Goal: Information Seeking & Learning: Check status

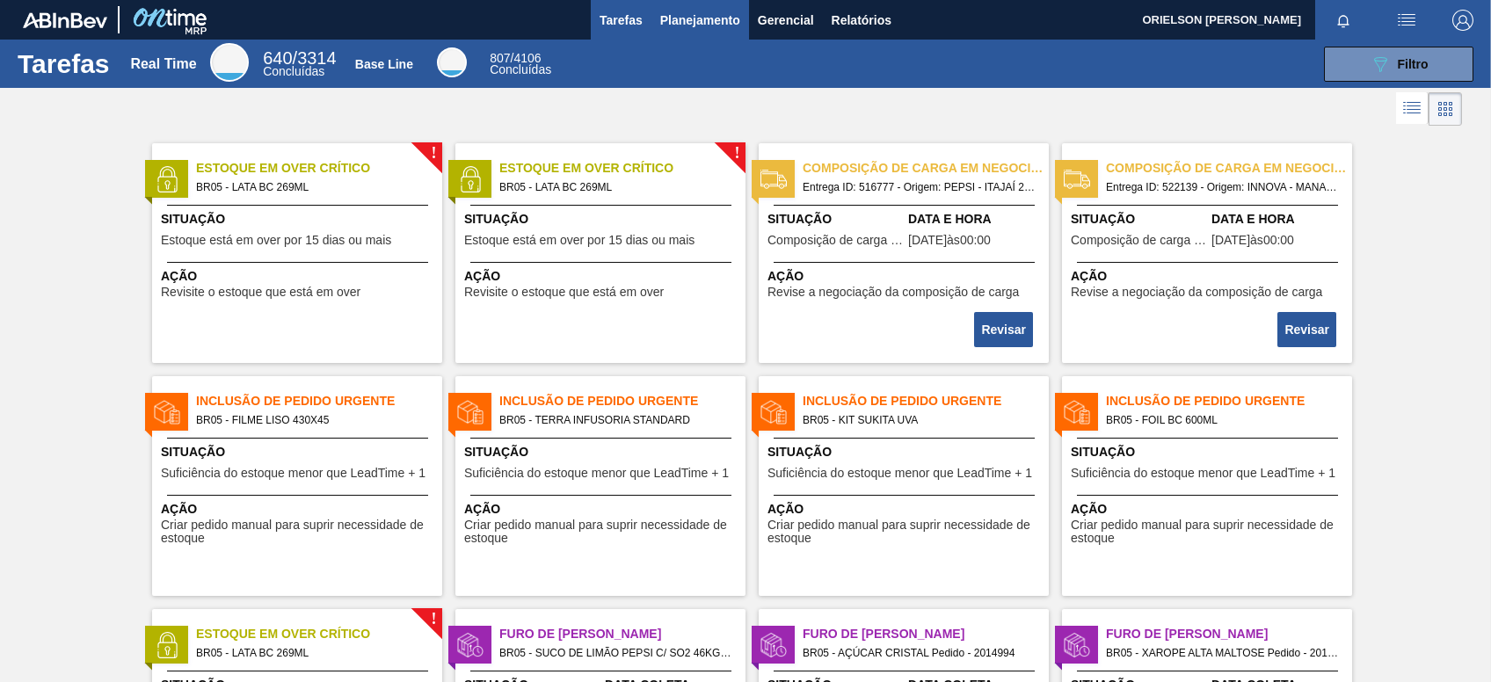
click at [695, 15] on span "Planejamento" at bounding box center [700, 20] width 80 height 21
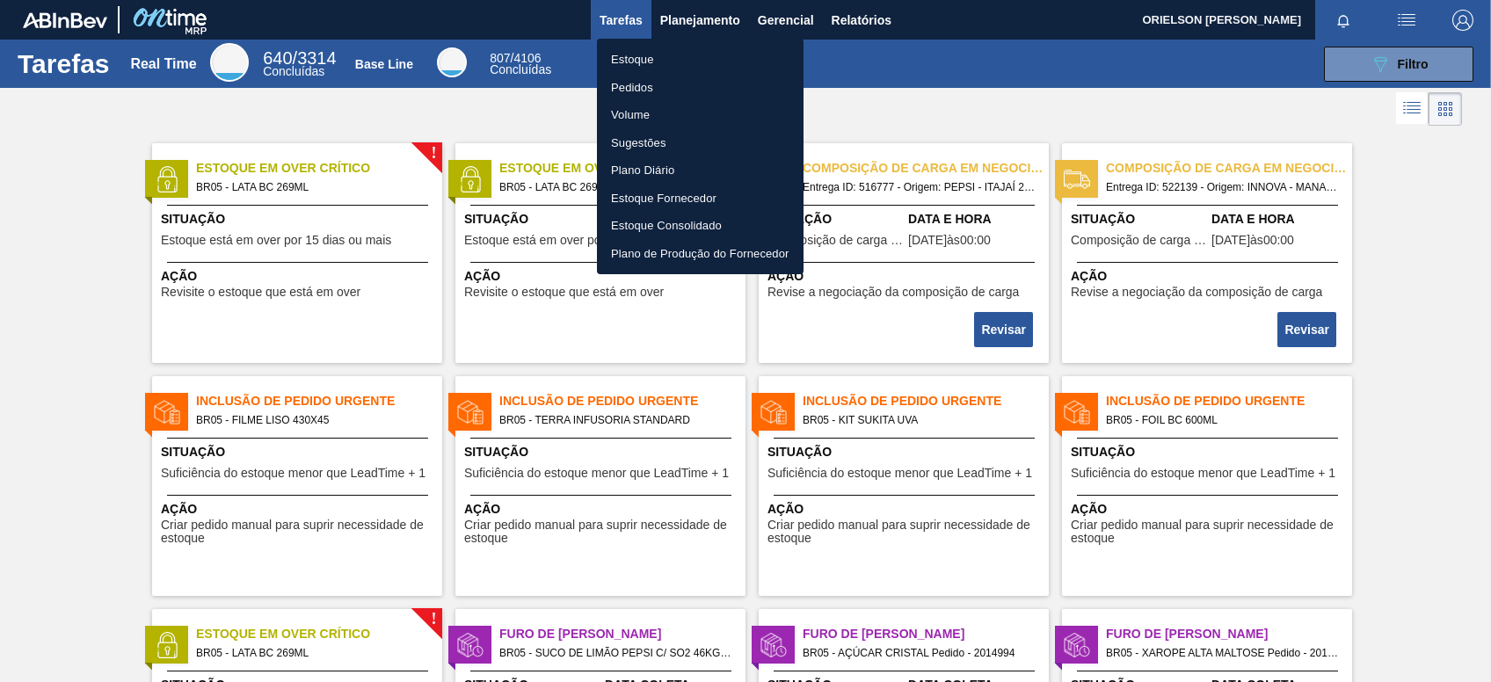
click at [669, 77] on li "Pedidos" at bounding box center [700, 88] width 207 height 28
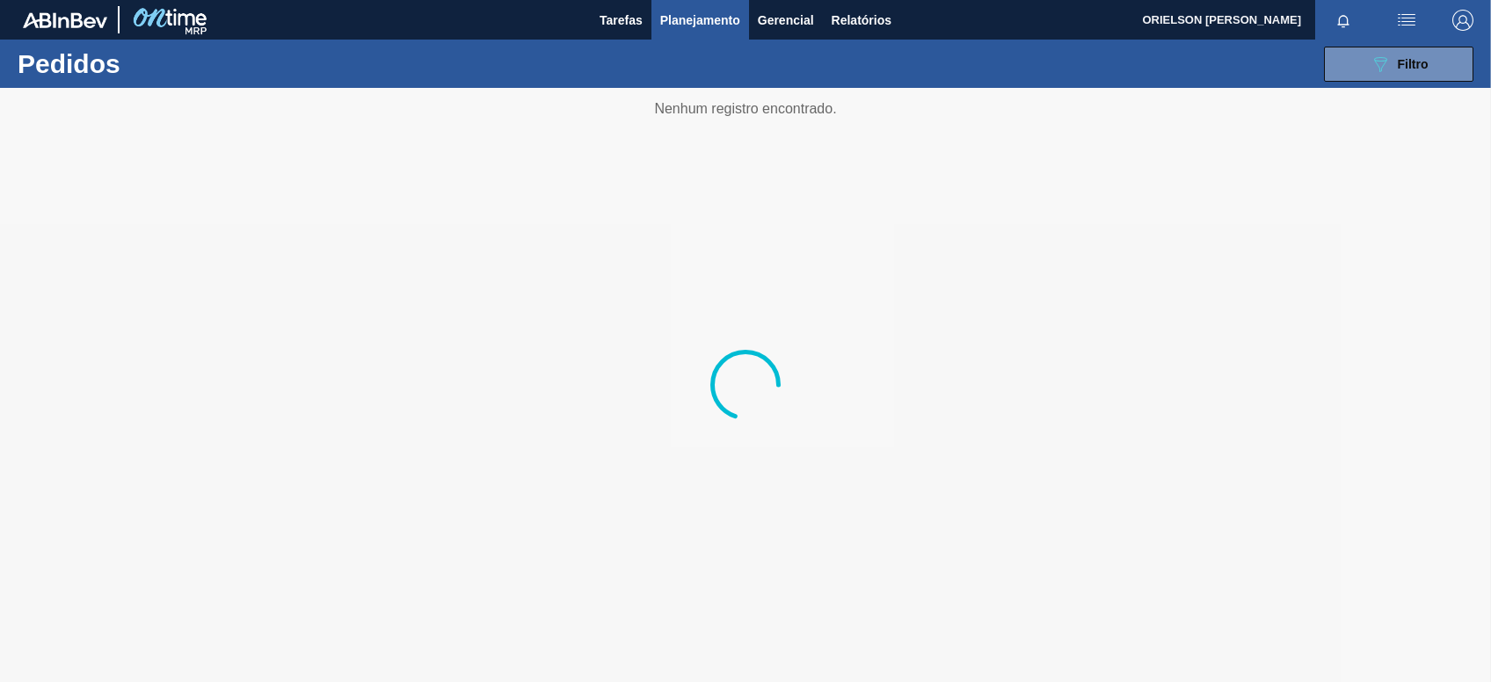
click at [714, 21] on span "Planejamento" at bounding box center [700, 20] width 80 height 21
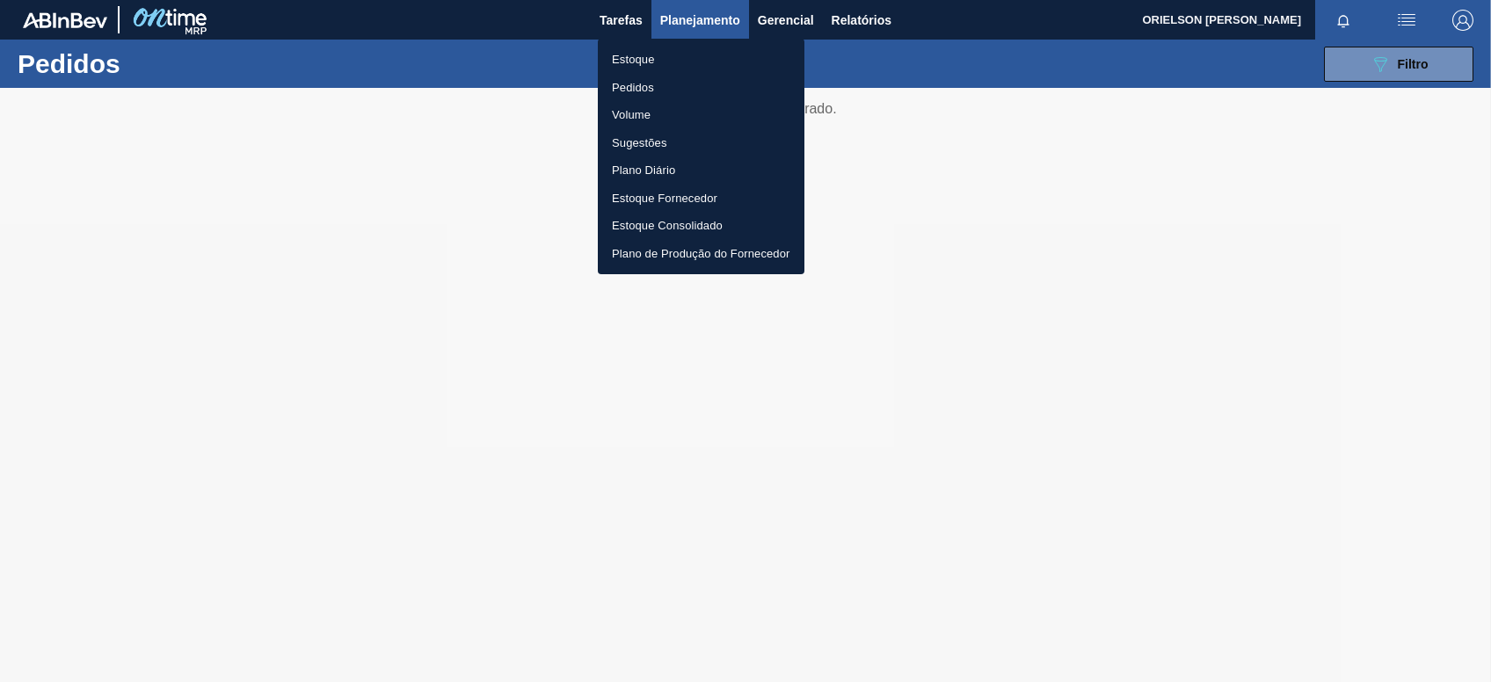
click at [704, 53] on li "Estoque" at bounding box center [701, 60] width 207 height 28
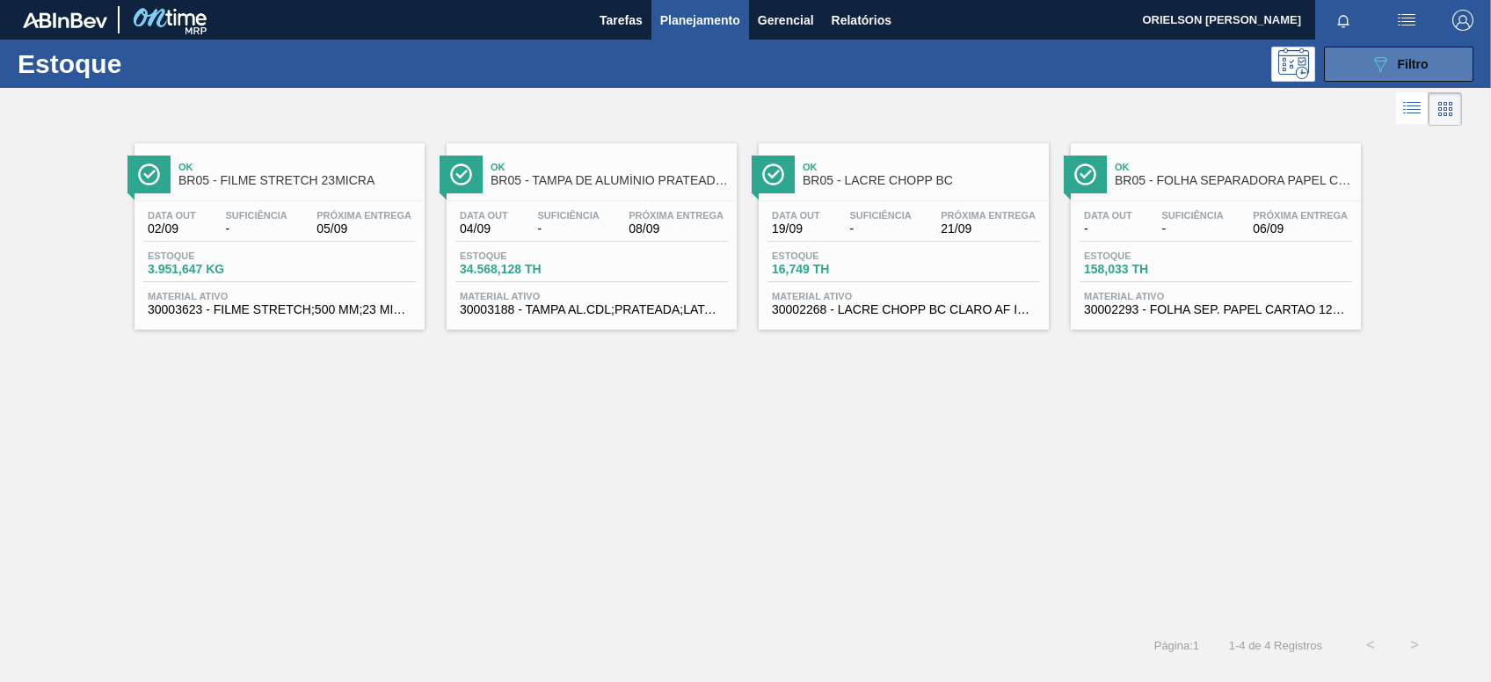
click at [1414, 60] on span "Filtro" at bounding box center [1413, 64] width 31 height 14
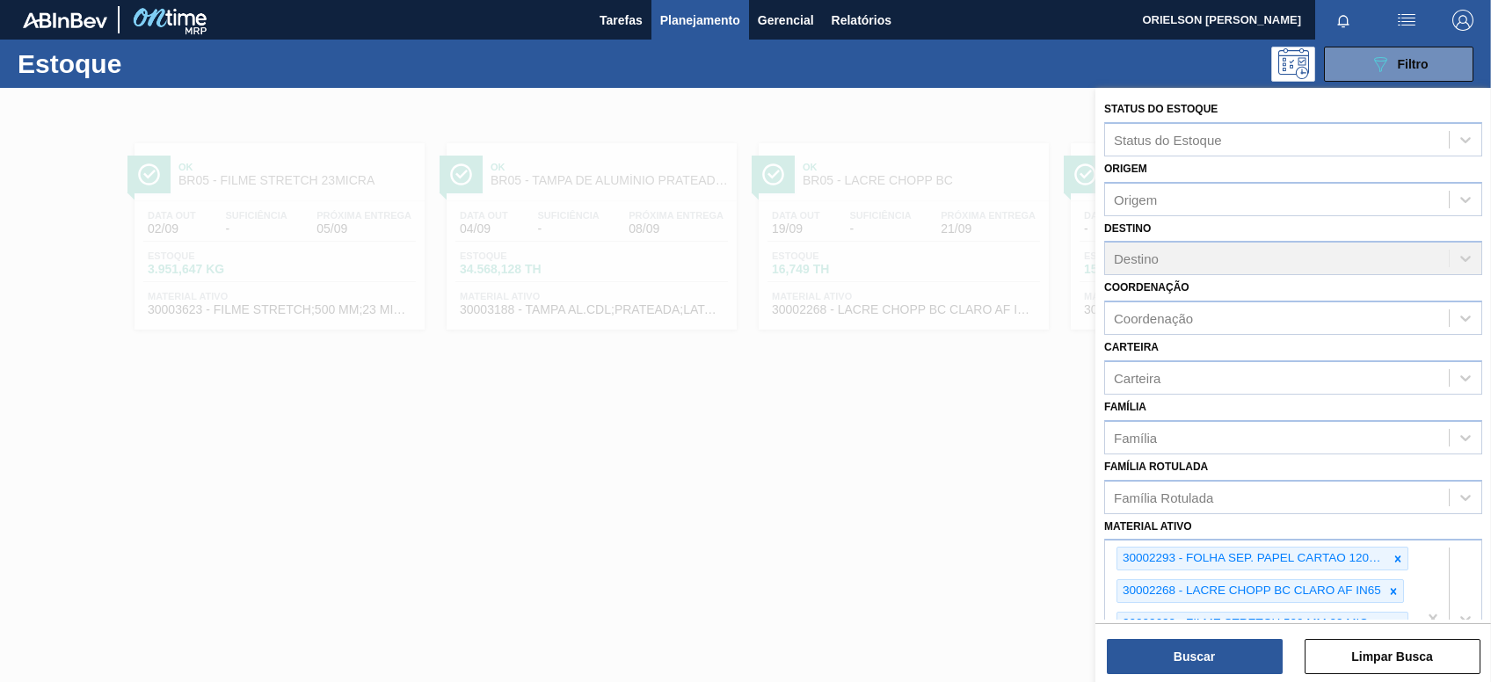
scroll to position [278, 0]
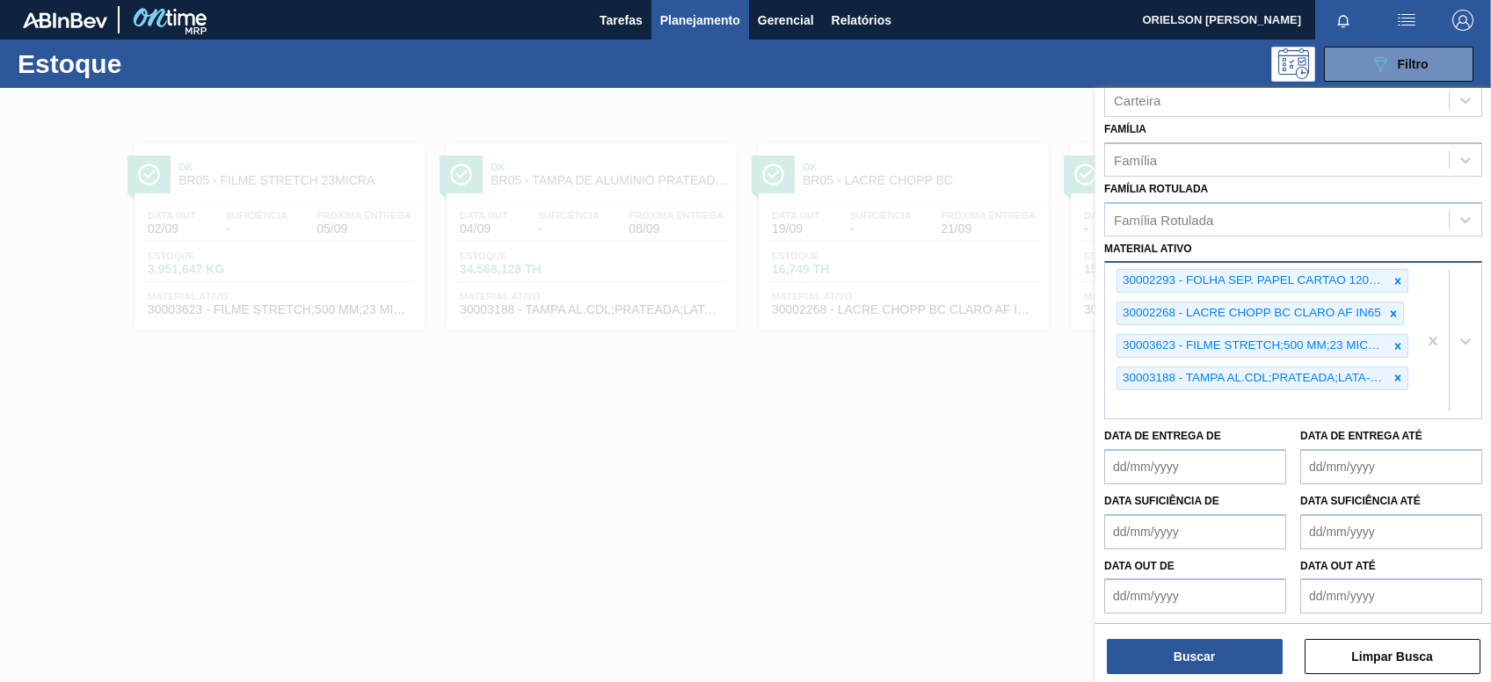
click at [1280, 407] on div "30002293 - FOLHA SEP. PAPEL CARTAO 1200x1000M 350g 30002268 - LACRE CHOPP BC CL…" at bounding box center [1261, 341] width 312 height 156
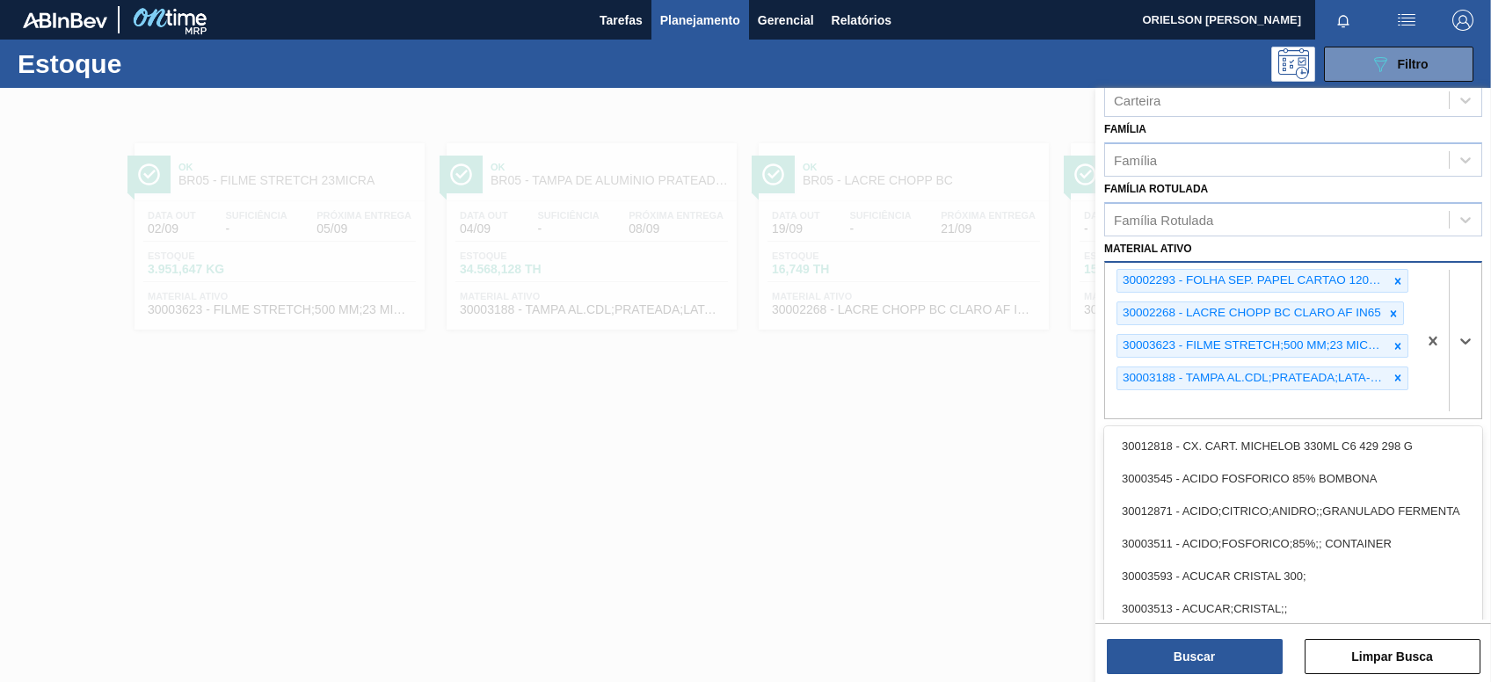
click at [1273, 395] on div "30002293 - FOLHA SEP. PAPEL CARTAO 1200x1000M 350g 30002268 - LACRE CHOPP BC CL…" at bounding box center [1261, 341] width 312 height 156
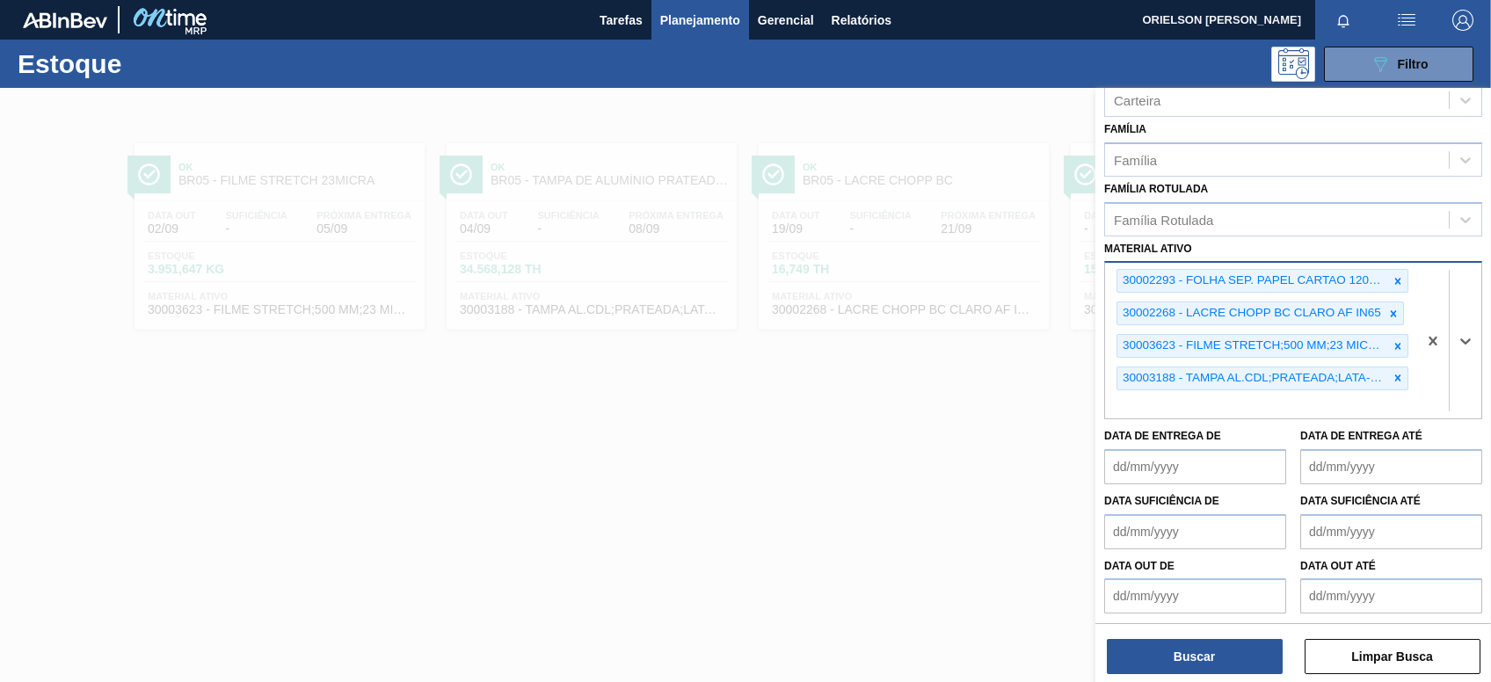
paste ativo "30010204"
type ativo "30010204"
drag, startPoint x: 1215, startPoint y: 397, endPoint x: 1091, endPoint y: 397, distance: 124.0
click at [1095, 397] on div "Status do Estoque Status do Estoque Origem Origem Destino Destino Coordenação C…" at bounding box center [1293, 429] width 396 height 682
paste ativo "30010204"
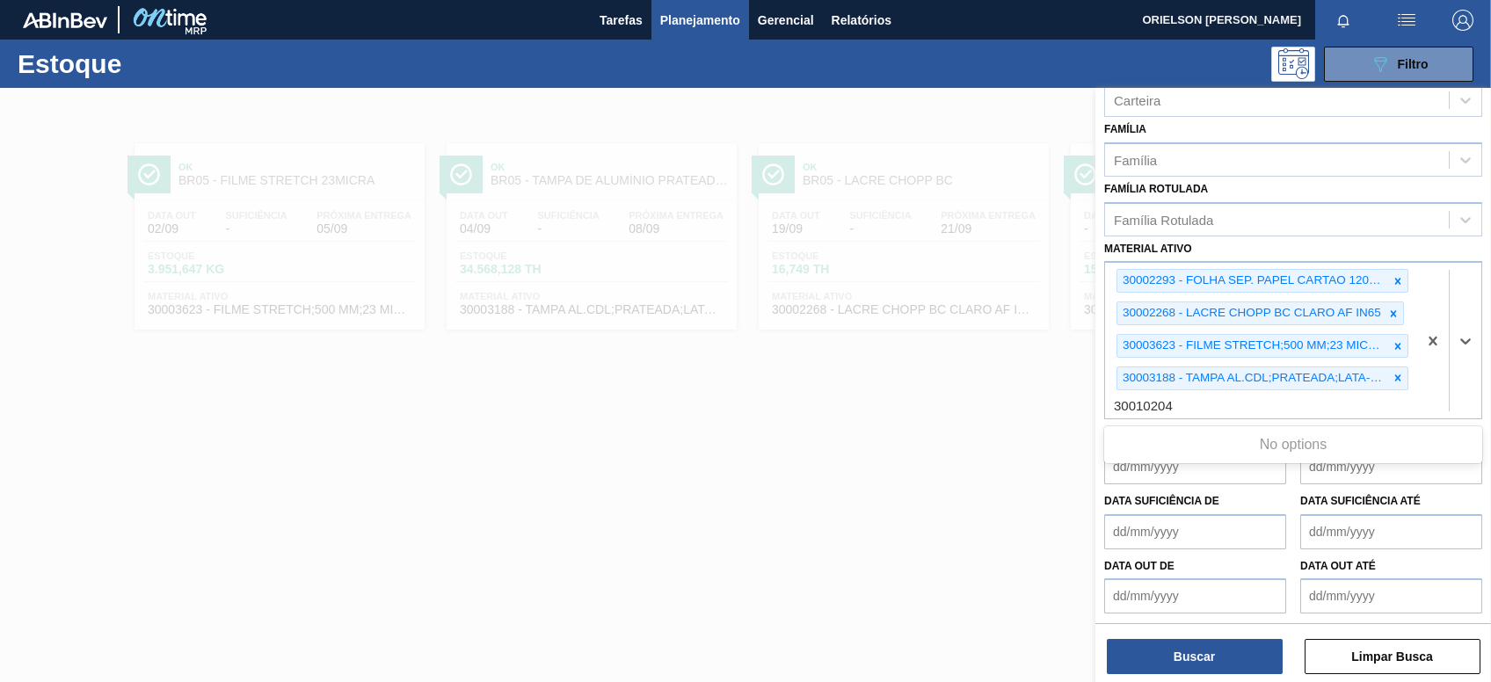
type ativo "30010204"
paste ativo "50011570"
type ativo "50011570"
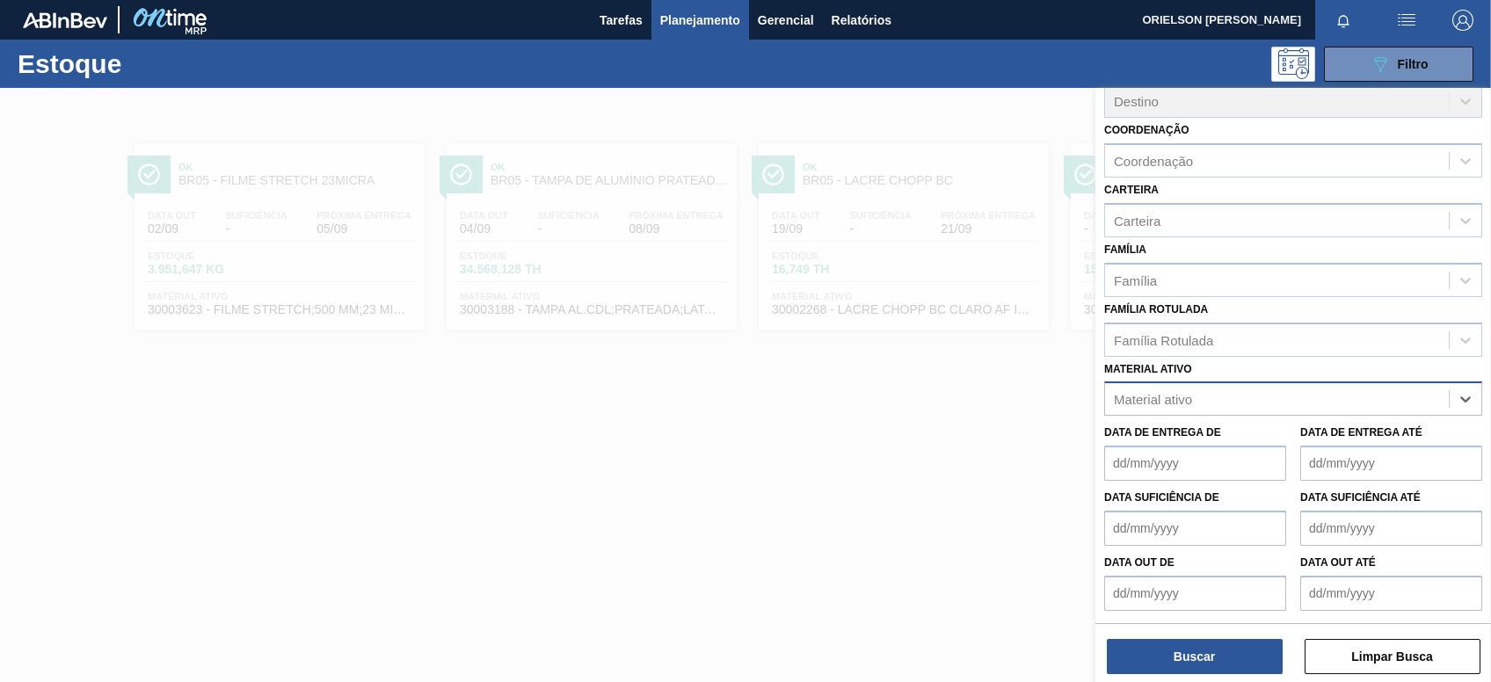
scroll to position [155, 0]
paste ativo "30010204"
type ativo "30010204"
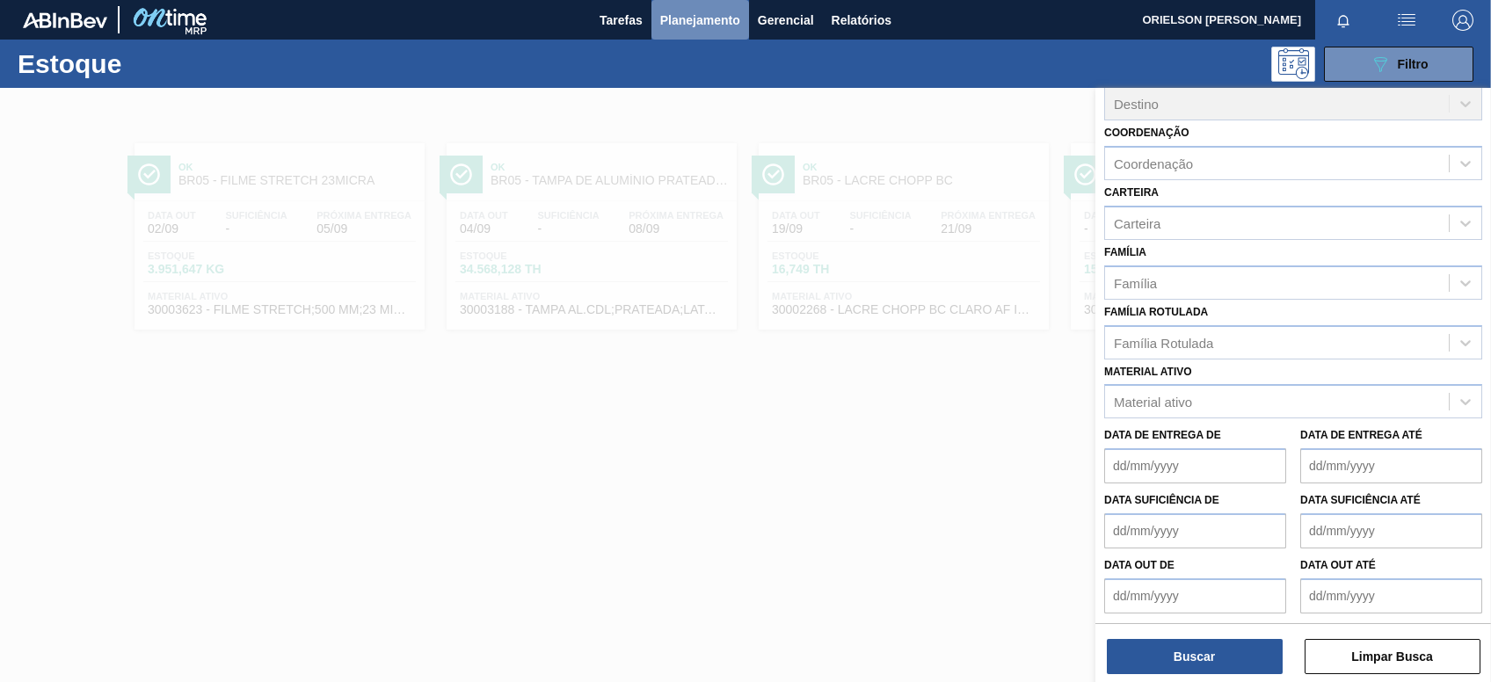
click at [682, 18] on span "Planejamento" at bounding box center [700, 20] width 80 height 21
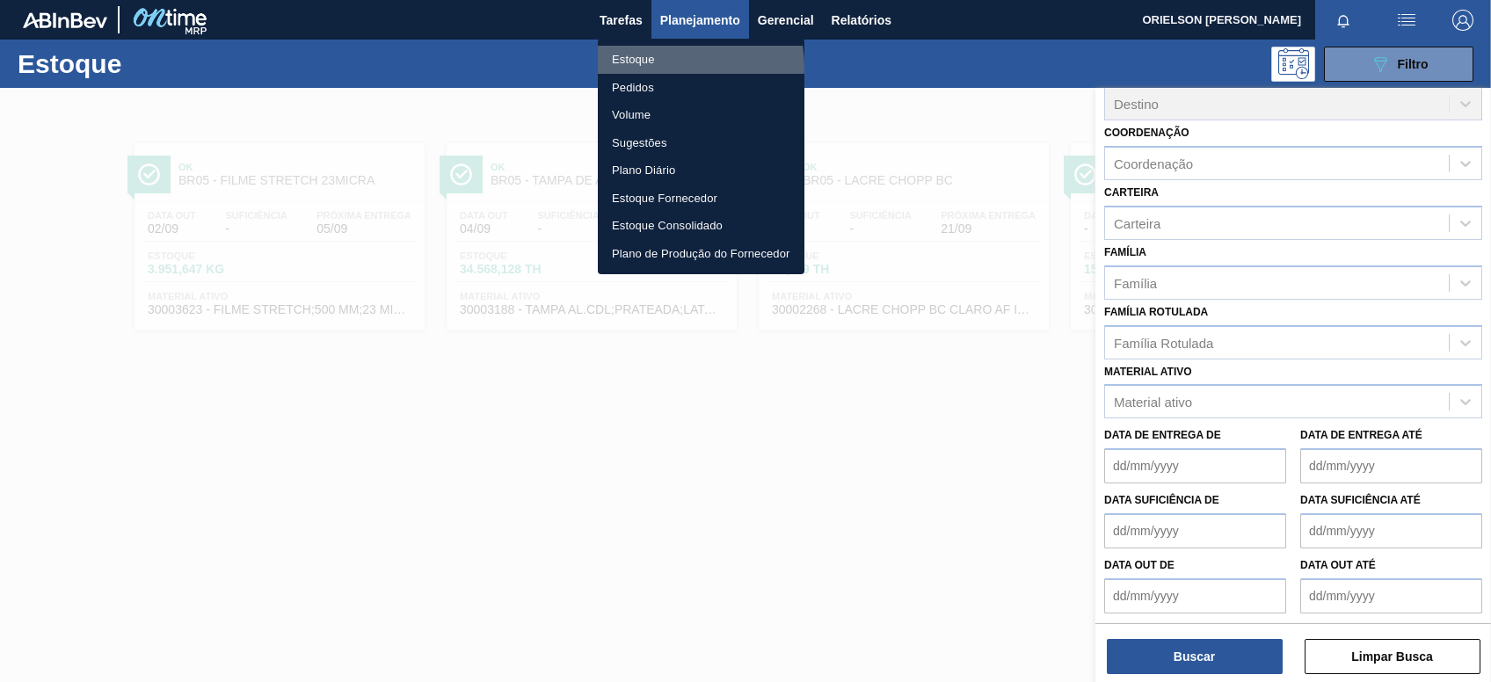
click at [665, 67] on li "Estoque" at bounding box center [701, 60] width 207 height 28
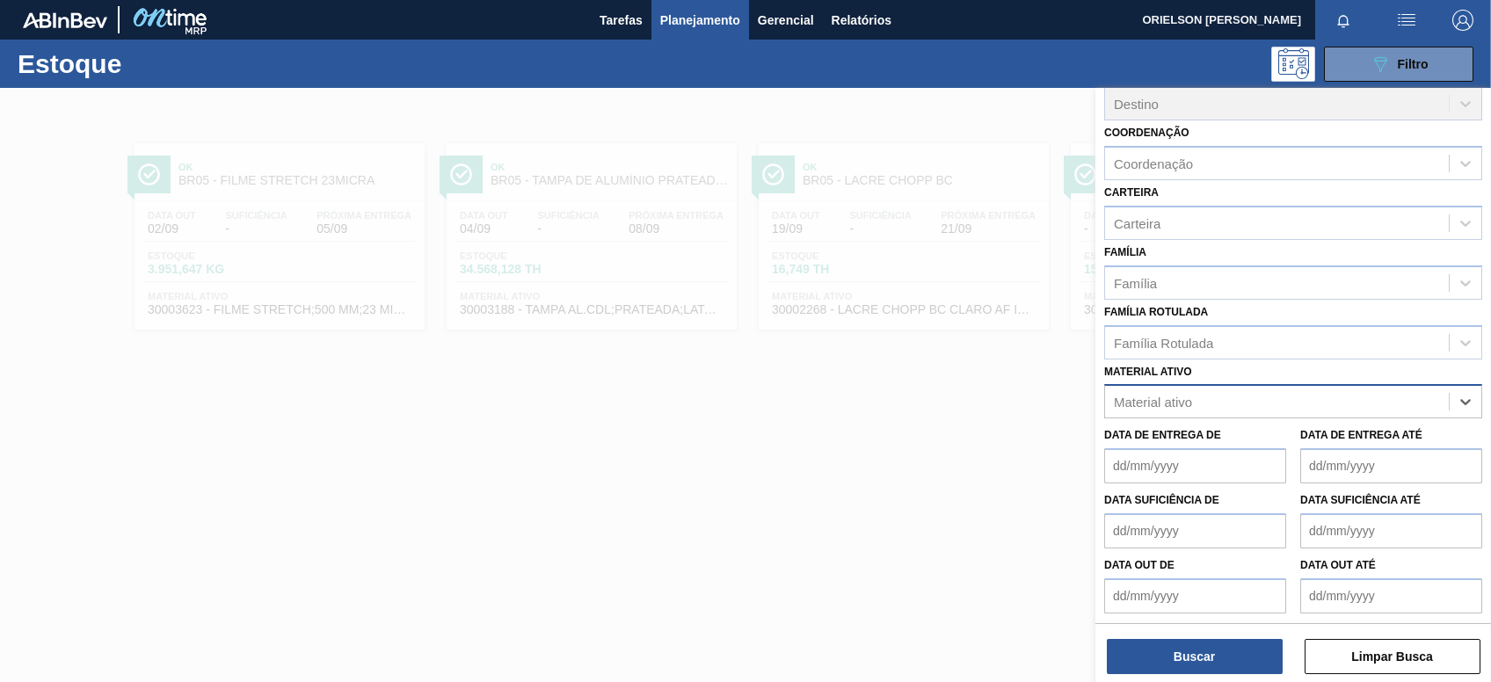
paste ativo "30010204"
type ativo "30010204"
click at [699, 30] on button "Planejamento" at bounding box center [700, 20] width 98 height 40
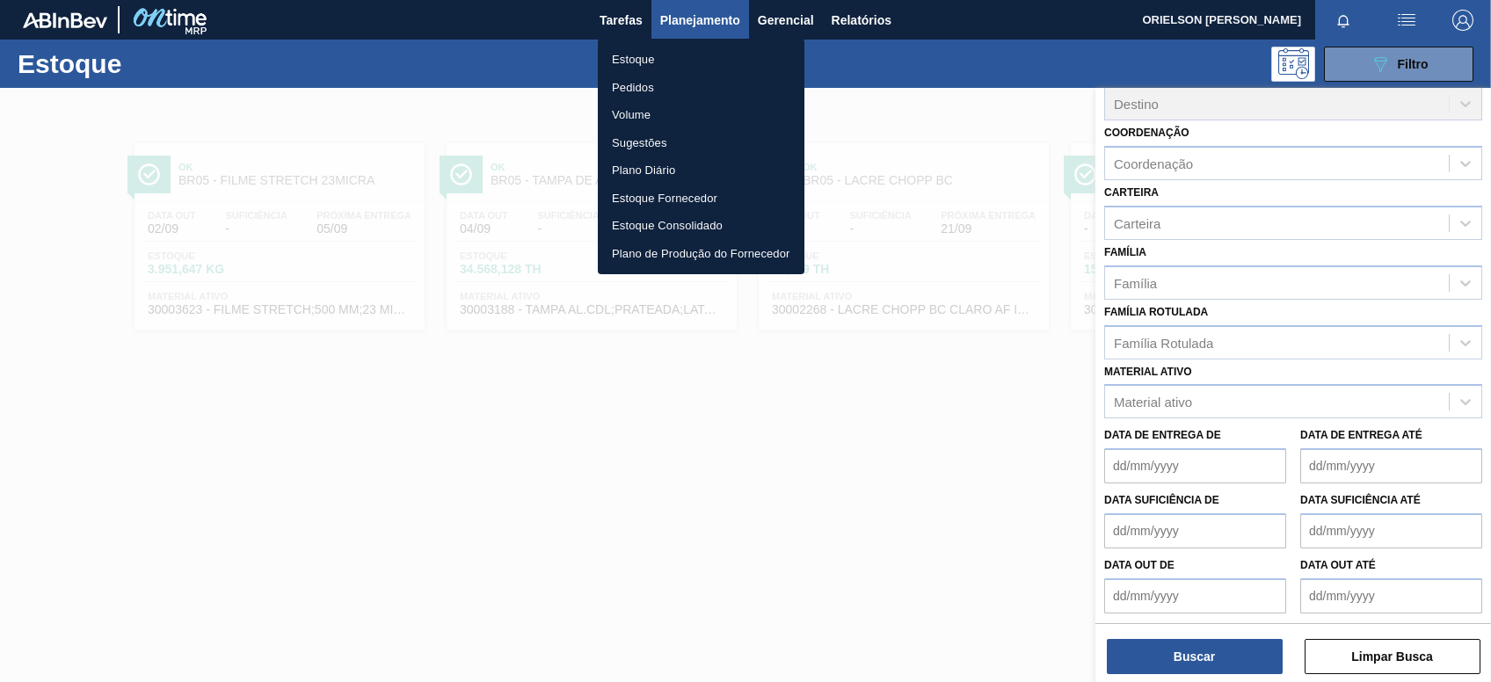
click at [656, 86] on li "Pedidos" at bounding box center [701, 88] width 207 height 28
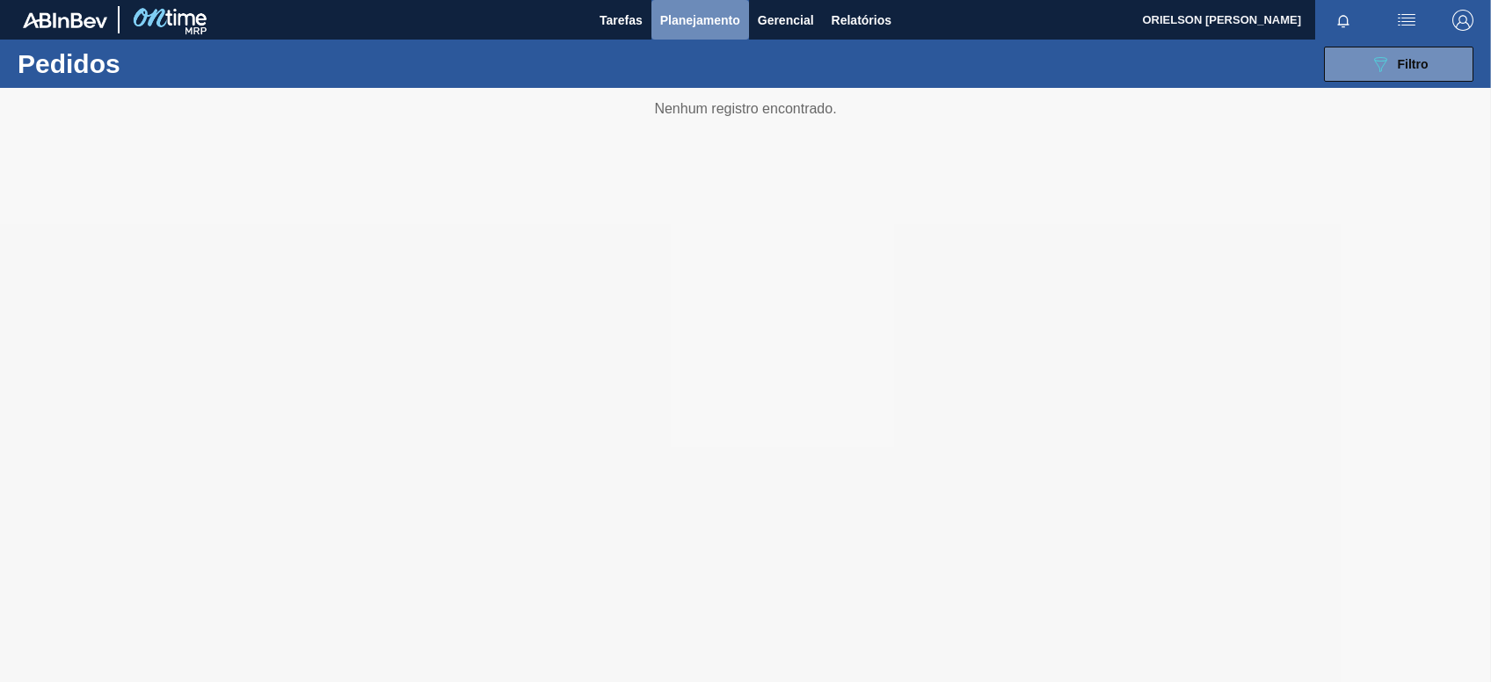
click at [707, 19] on span "Planejamento" at bounding box center [700, 20] width 80 height 21
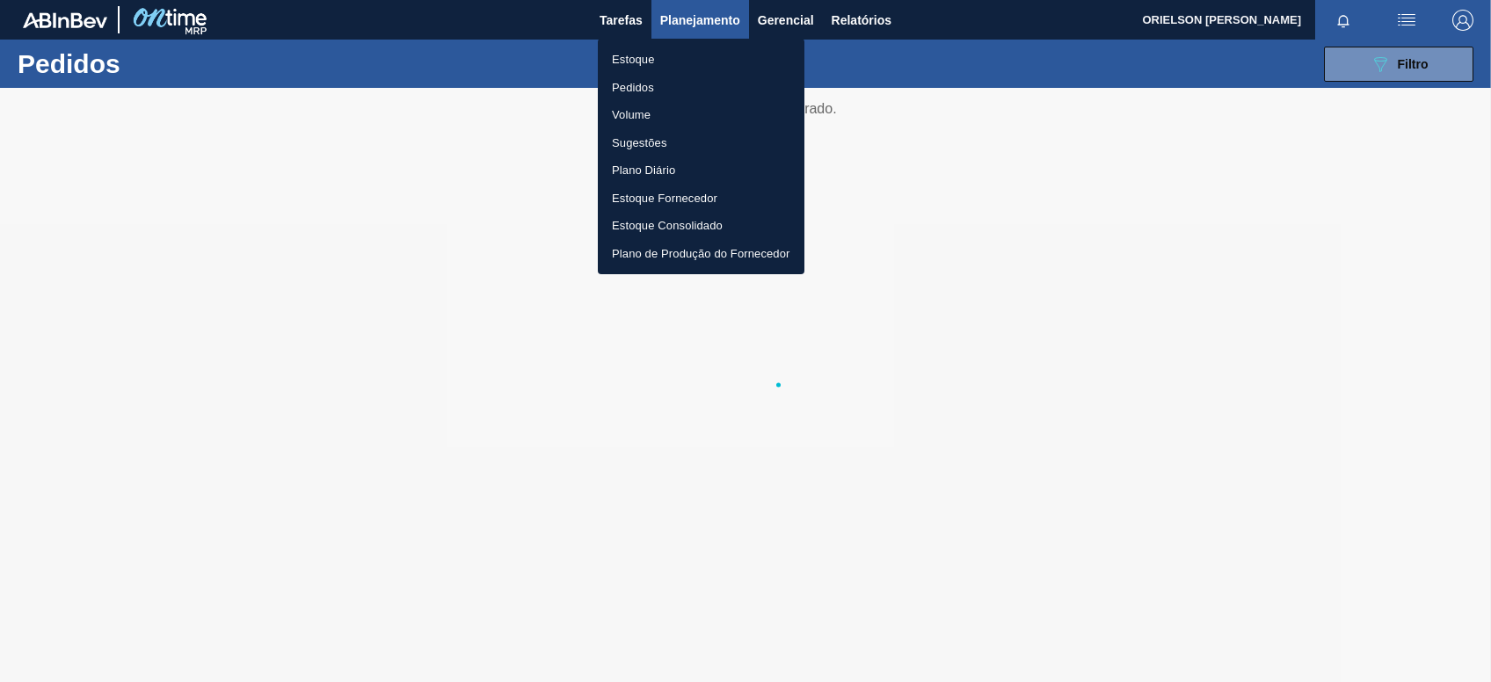
click at [721, 61] on li "Estoque" at bounding box center [701, 60] width 207 height 28
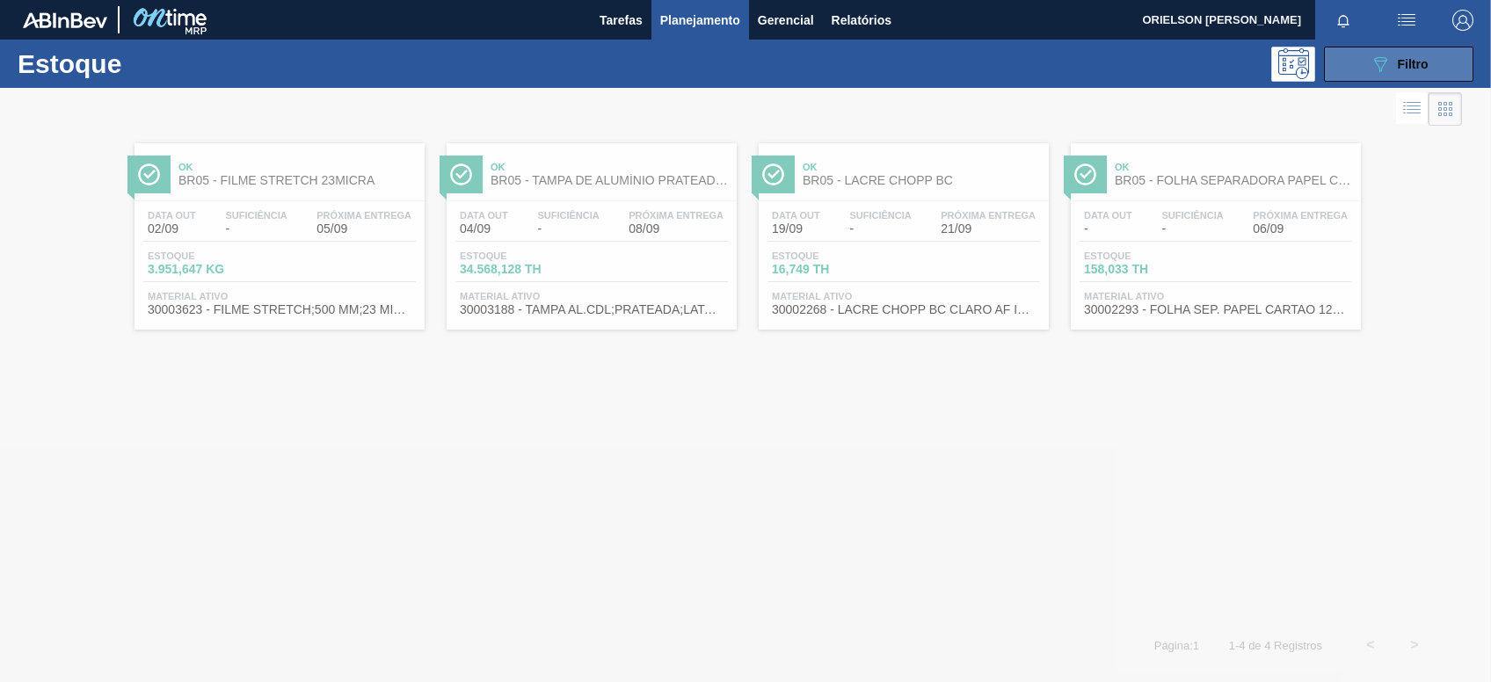
click at [1359, 75] on button "089F7B8B-B2A5-4AFE-B5C0-19BA573D28AC Filtro" at bounding box center [1398, 64] width 149 height 35
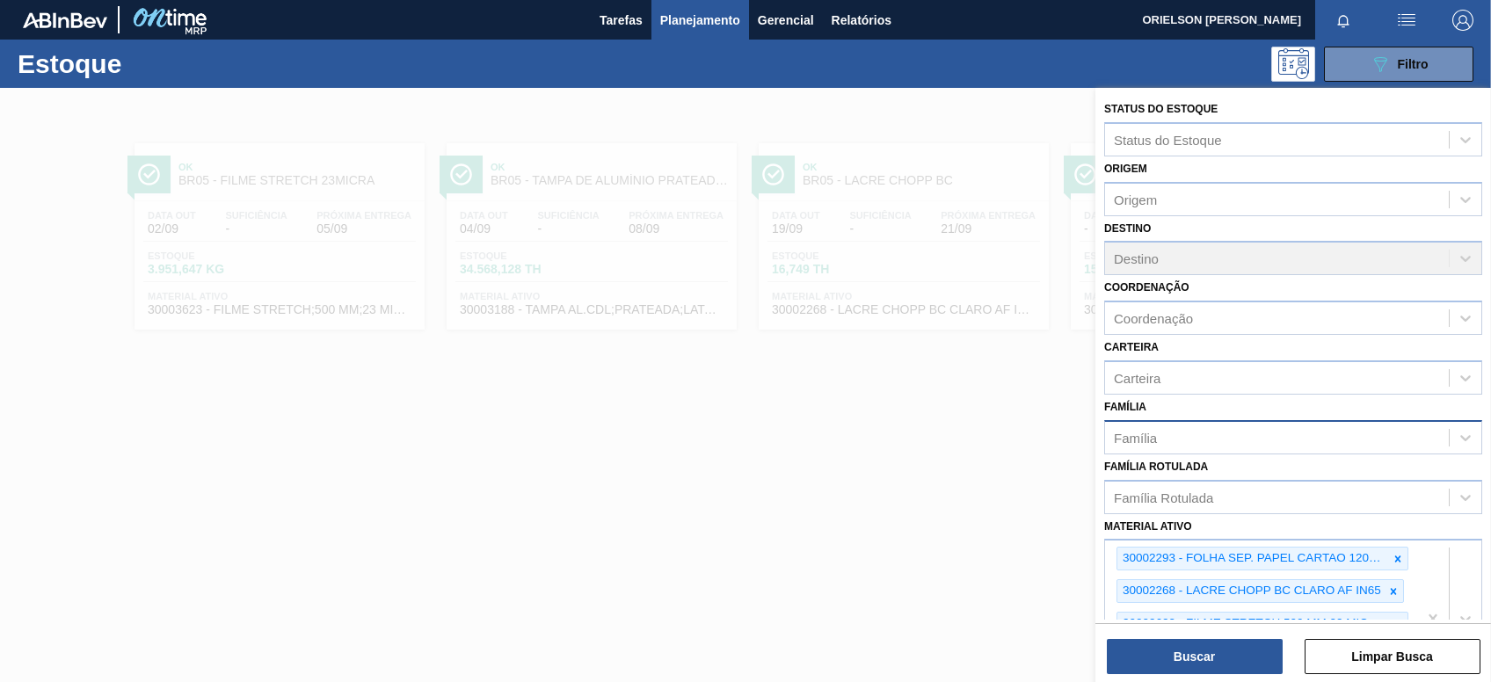
scroll to position [278, 0]
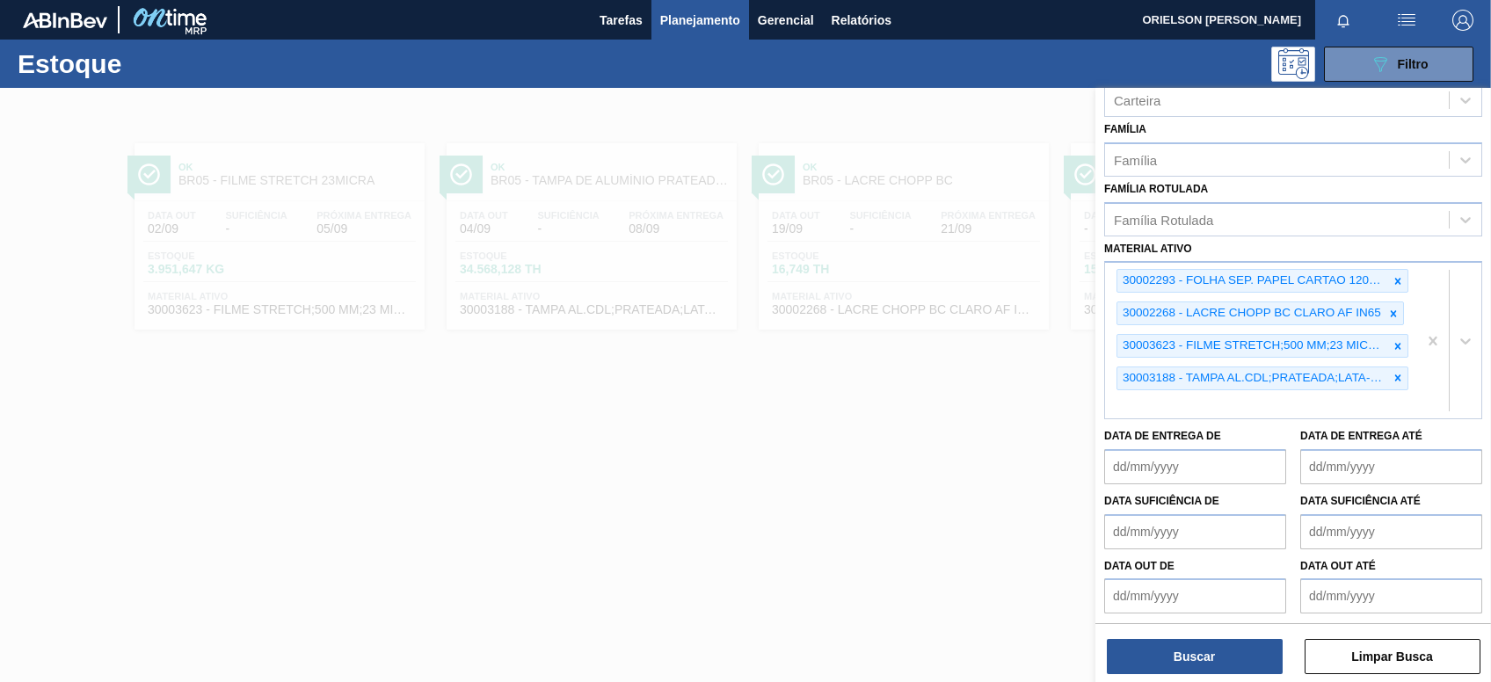
click at [1321, 430] on label "Data de Entrega até" at bounding box center [1361, 436] width 122 height 12
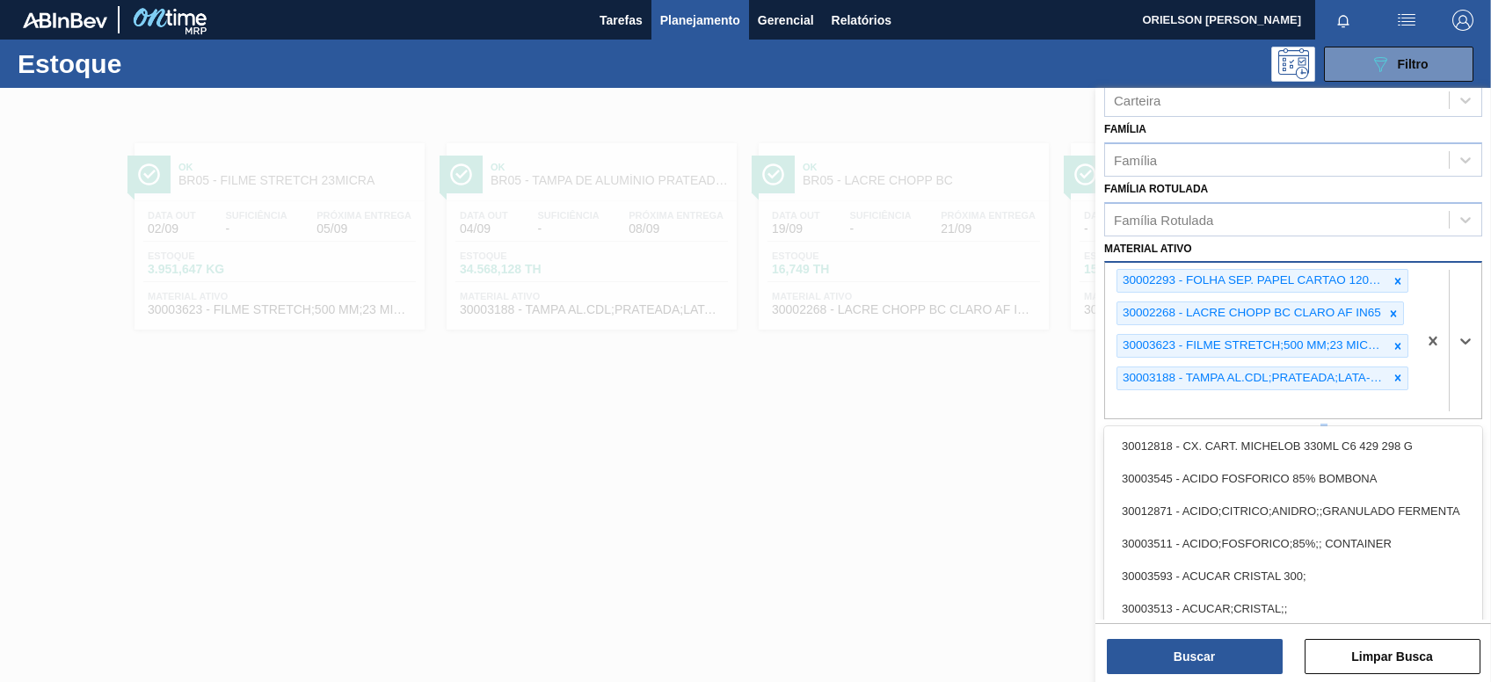
click at [1294, 410] on div "30002293 - FOLHA SEP. PAPEL CARTAO 1200x1000M 350g 30002268 - LACRE CHOPP BC CL…" at bounding box center [1261, 341] width 312 height 156
paste ativo "30010204"
type ativo "30010204"
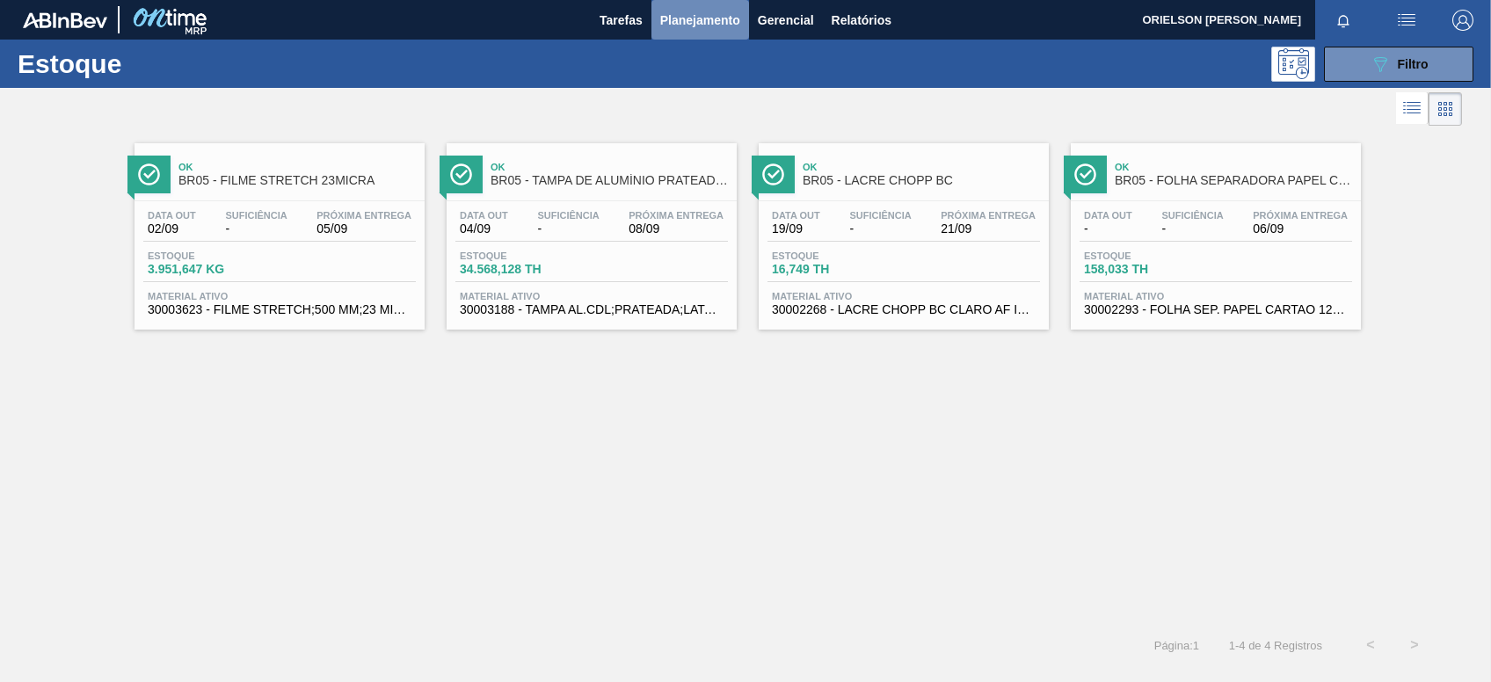
click at [685, 21] on span "Planejamento" at bounding box center [700, 20] width 80 height 21
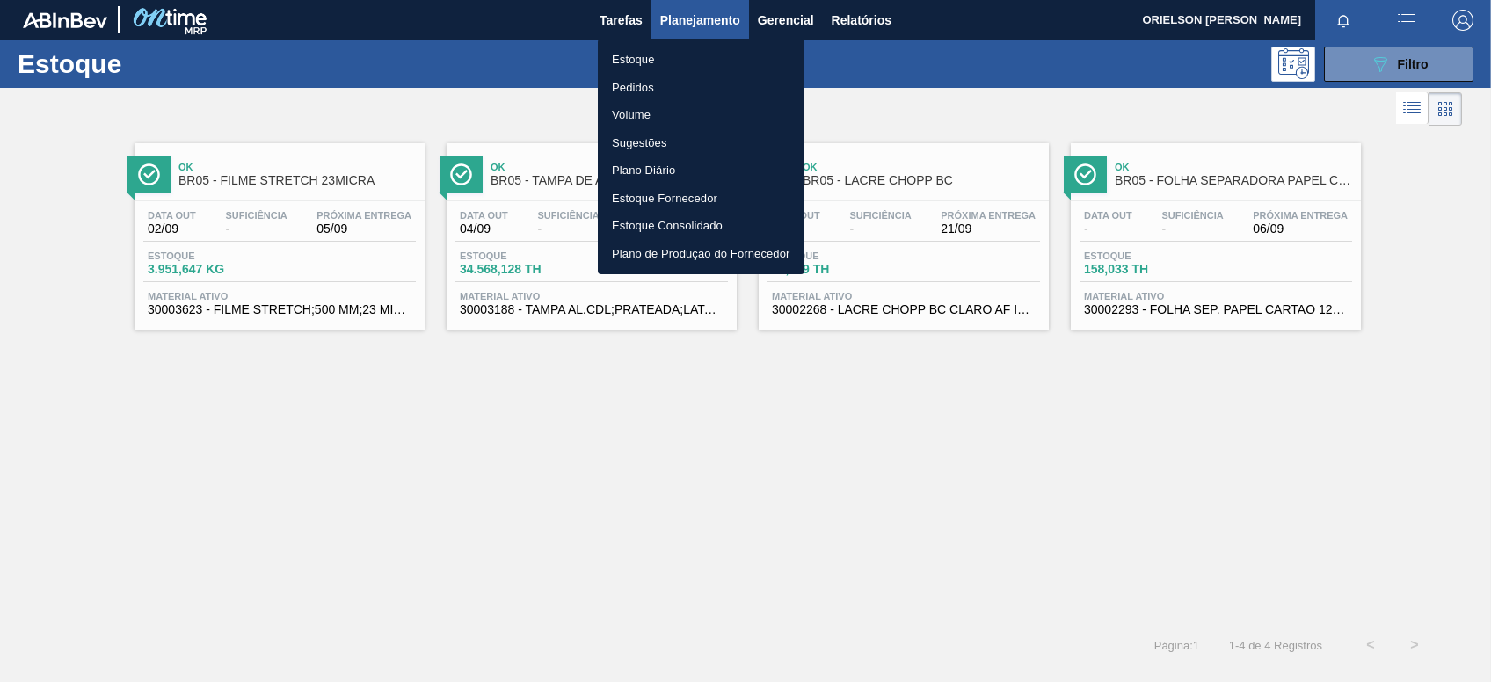
click at [697, 57] on li "Estoque" at bounding box center [701, 60] width 207 height 28
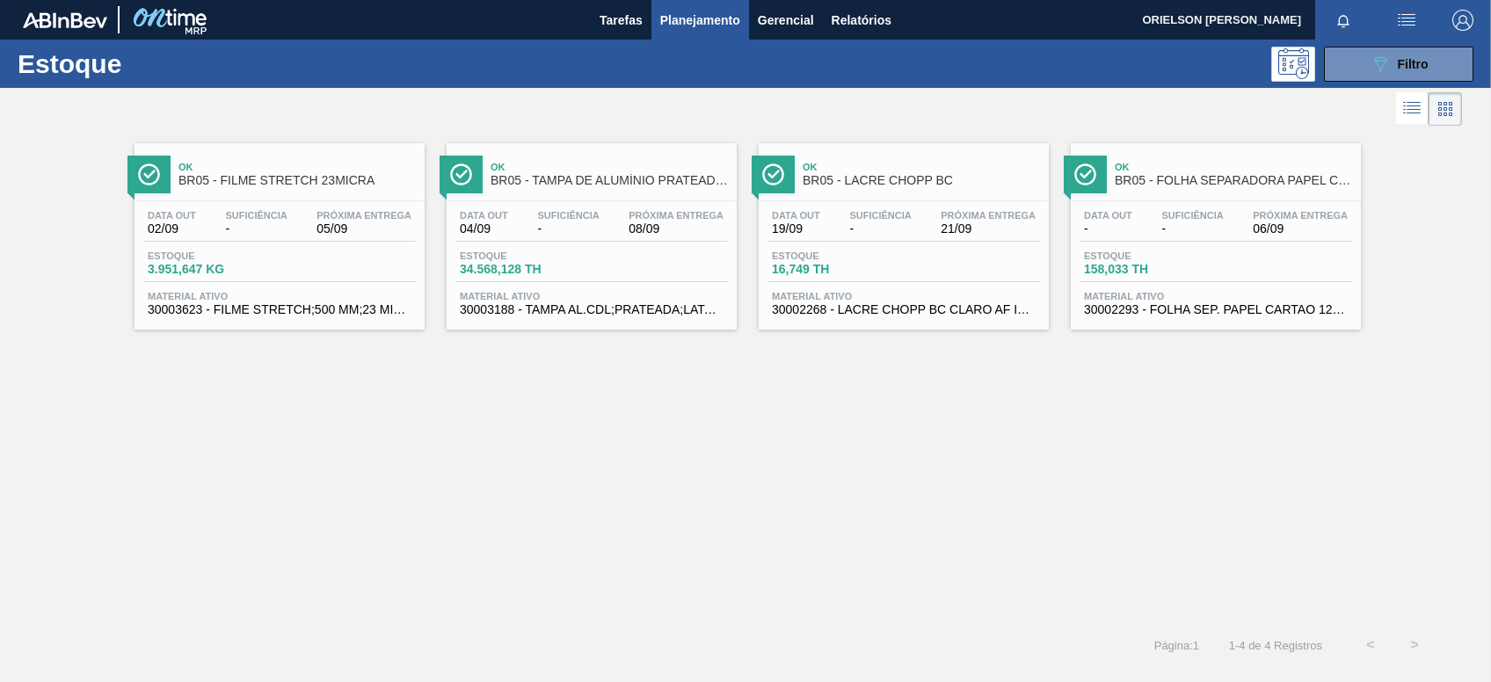
click at [722, 13] on span "Planejamento" at bounding box center [700, 20] width 80 height 21
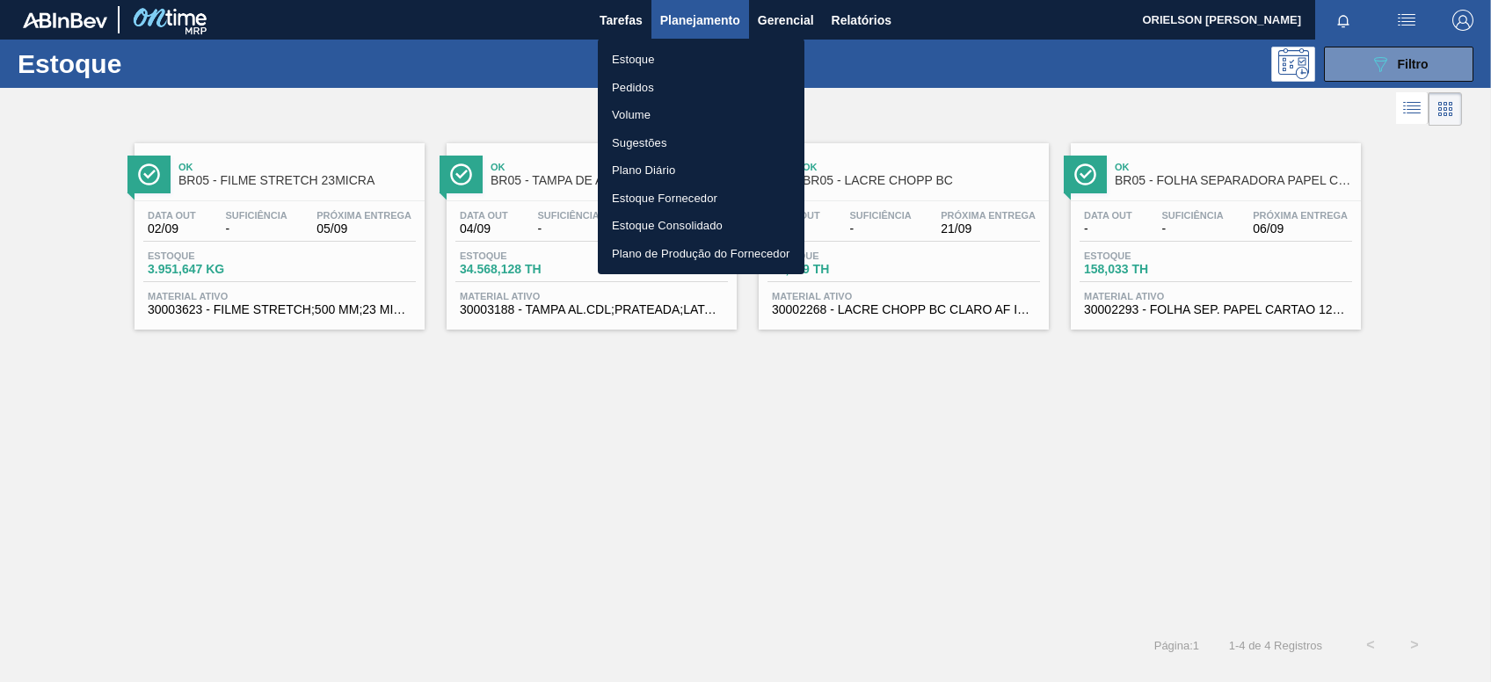
click at [1360, 81] on div at bounding box center [745, 341] width 1491 height 682
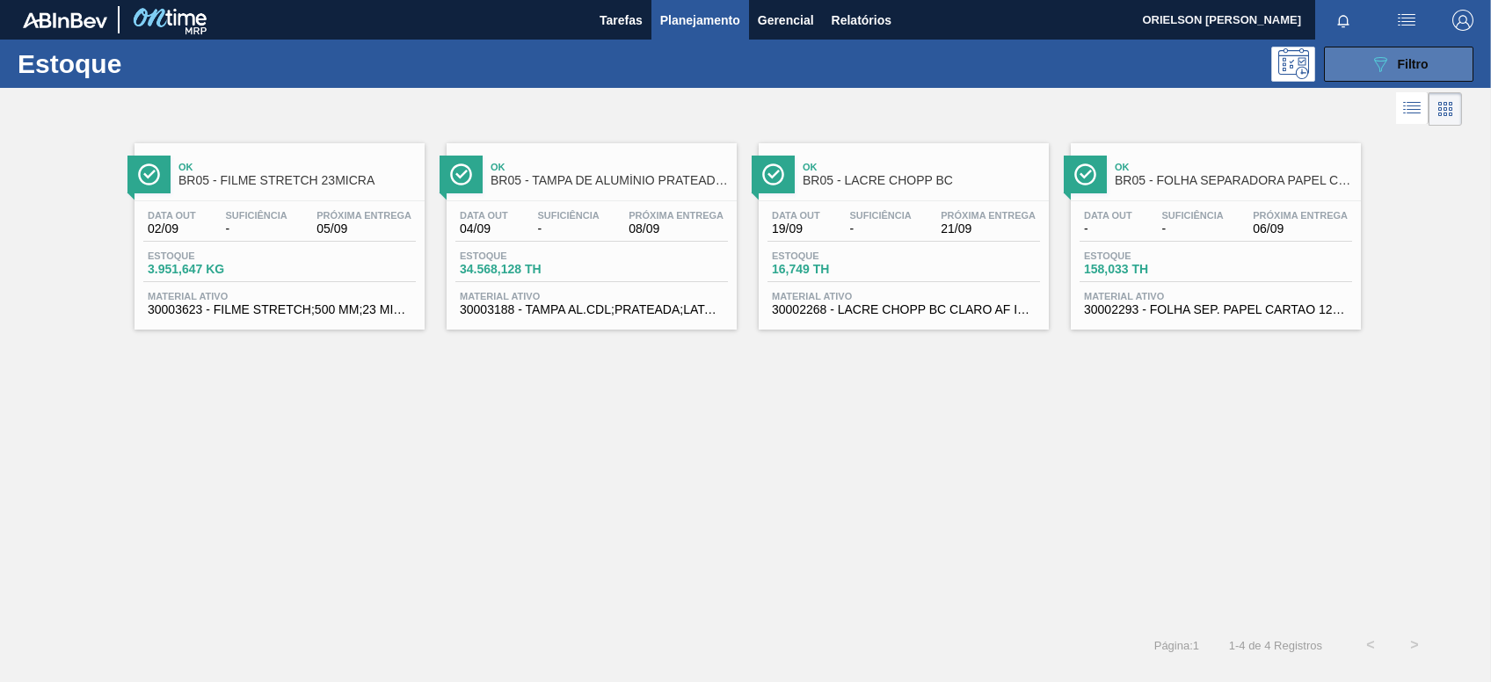
click at [1359, 78] on button "089F7B8B-B2A5-4AFE-B5C0-19BA573D28AC Filtro" at bounding box center [1398, 64] width 149 height 35
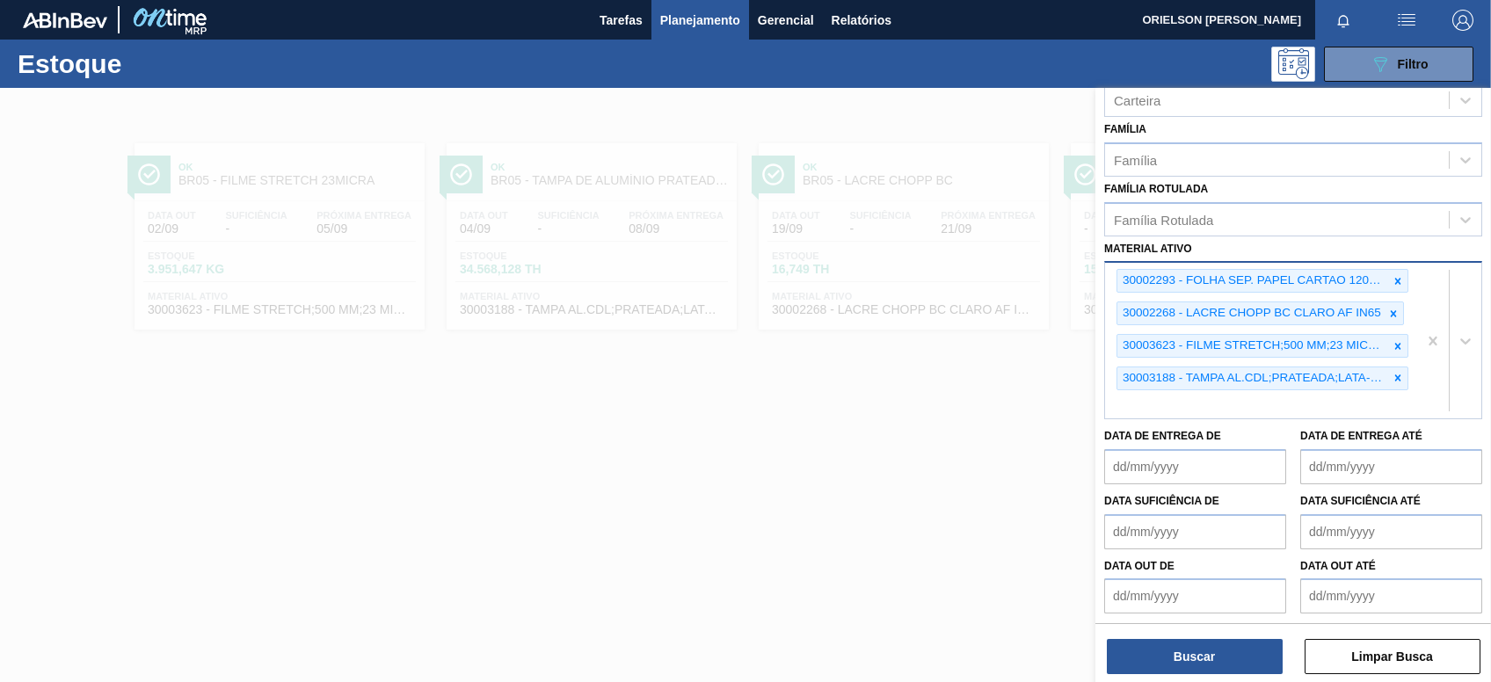
click at [1269, 415] on div "30002293 - FOLHA SEP. PAPEL CARTAO 1200x1000M 350g 30002268 - LACRE CHOPP BC CL…" at bounding box center [1261, 341] width 312 height 156
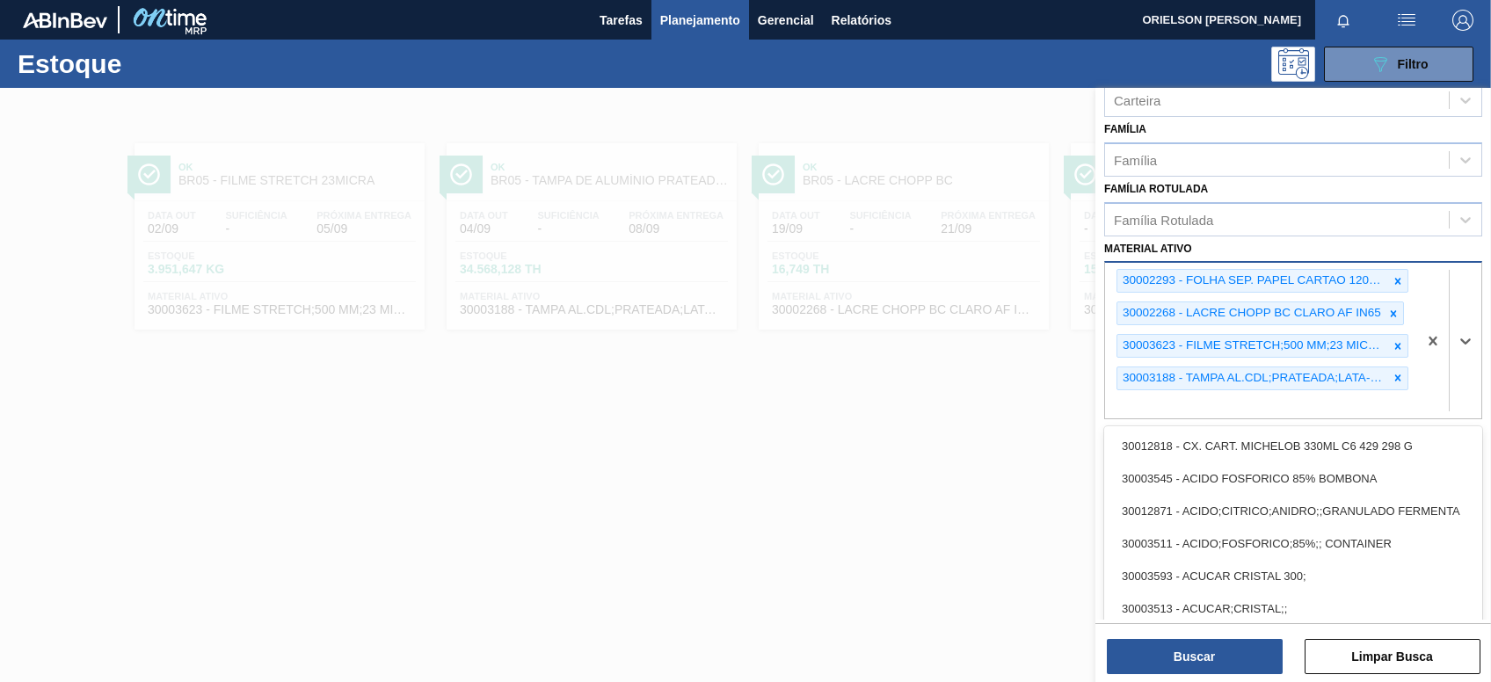
paste ativo "30010204"
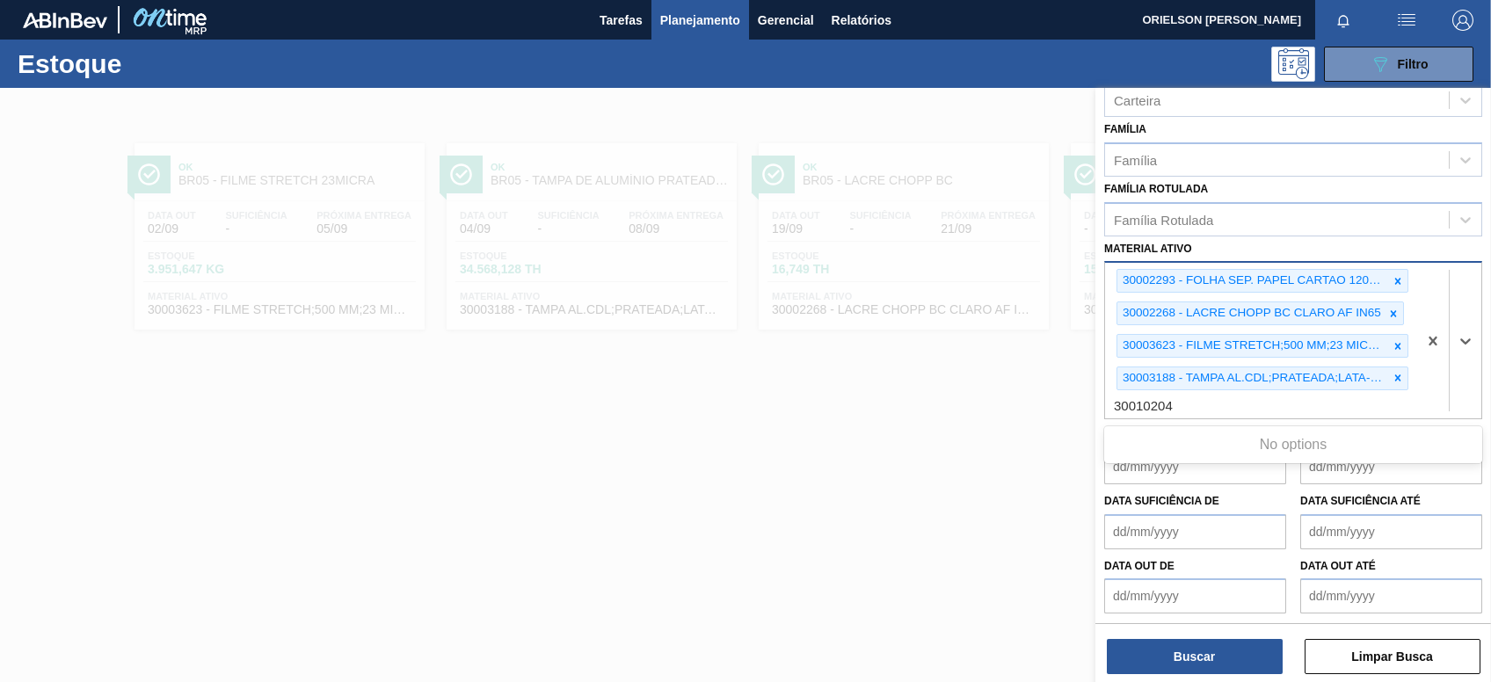
scroll to position [161, 0]
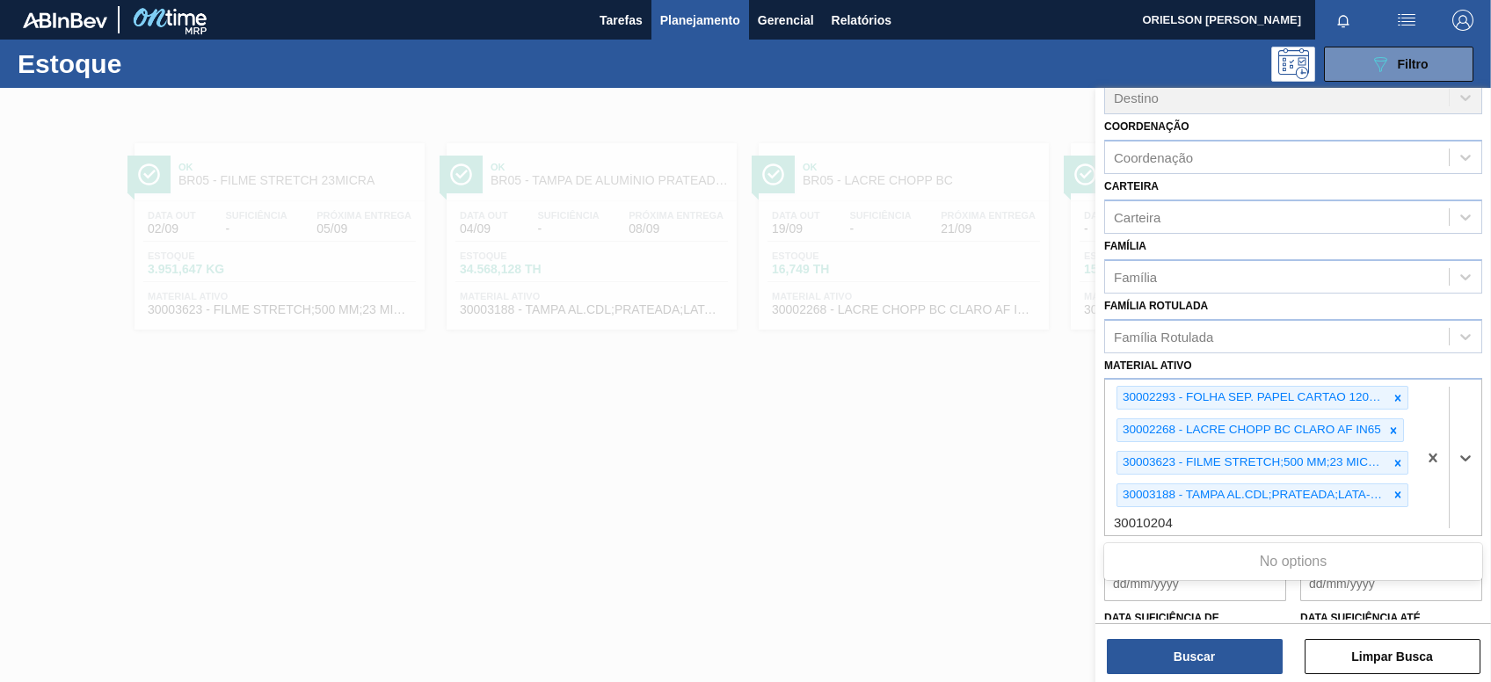
type ativo "30010204"
click at [928, 492] on div at bounding box center [745, 429] width 1491 height 682
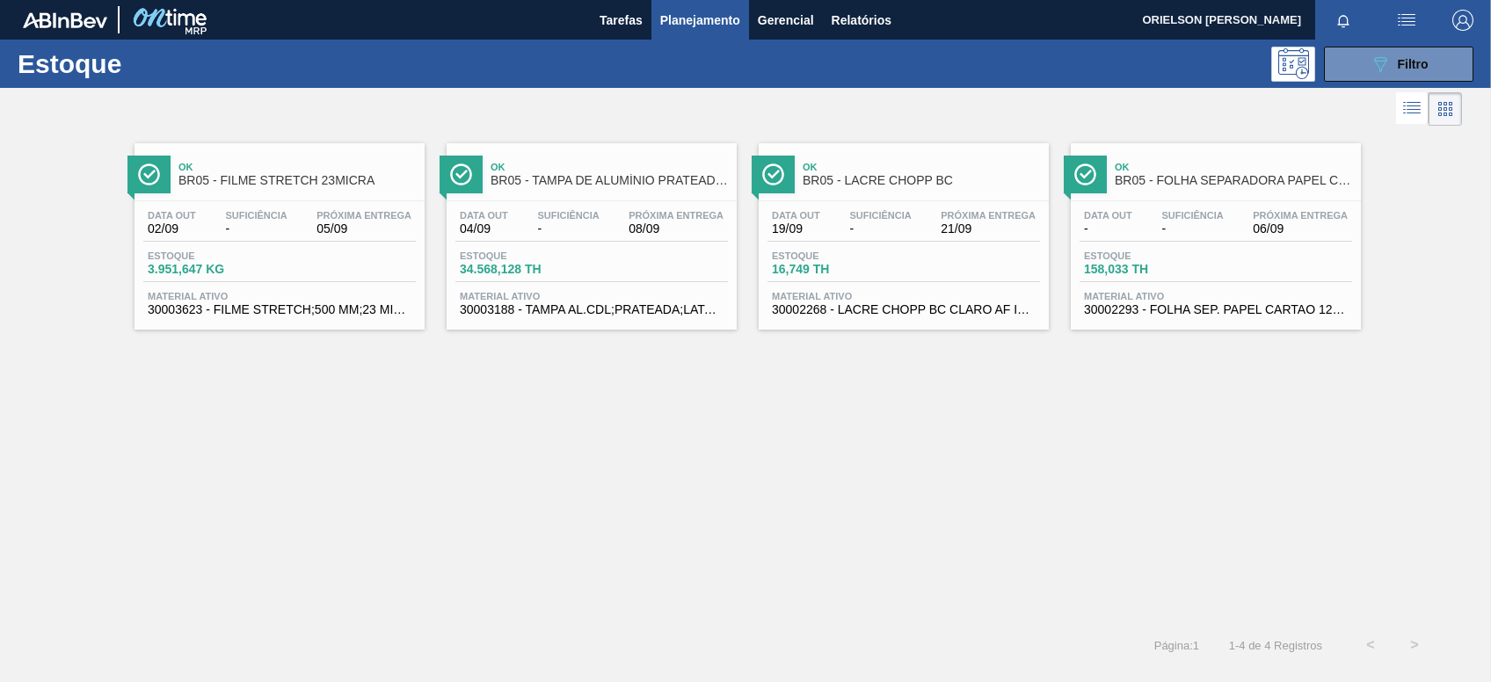
click at [232, 274] on span "3.951,647 KG" at bounding box center [209, 269] width 123 height 13
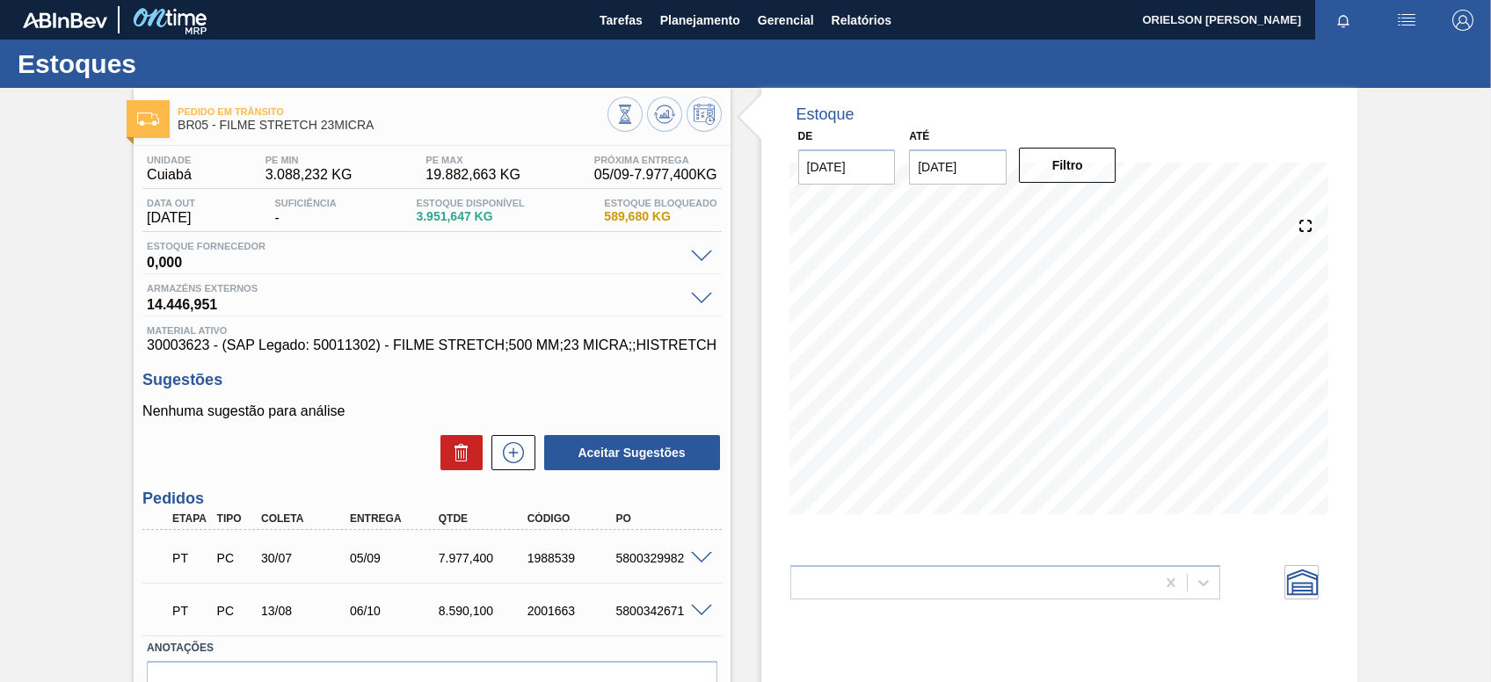
scroll to position [98, 0]
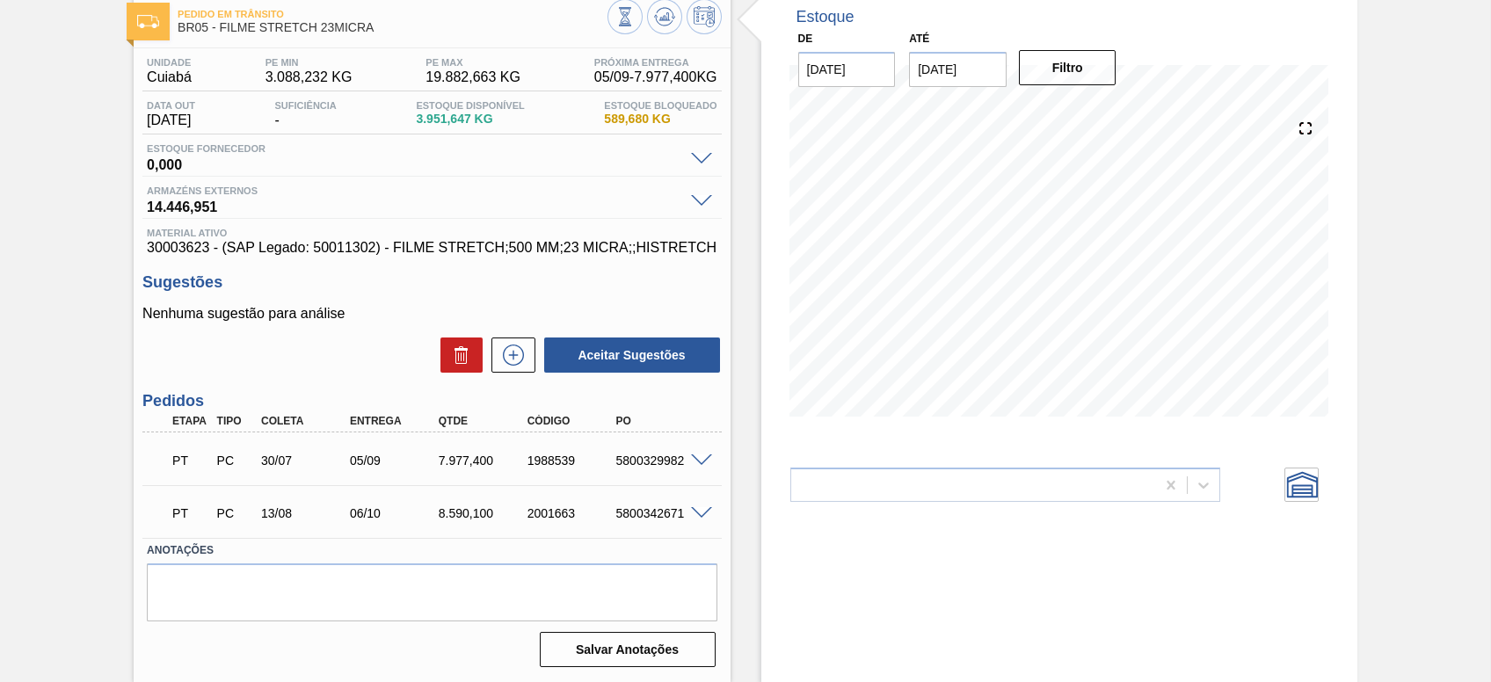
click at [717, 455] on div at bounding box center [704, 459] width 35 height 13
click at [705, 455] on span at bounding box center [701, 461] width 21 height 13
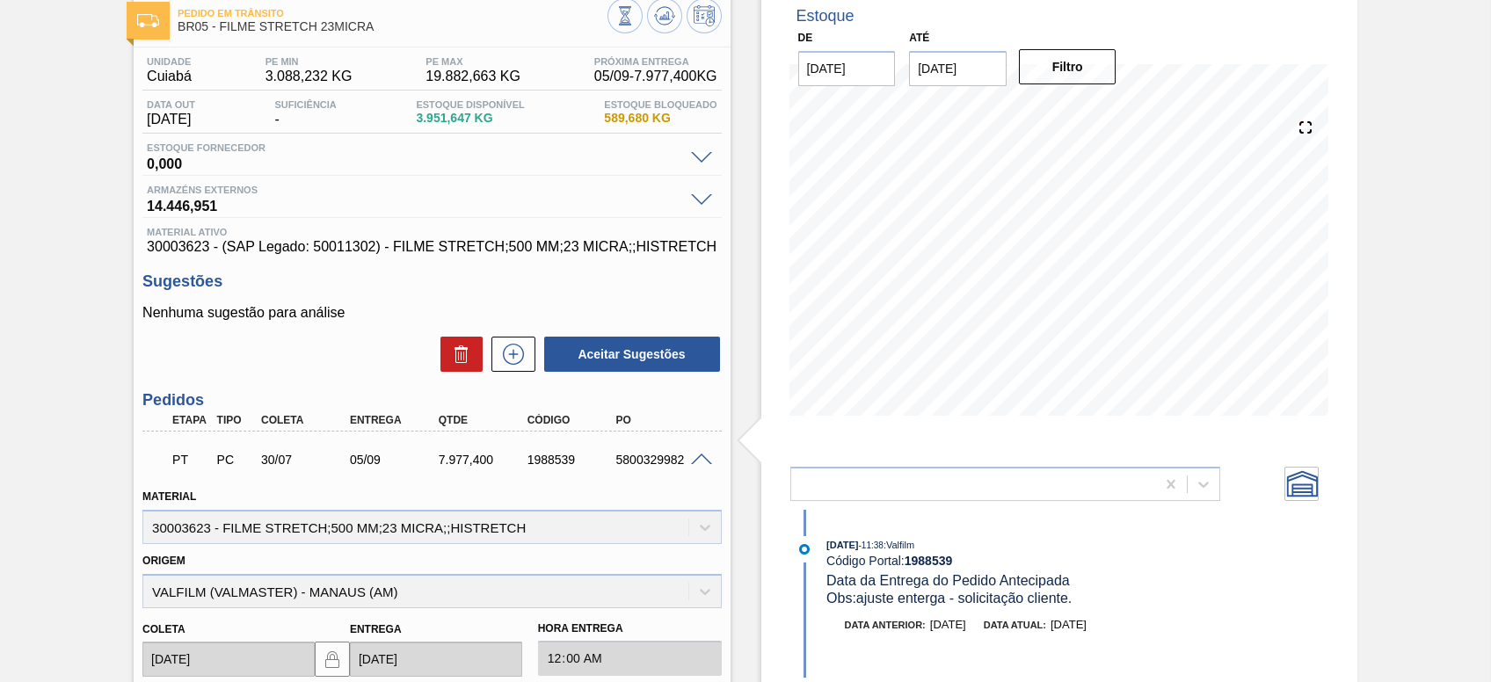
scroll to position [0, 0]
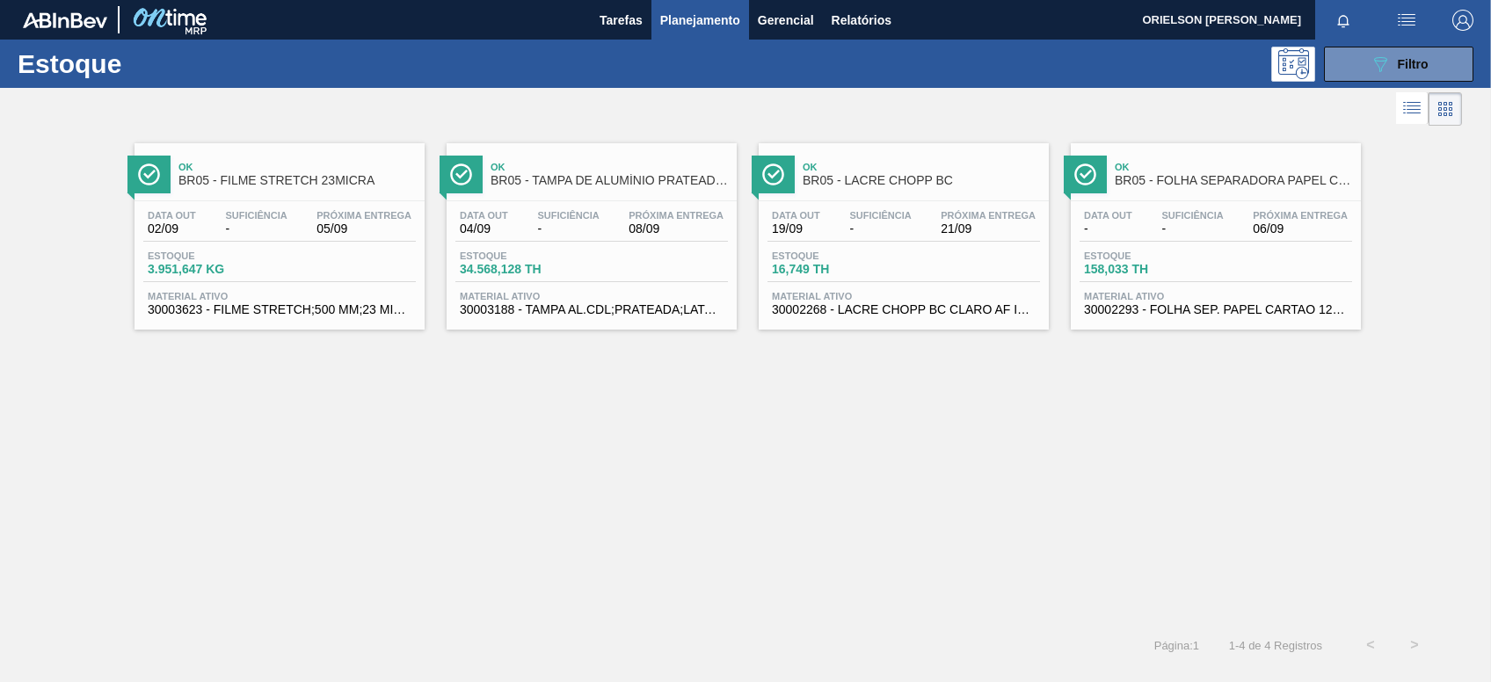
click at [1211, 278] on div "Estoque 158,033 TH" at bounding box center [1216, 267] width 273 height 32
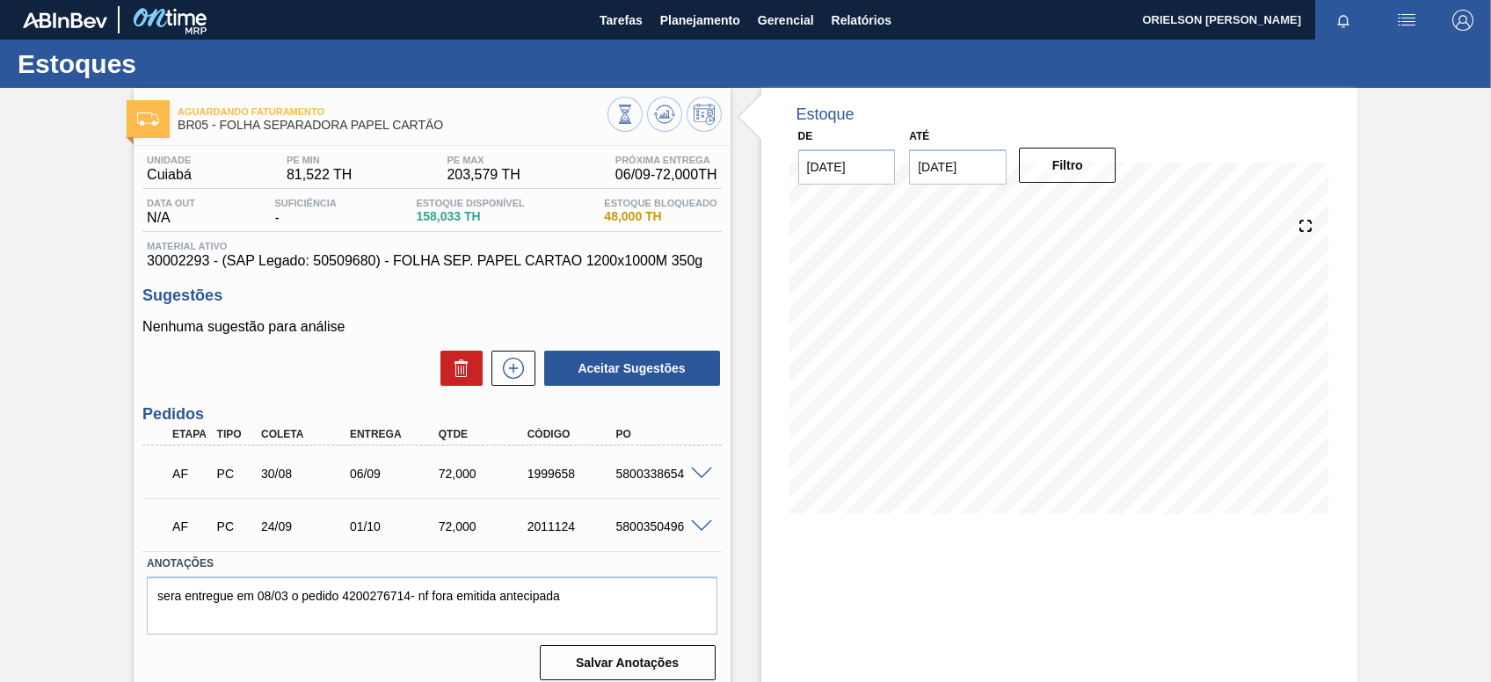
click at [688, 481] on div "5800338654" at bounding box center [661, 474] width 98 height 14
click at [699, 471] on span at bounding box center [701, 474] width 21 height 13
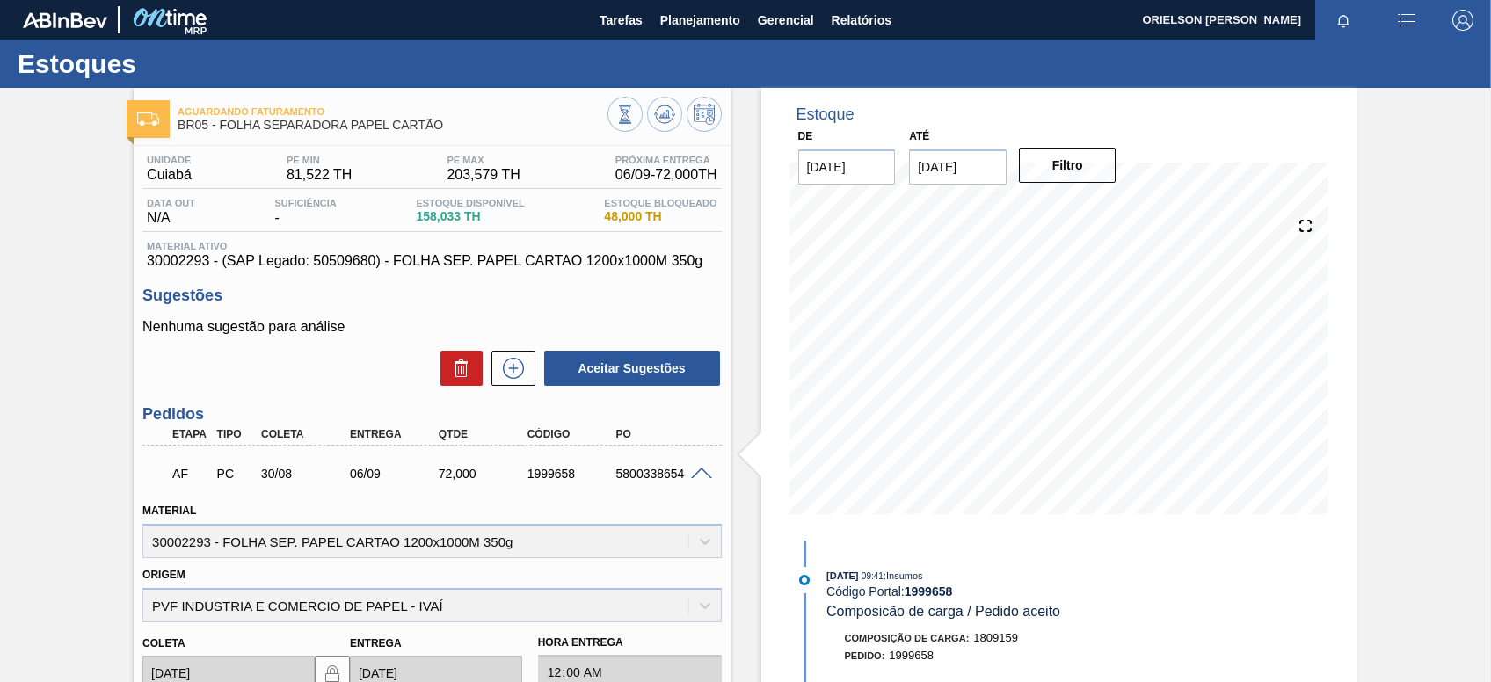
scroll to position [117, 0]
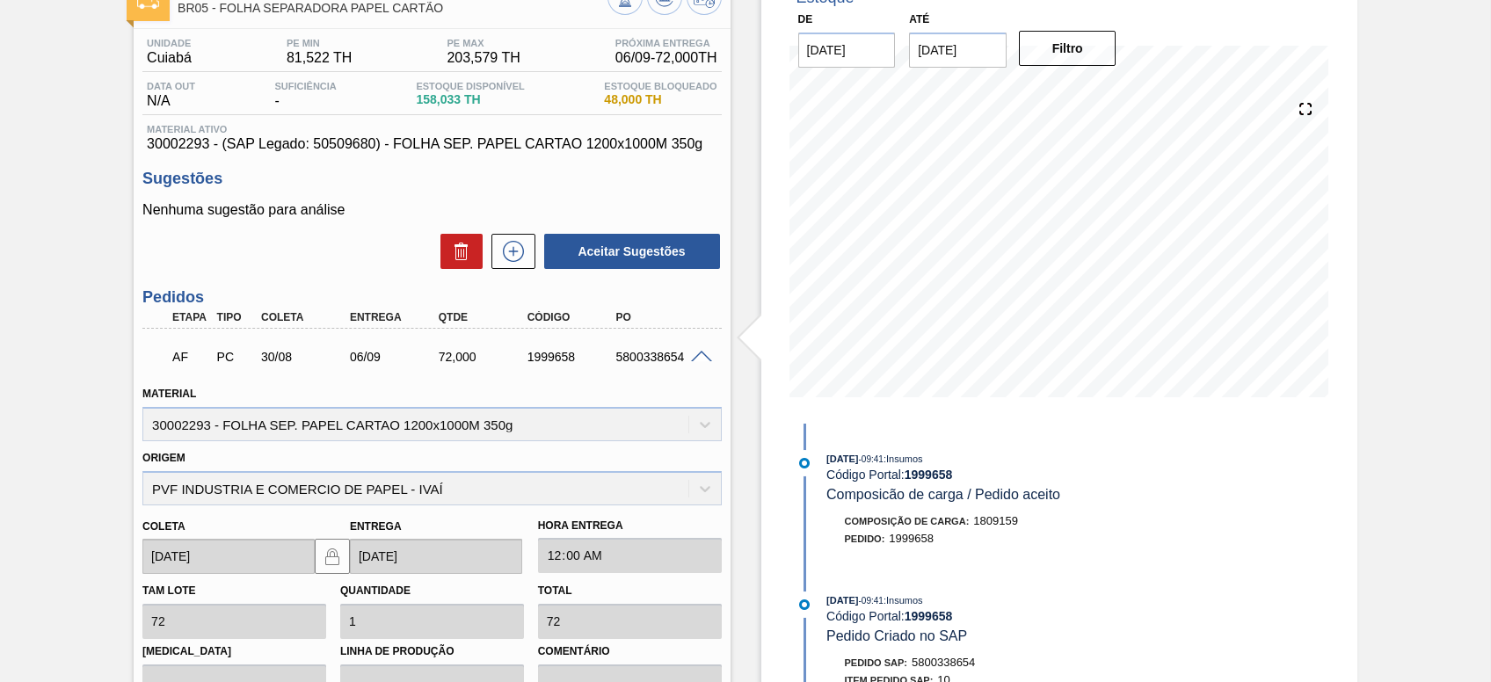
click at [130, 624] on div "Aguardando Faturamento BR05 - FOLHA SEPARADORA PAPEL CARTÃO Unidade Cuiabá PE M…" at bounding box center [745, 489] width 1491 height 1036
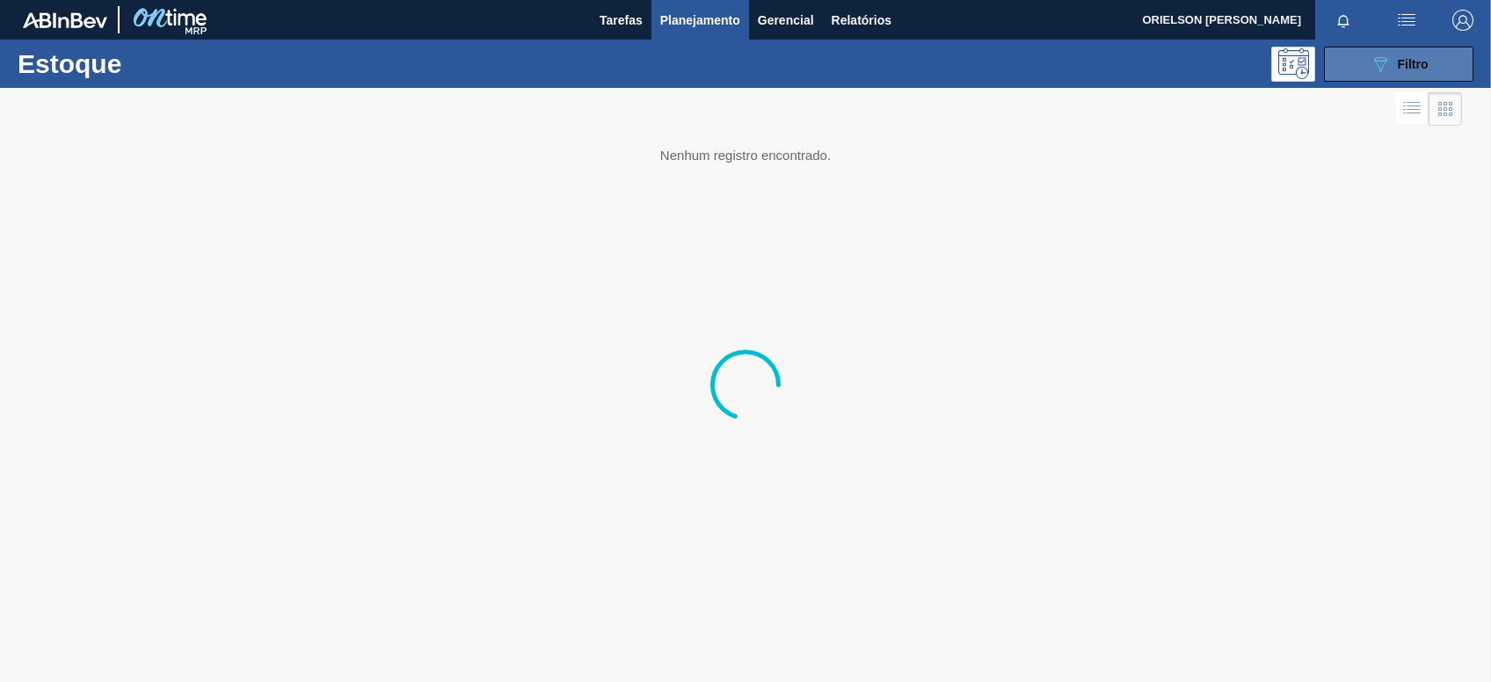
click at [1374, 77] on button "089F7B8B-B2A5-4AFE-B5C0-19BA573D28AC Filtro" at bounding box center [1398, 64] width 149 height 35
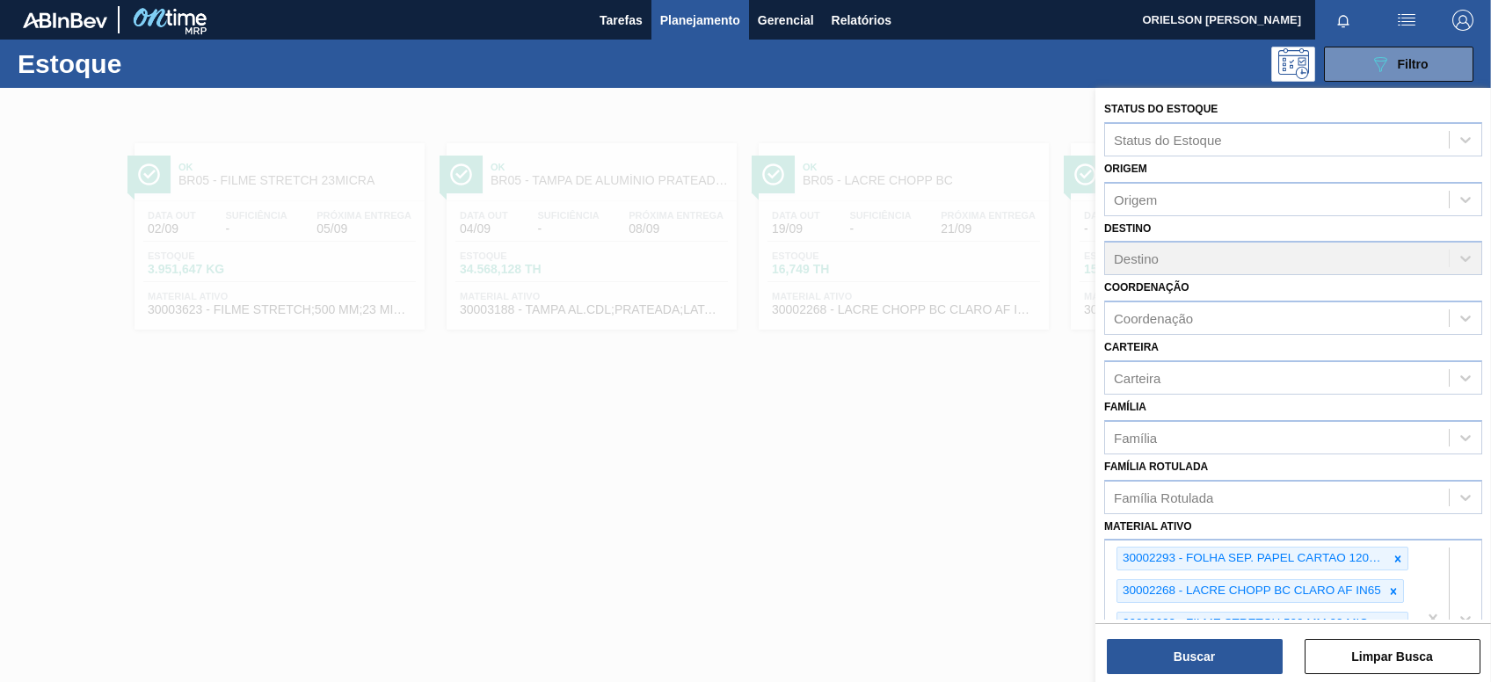
scroll to position [278, 0]
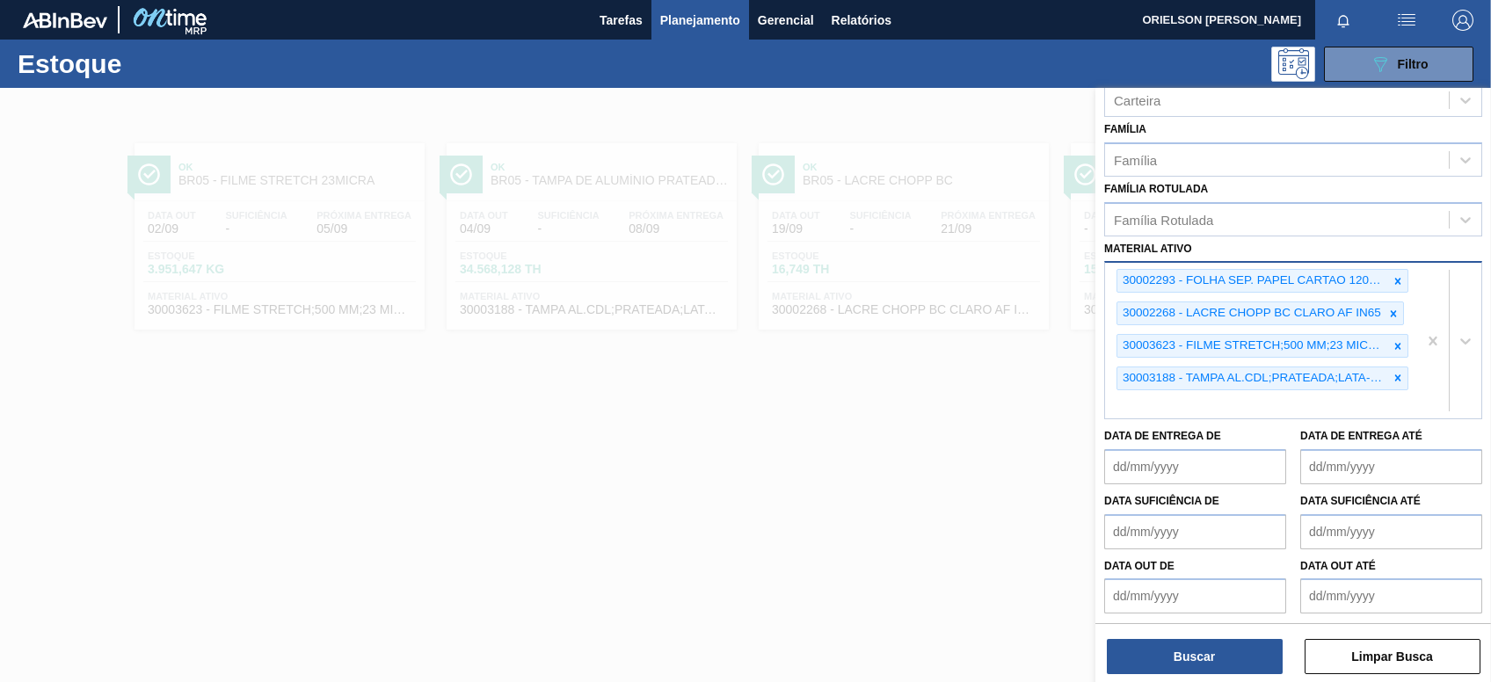
click at [1201, 413] on div "30002293 - FOLHA SEP. PAPEL CARTAO 1200x1000M 350g 30002268 - LACRE CHOPP BC CL…" at bounding box center [1293, 340] width 378 height 158
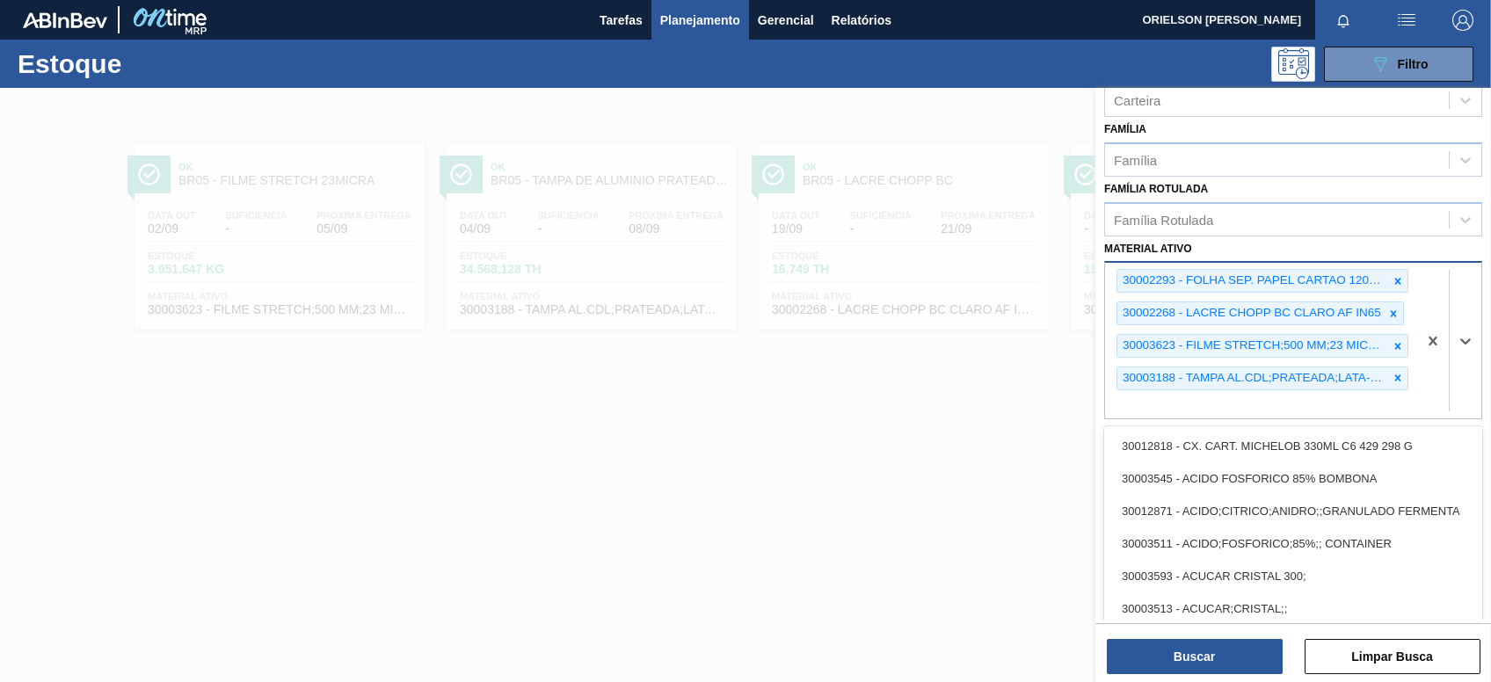
paste ativo "30002831"
type ativo "30002831"
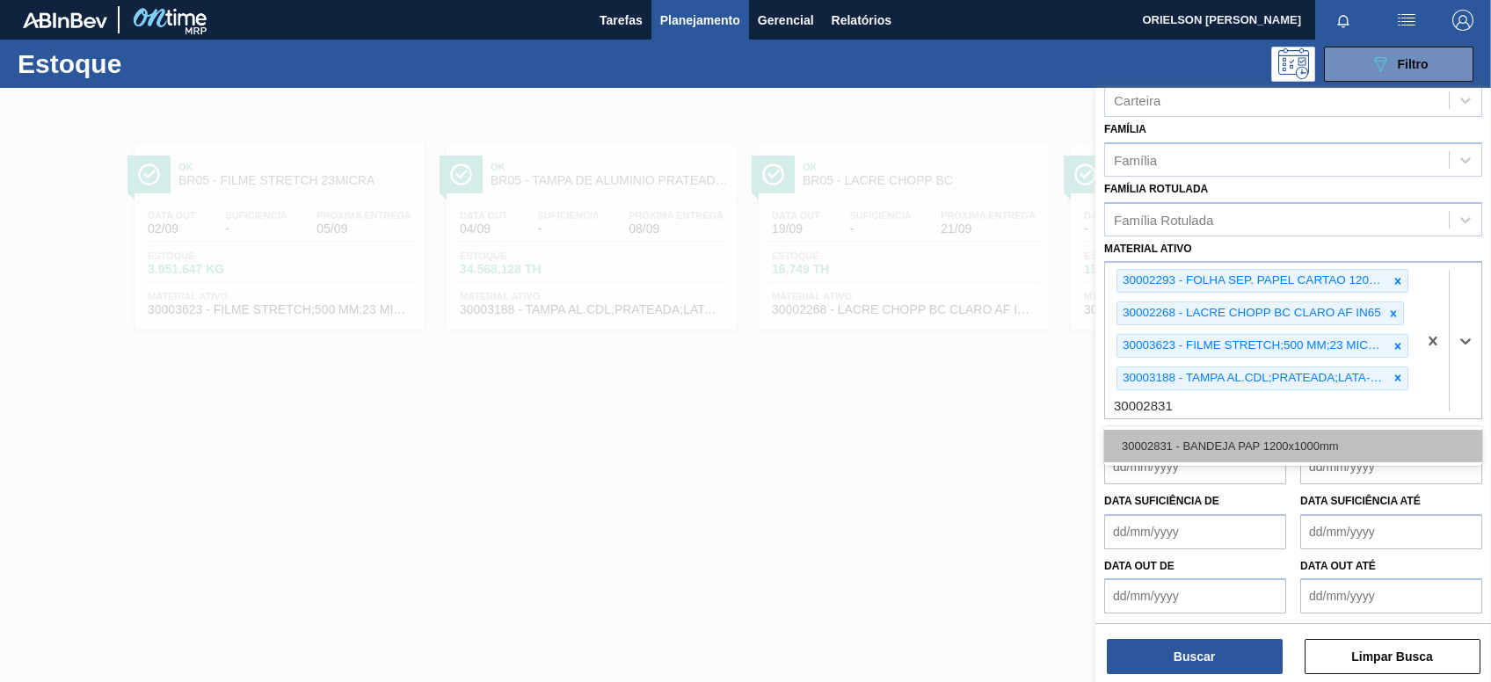
click at [1198, 430] on div "30002831 - BANDEJA PAP 1200x1000mm" at bounding box center [1293, 446] width 378 height 33
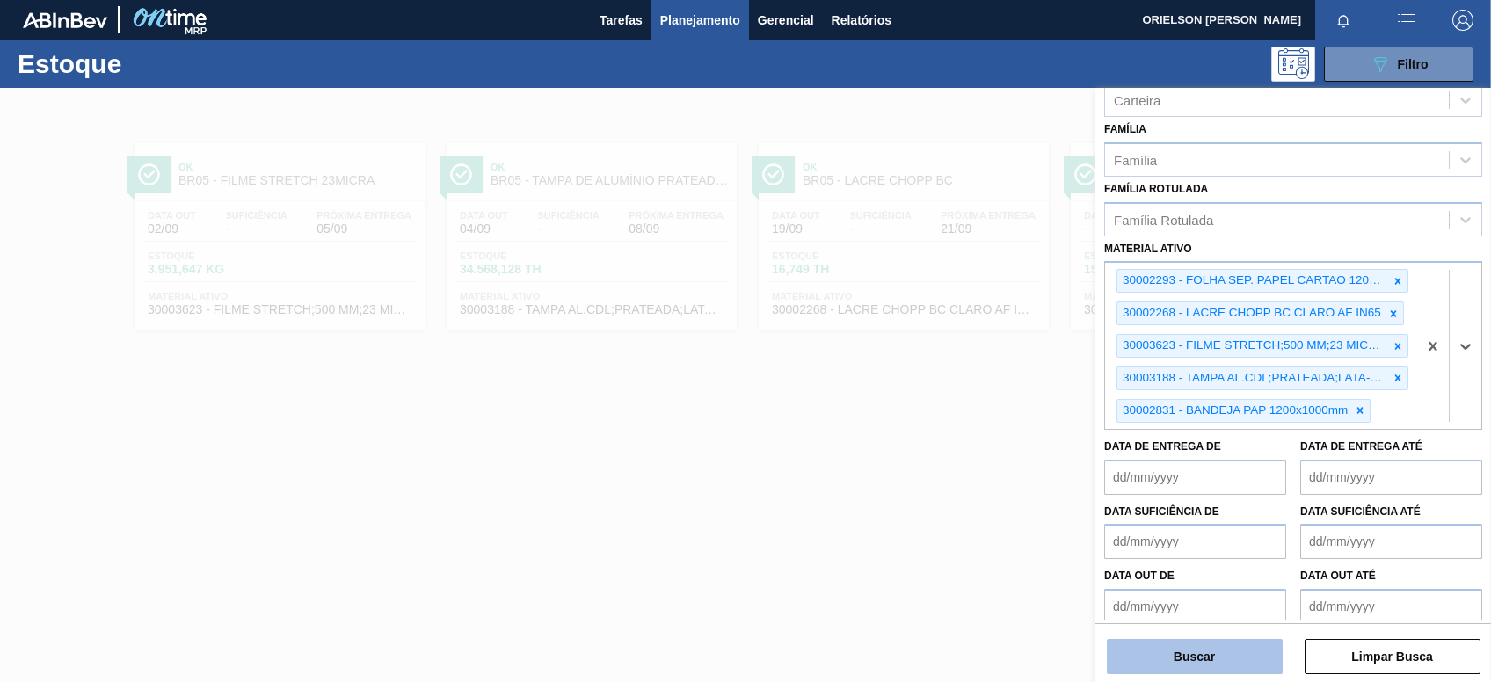
click at [1254, 640] on button "Buscar" at bounding box center [1195, 656] width 176 height 35
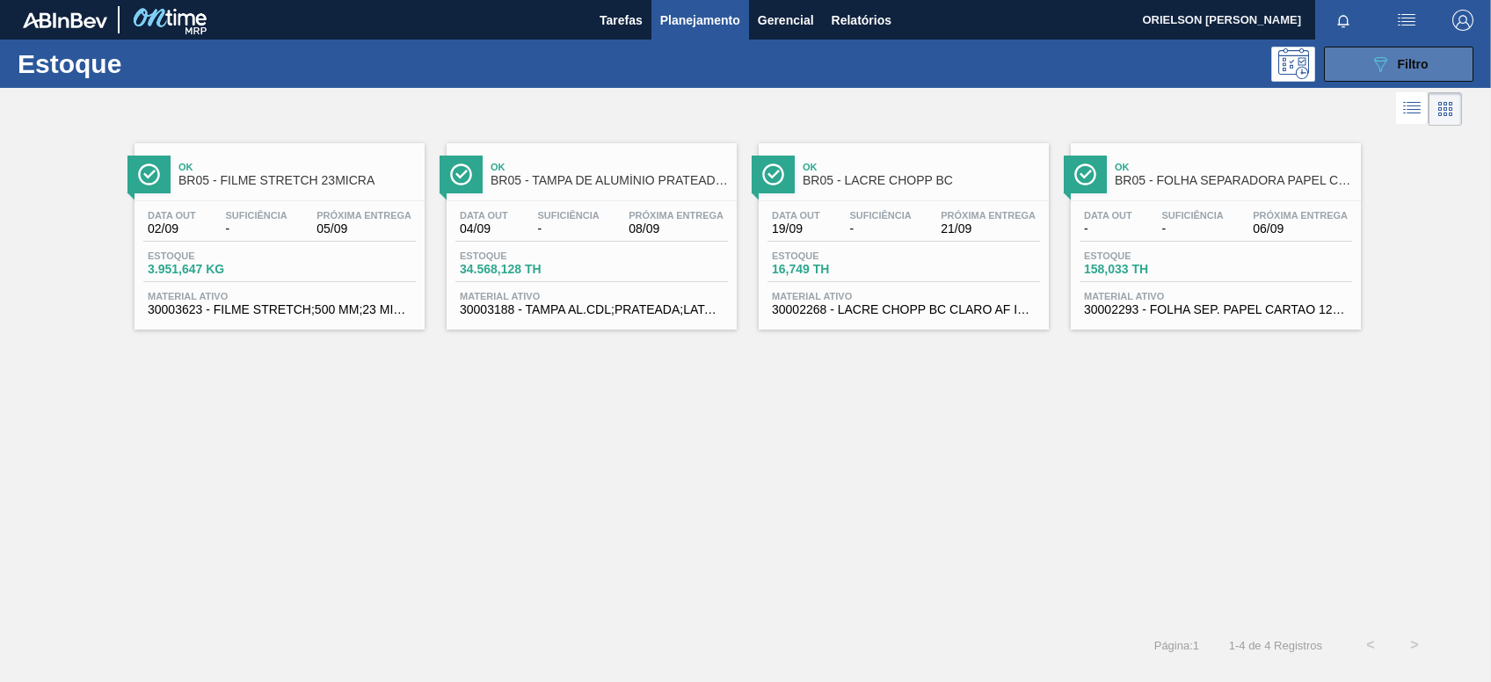
click at [1392, 56] on div "089F7B8B-B2A5-4AFE-B5C0-19BA573D28AC Filtro" at bounding box center [1399, 64] width 59 height 21
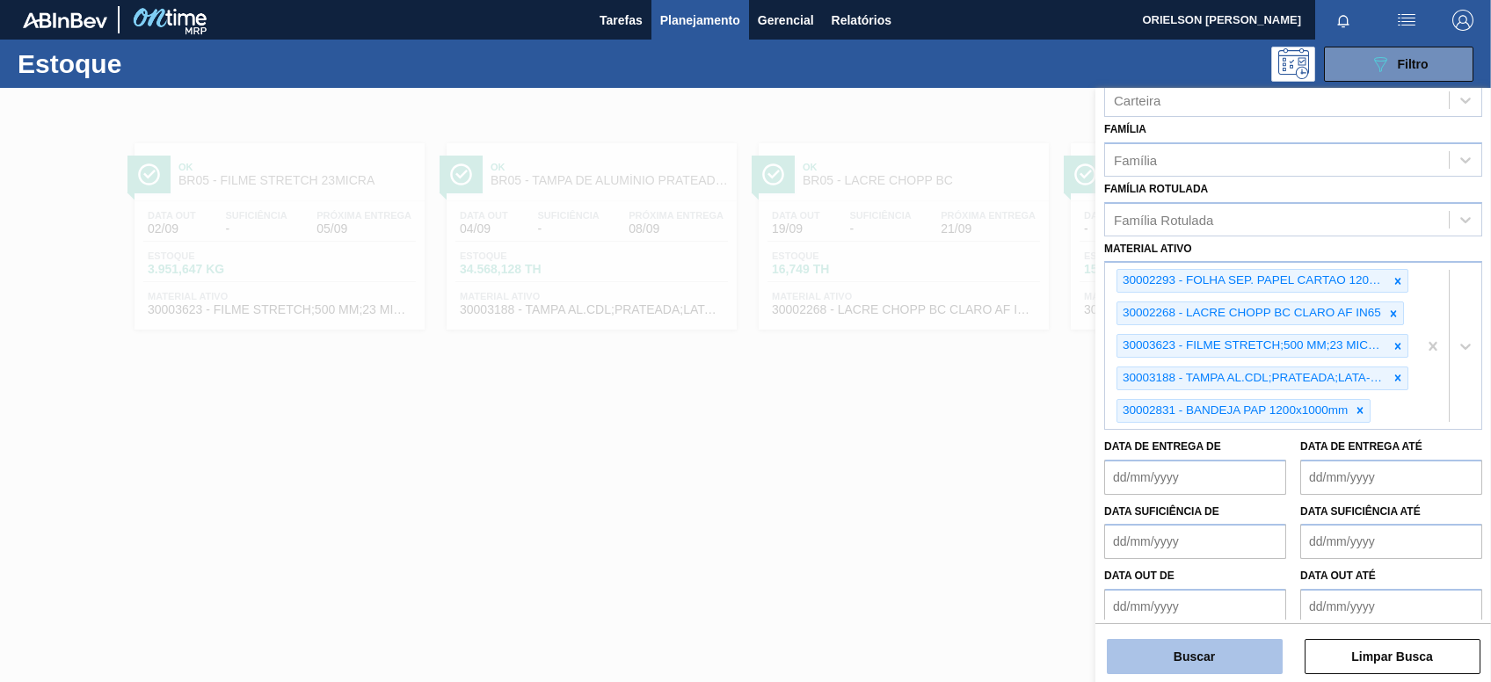
click at [1248, 661] on button "Buscar" at bounding box center [1195, 656] width 176 height 35
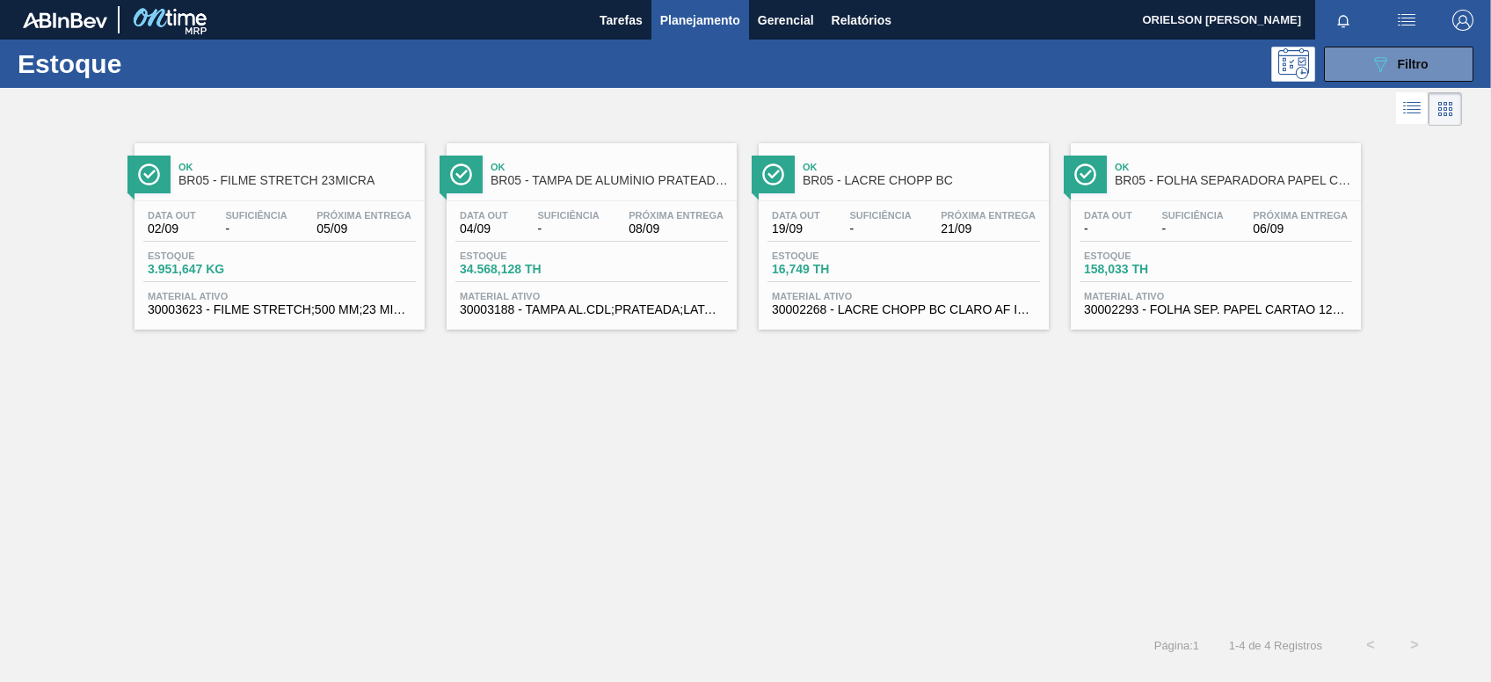
click at [1407, 95] on li at bounding box center [1412, 108] width 33 height 32
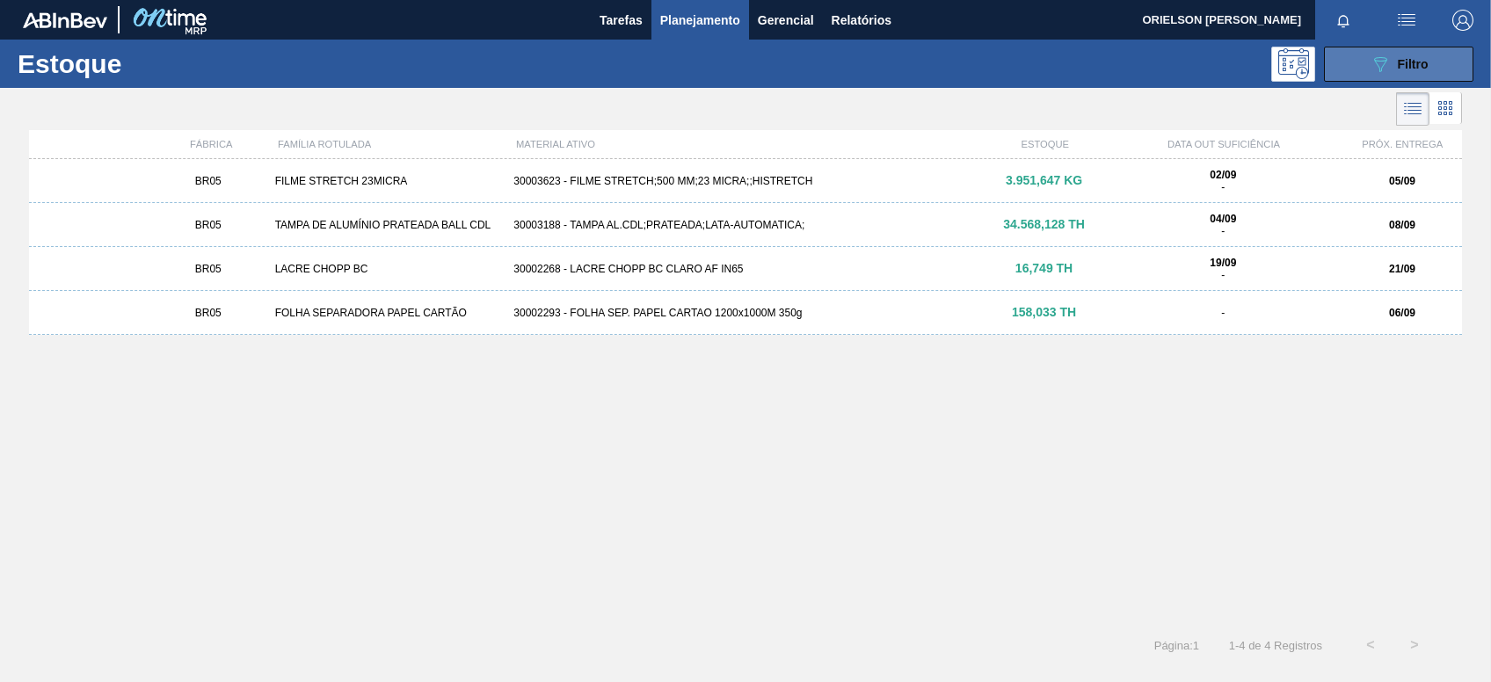
click at [1386, 63] on icon "089F7B8B-B2A5-4AFE-B5C0-19BA573D28AC" at bounding box center [1380, 64] width 21 height 21
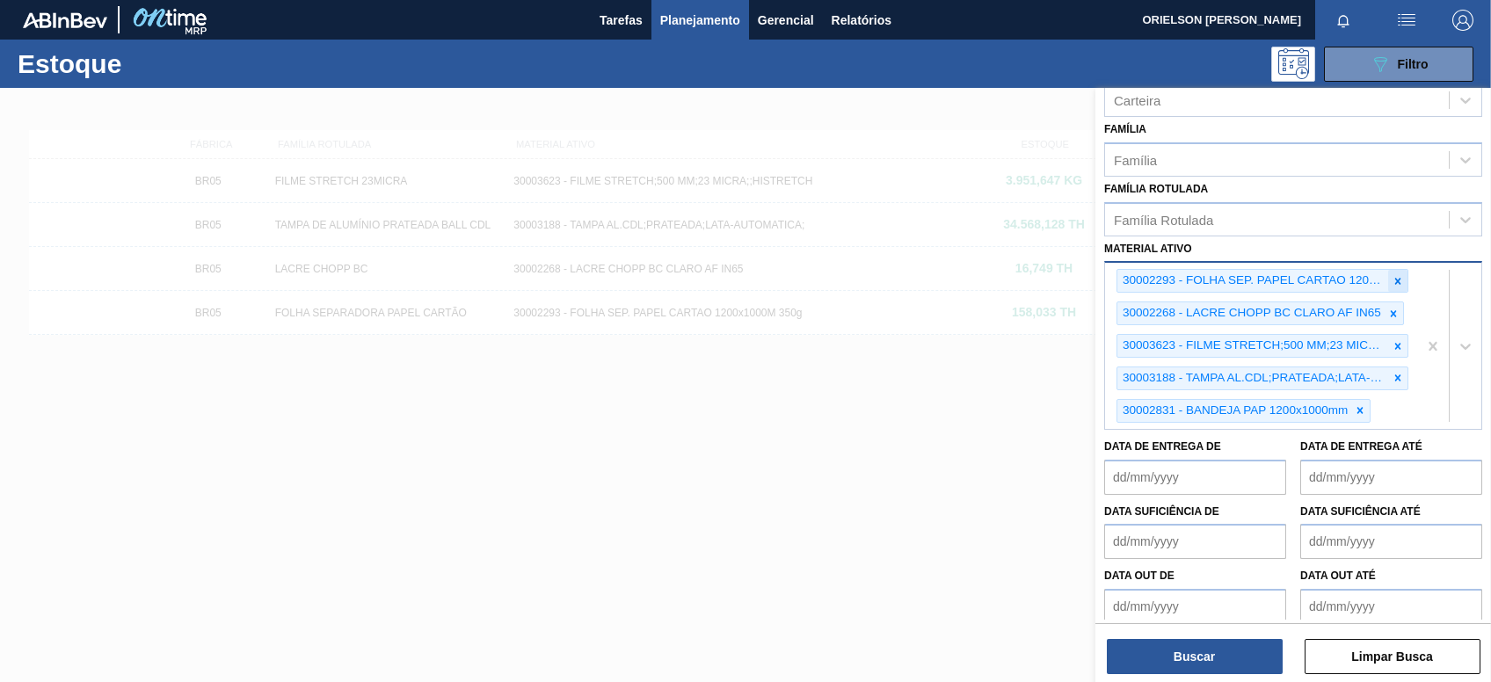
click at [1395, 281] on icon at bounding box center [1398, 281] width 6 height 6
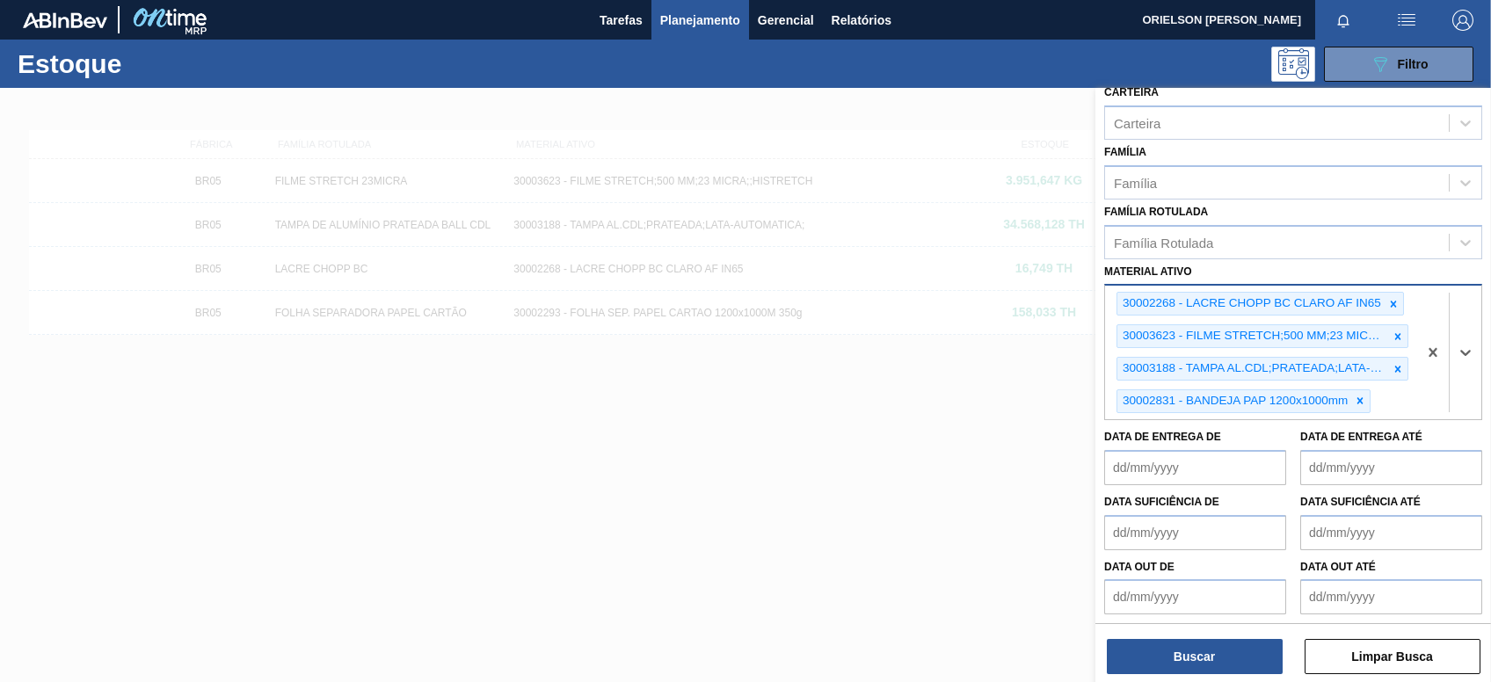
click at [1393, 284] on div "30002268 - LACRE CHOPP BC CLARO AF IN65 30003623 - FILME STRETCH;500 MM;23 MICR…" at bounding box center [1293, 352] width 378 height 136
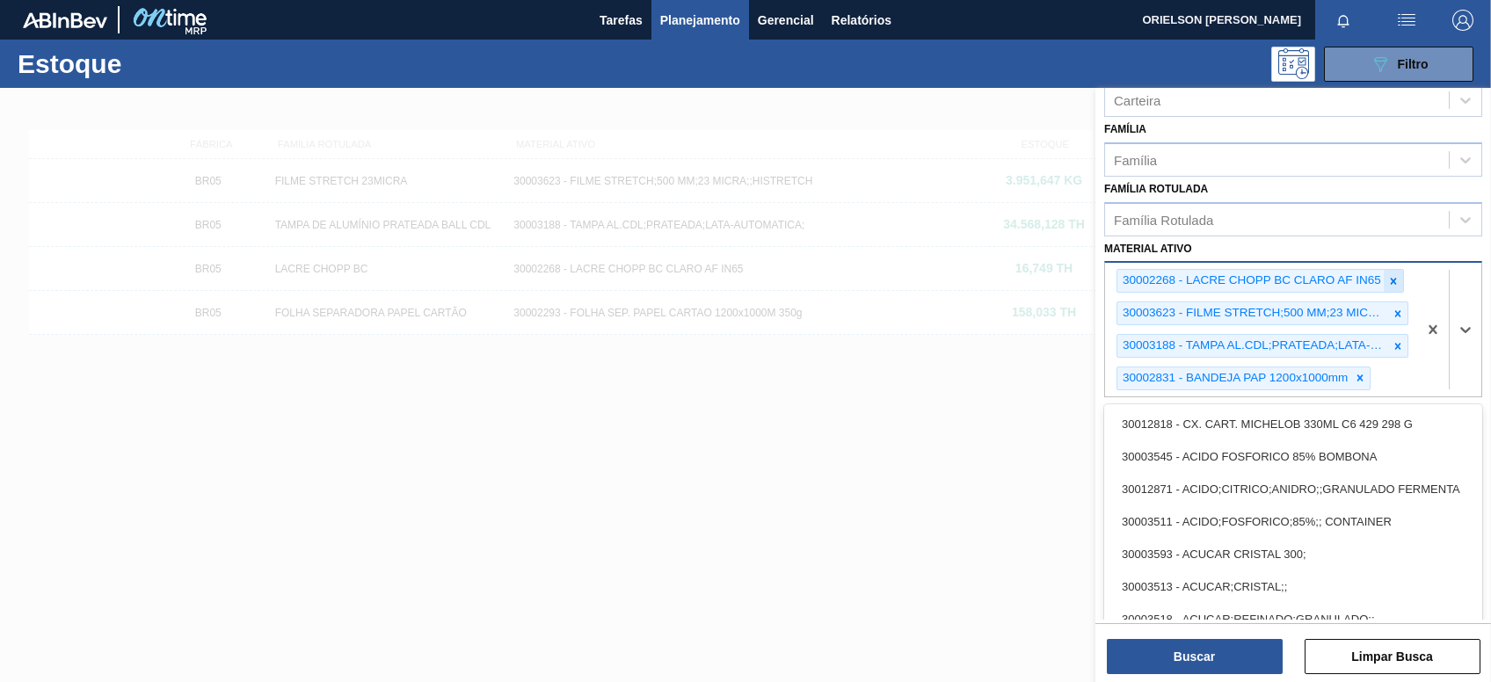
click at [1394, 278] on icon at bounding box center [1393, 281] width 12 height 12
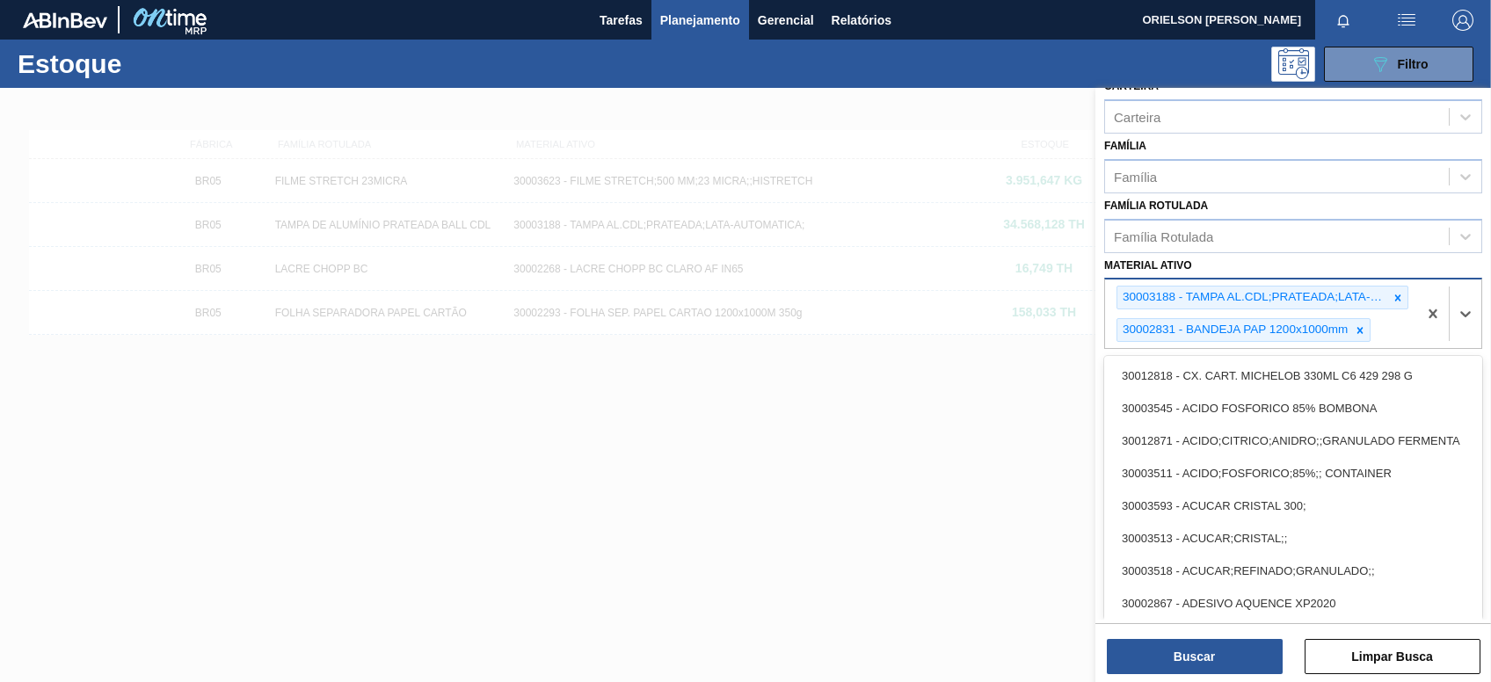
scroll to position [190, 0]
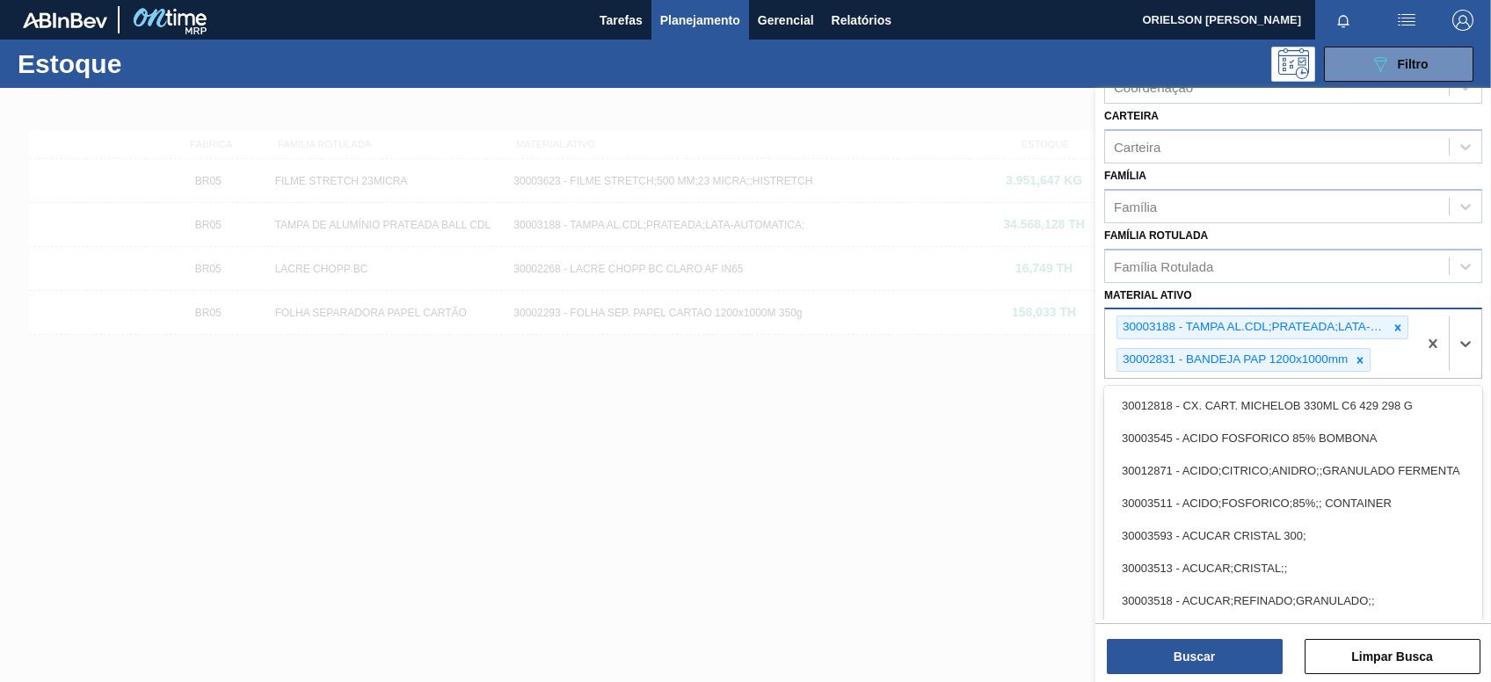
click at [1394, 278] on div "Status do Estoque Status do Estoque Origem Origem Destino Destino Coordenação C…" at bounding box center [1293, 220] width 396 height 726
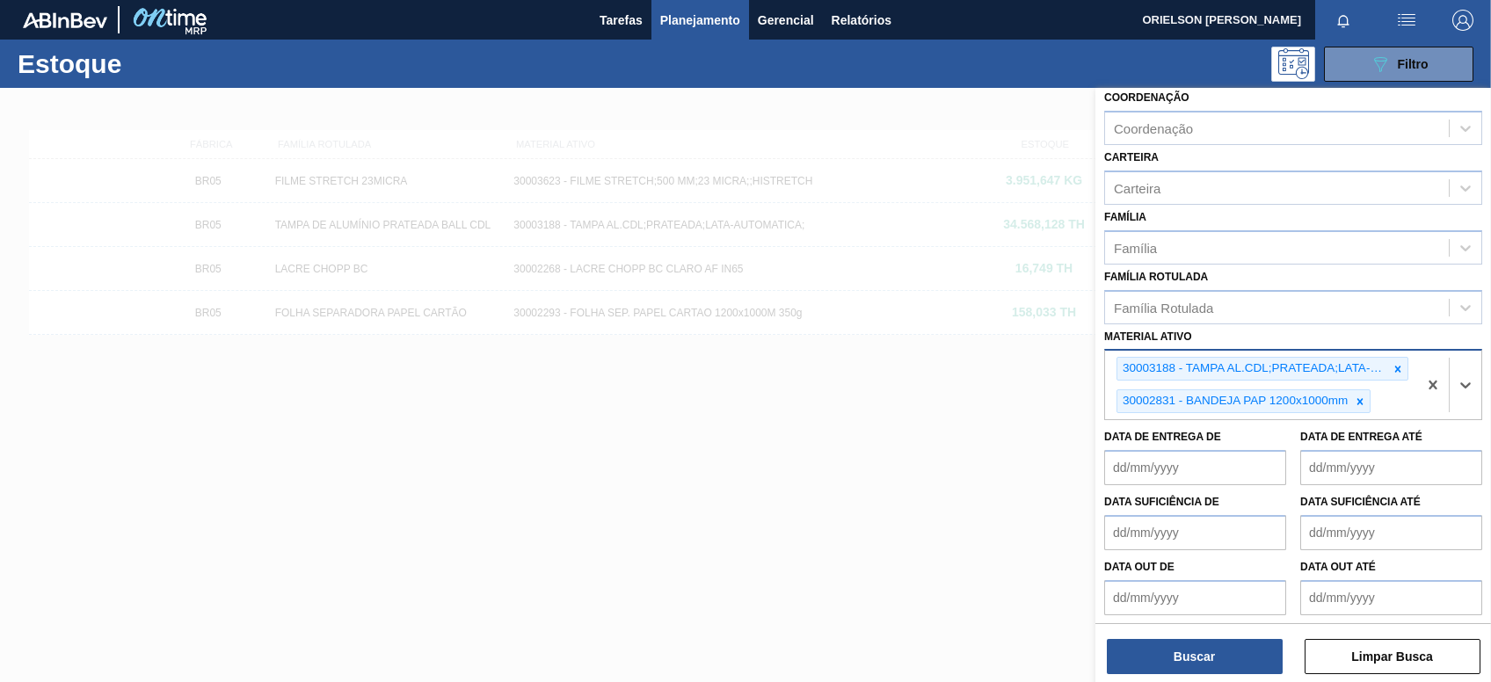
drag, startPoint x: 1395, startPoint y: 343, endPoint x: 1394, endPoint y: 352, distance: 8.8
click at [1394, 345] on div "Material ativo option 30003623 - FILME STRETCH;500 MM;23 MICRA;;HISTRETCH, dese…" at bounding box center [1293, 372] width 378 height 97
click at [1395, 368] on icon at bounding box center [1398, 369] width 12 height 12
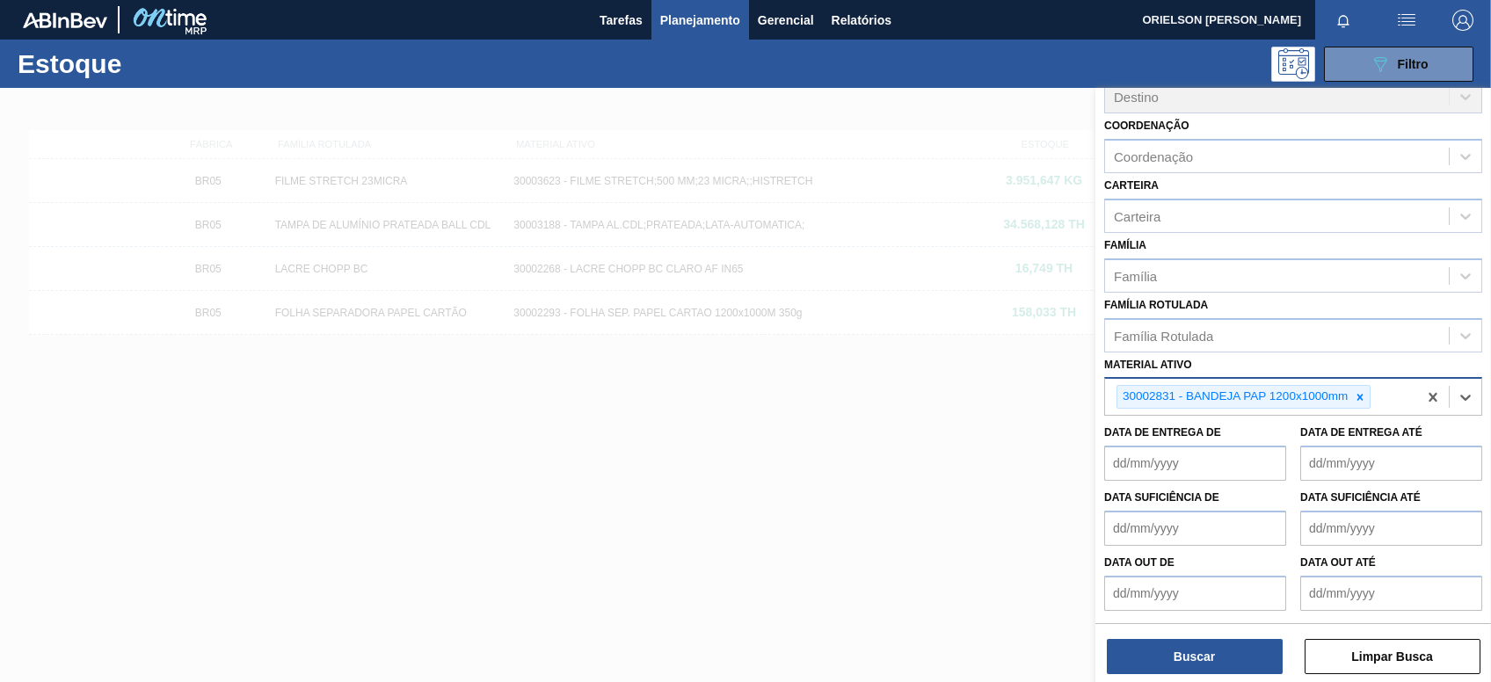
scroll to position [158, 0]
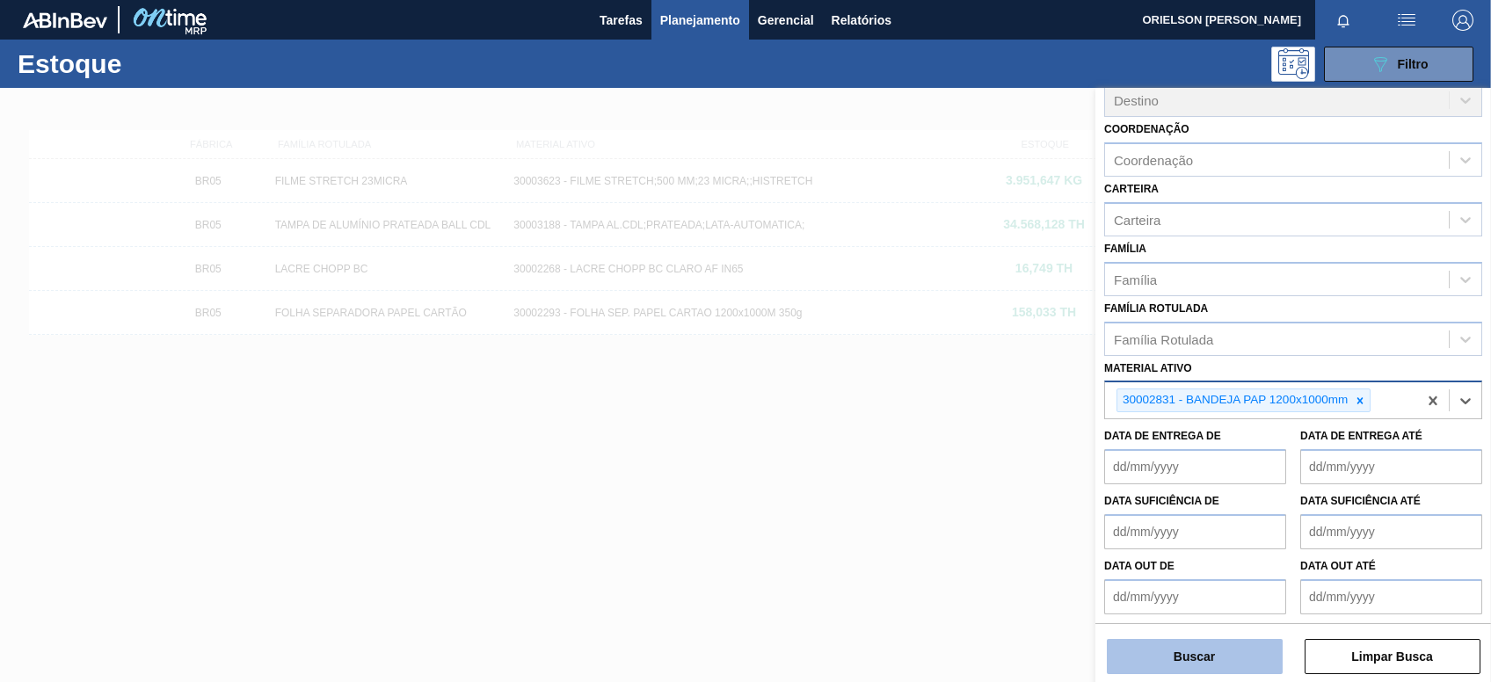
click at [1202, 662] on button "Buscar" at bounding box center [1195, 656] width 176 height 35
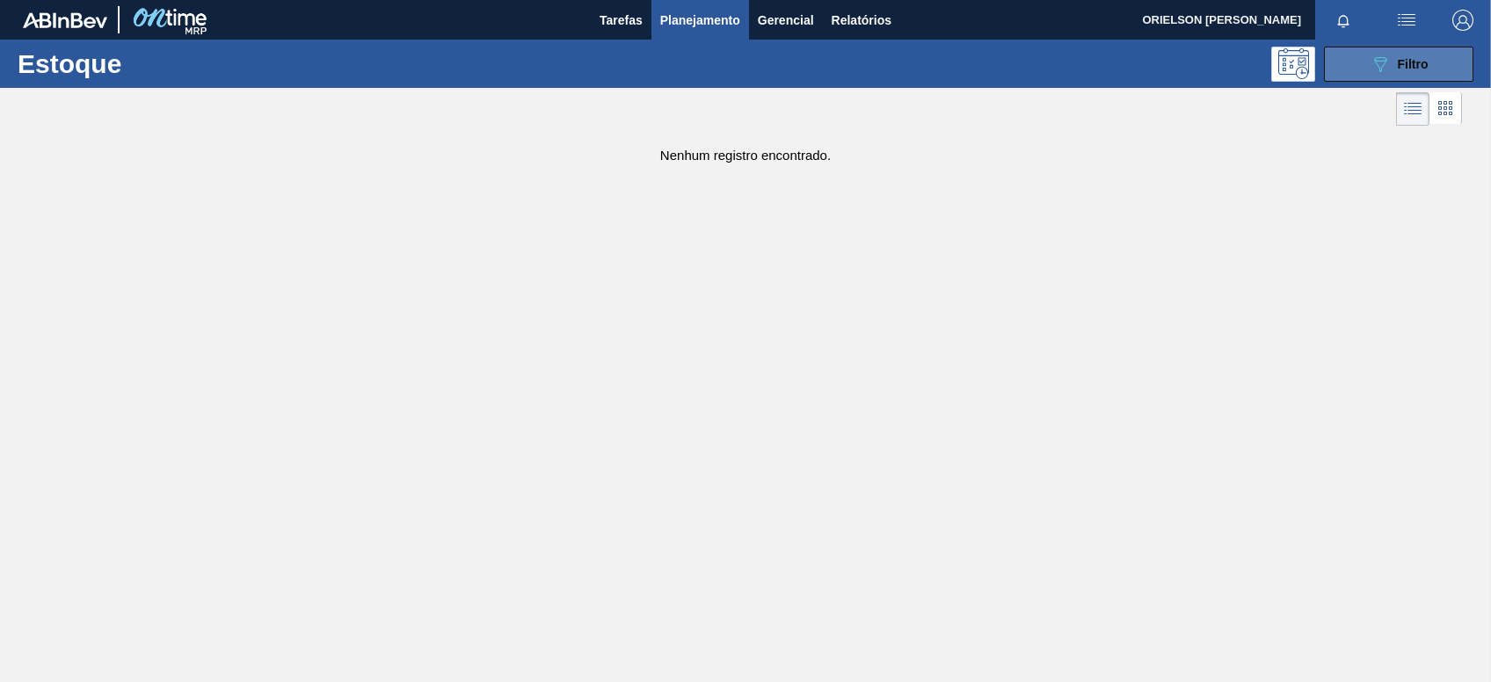
click at [1357, 49] on button "089F7B8B-B2A5-4AFE-B5C0-19BA573D28AC Filtro" at bounding box center [1398, 64] width 149 height 35
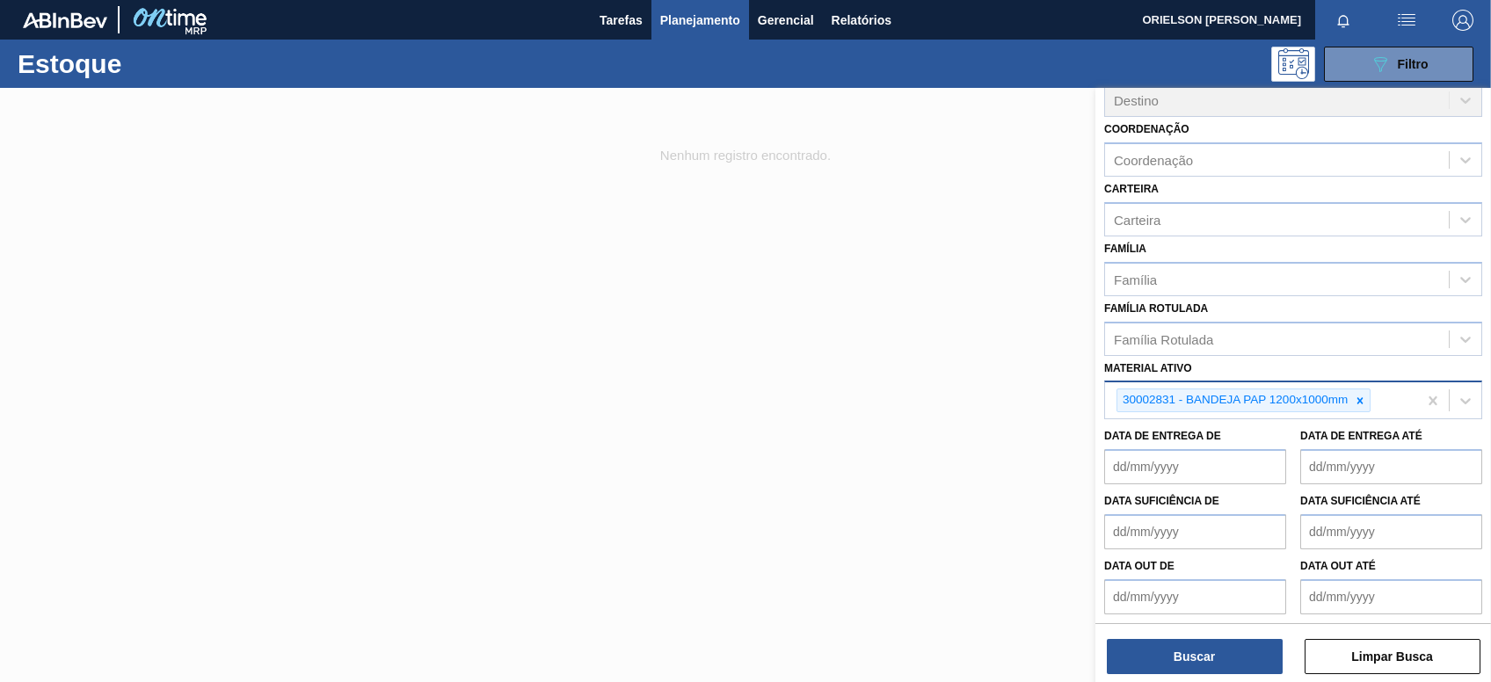
click at [1384, 398] on div "30002831 - BANDEJA PAP 1200x1000mm" at bounding box center [1261, 400] width 312 height 36
click at [1349, 398] on div "30002831 - BANDEJA PAP 1200x1000mm" at bounding box center [1233, 400] width 233 height 22
click at [1359, 397] on icon at bounding box center [1360, 401] width 12 height 12
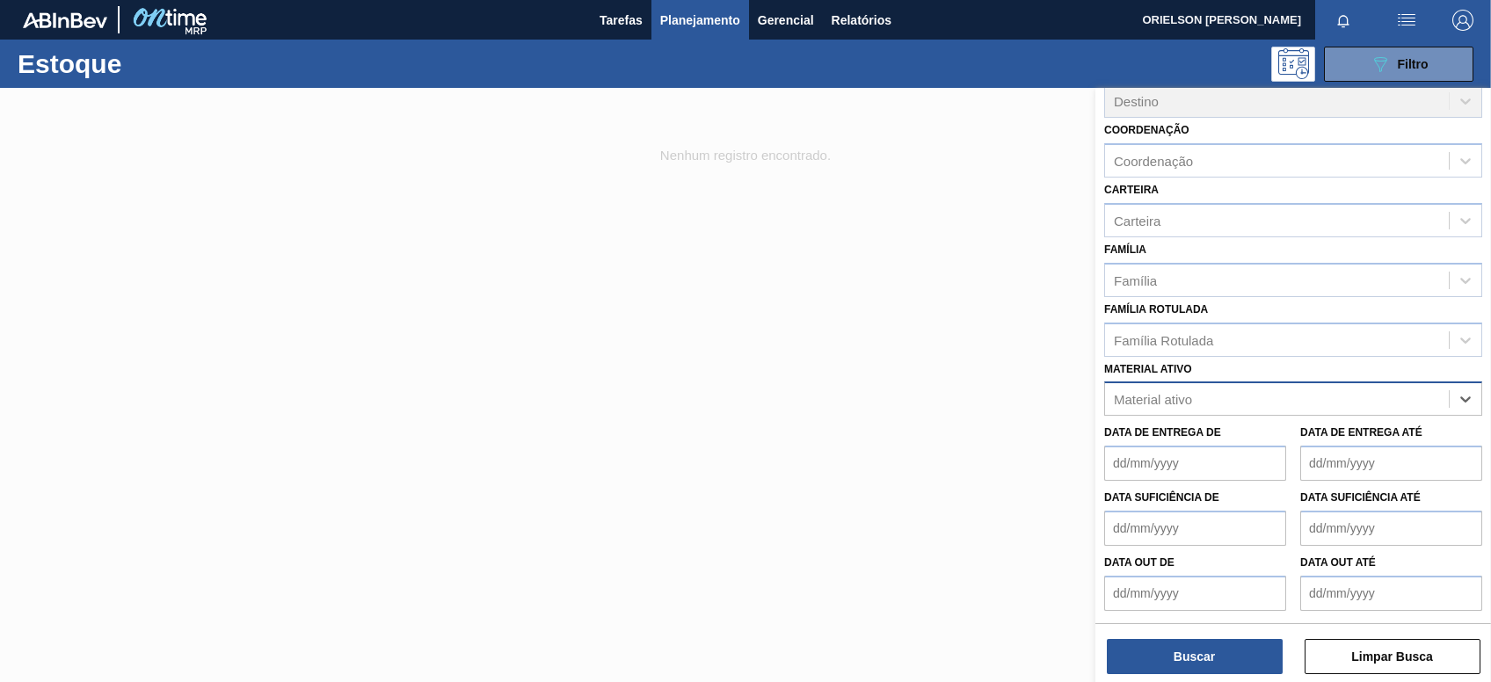
click at [1365, 395] on div "Material ativo" at bounding box center [1277, 399] width 344 height 25
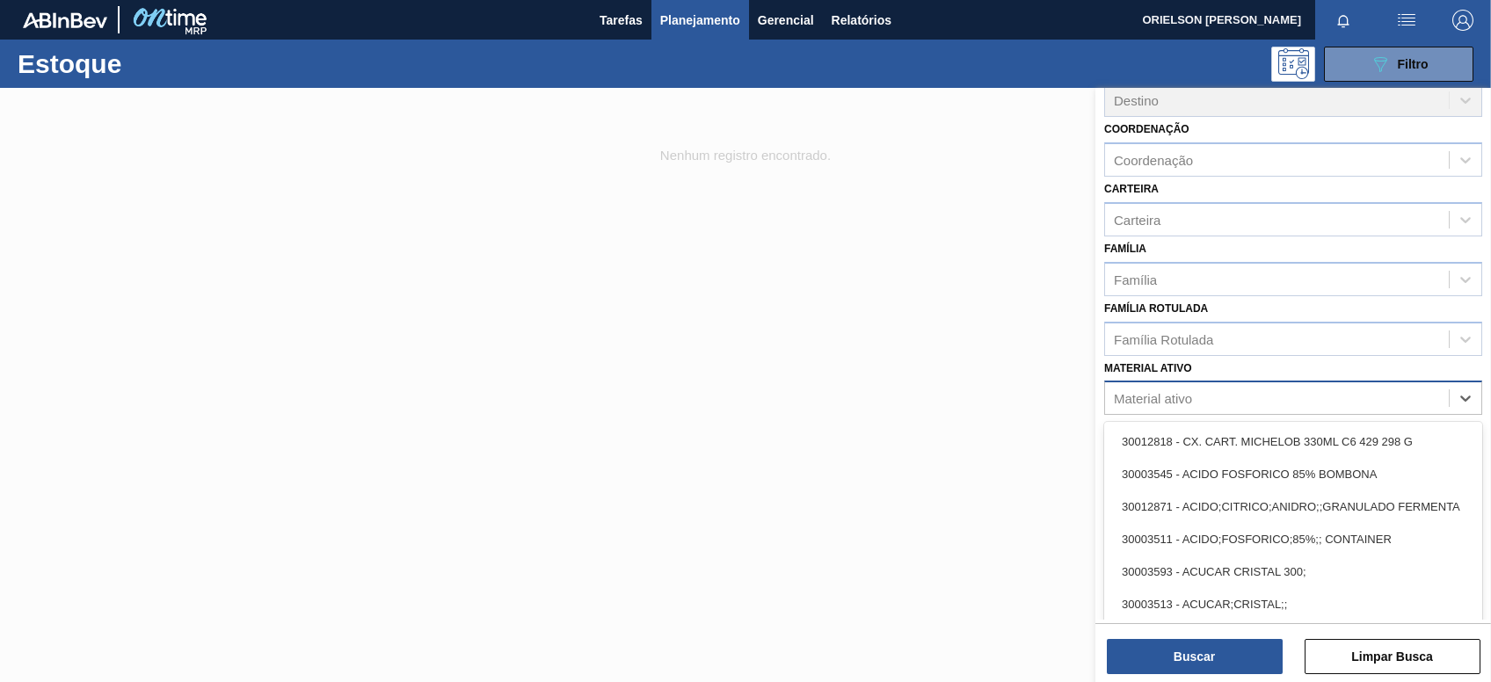
paste ativo "30003521"
type ativo "30003521"
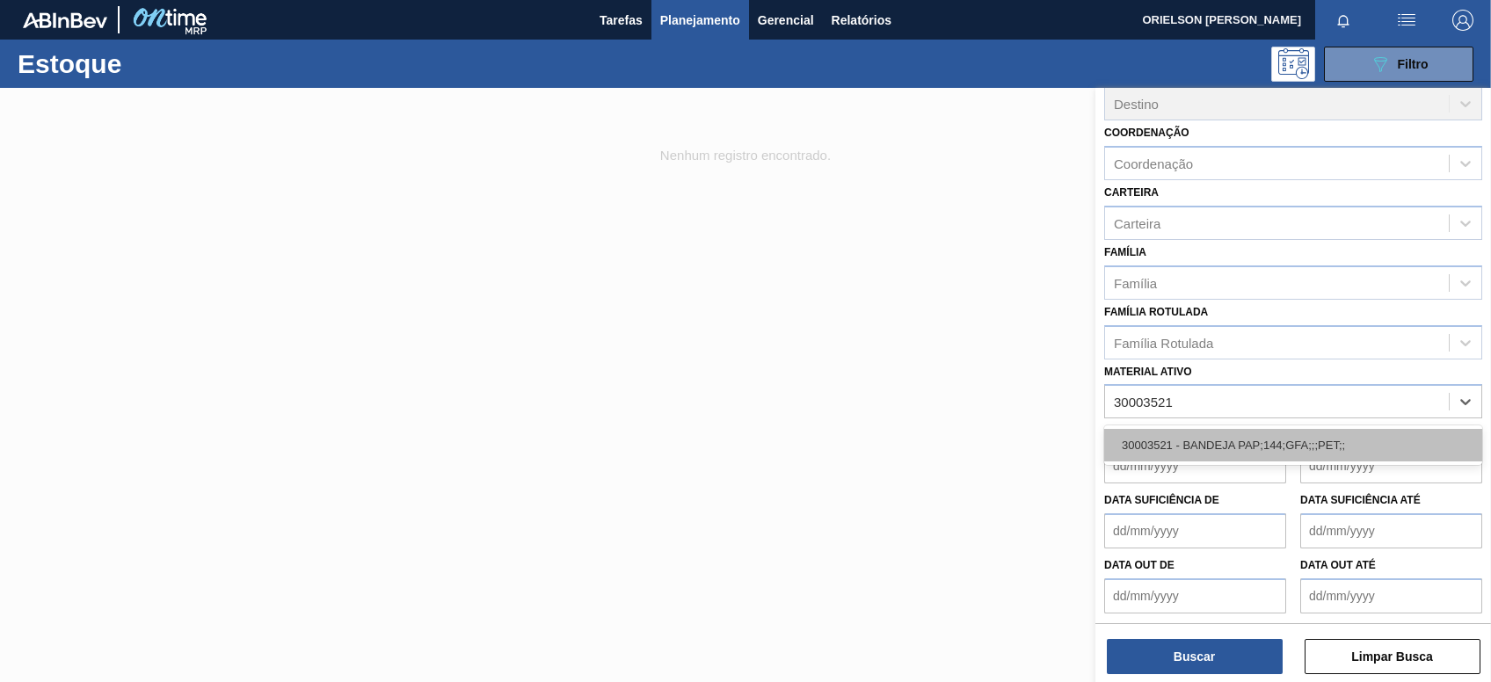
click at [1350, 455] on div "30003521 - BANDEJA PAP;144;GFA;;;PET;;" at bounding box center [1293, 445] width 378 height 33
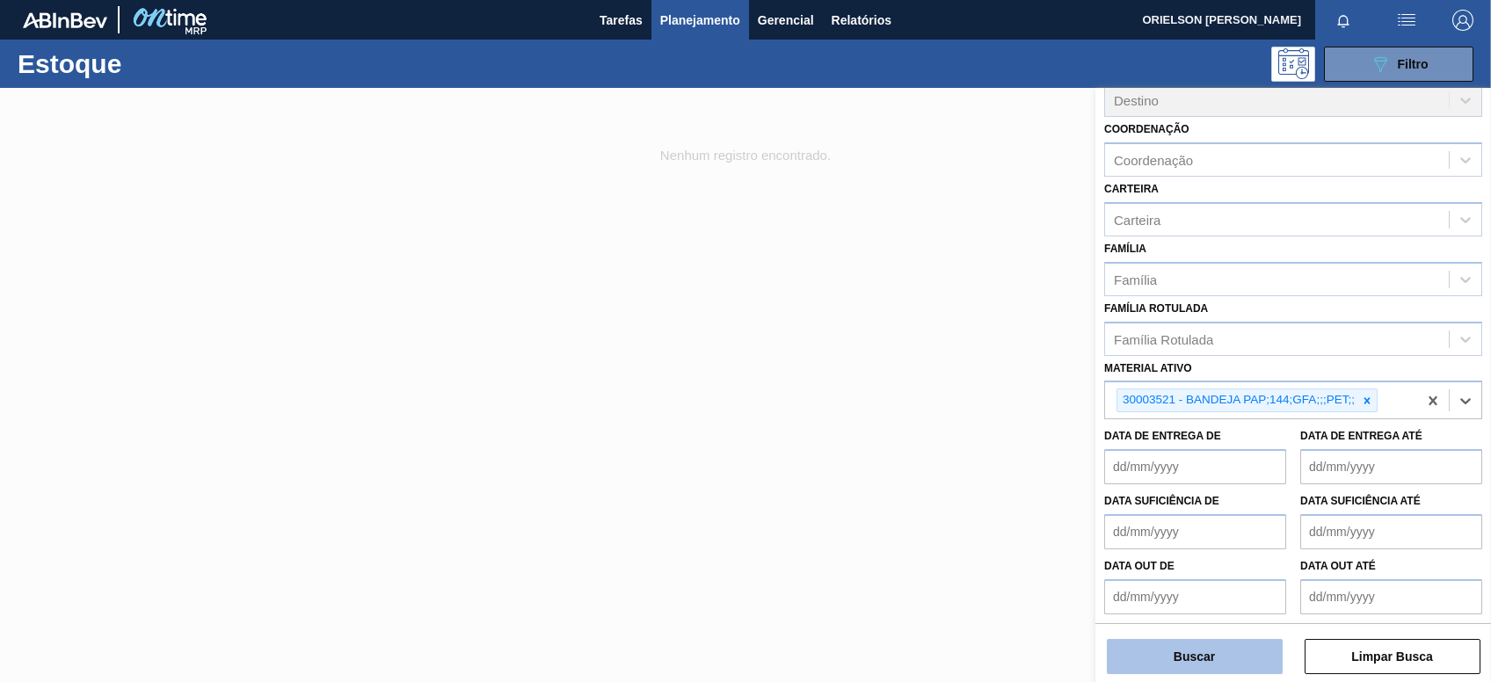
click at [1183, 668] on button "Buscar" at bounding box center [1195, 656] width 176 height 35
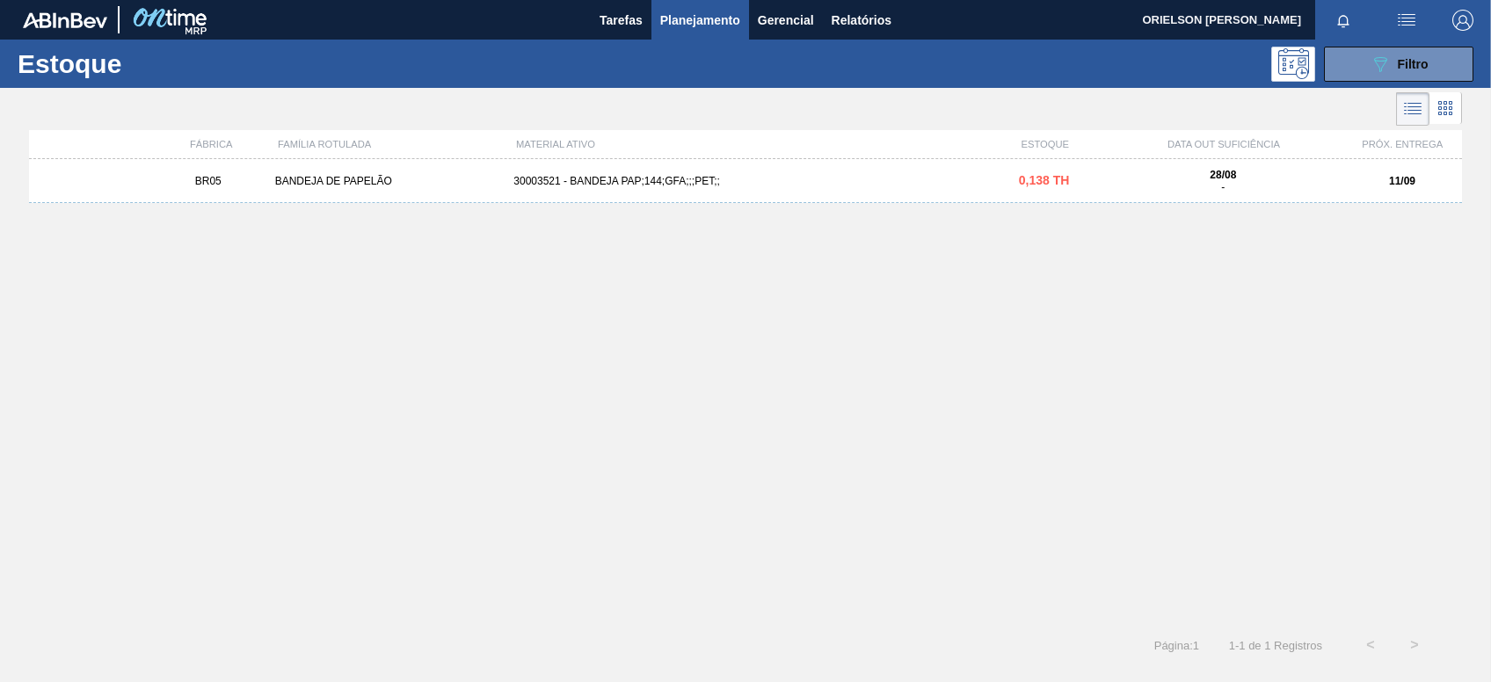
click at [1445, 111] on icon at bounding box center [1445, 108] width 21 height 21
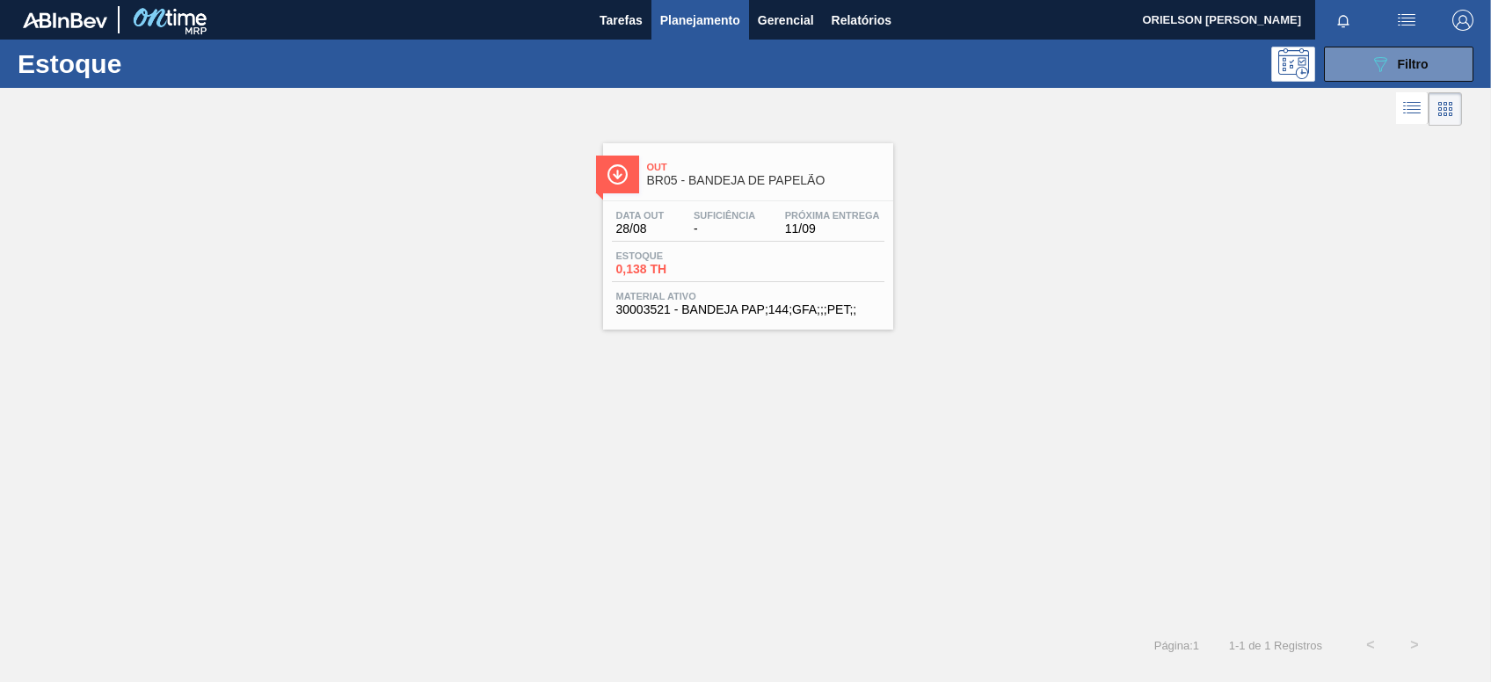
click at [782, 237] on div "Data [DATE] Suficiência - Próxima Entrega 11/09" at bounding box center [748, 226] width 273 height 32
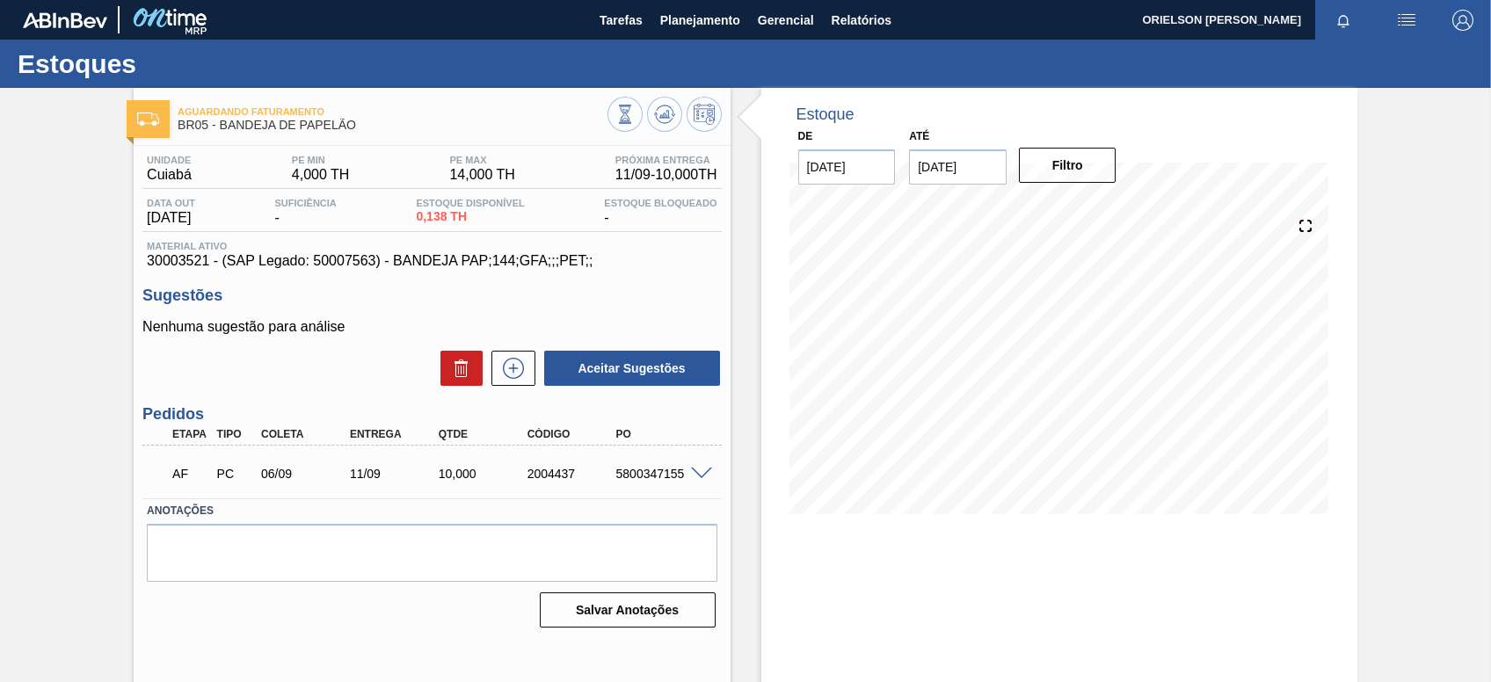
click at [443, 471] on div "10,000" at bounding box center [483, 474] width 98 height 14
click at [711, 477] on div at bounding box center [704, 472] width 35 height 13
click at [705, 475] on span at bounding box center [701, 474] width 21 height 13
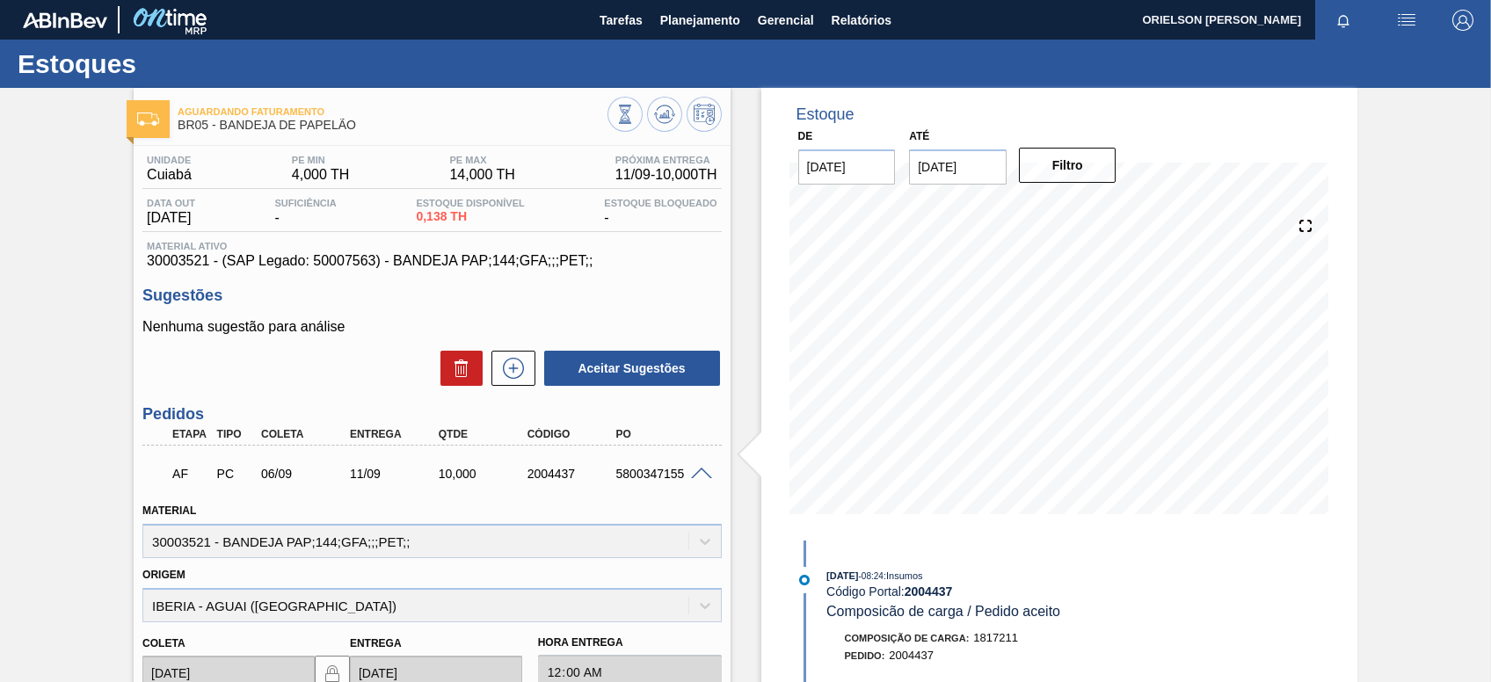
click at [586, 0] on html "Tarefas Planejamento Gerencial Relatórios ORIELSON PEDROZO JACINTHO Marcar toda…" at bounding box center [745, 0] width 1491 height 0
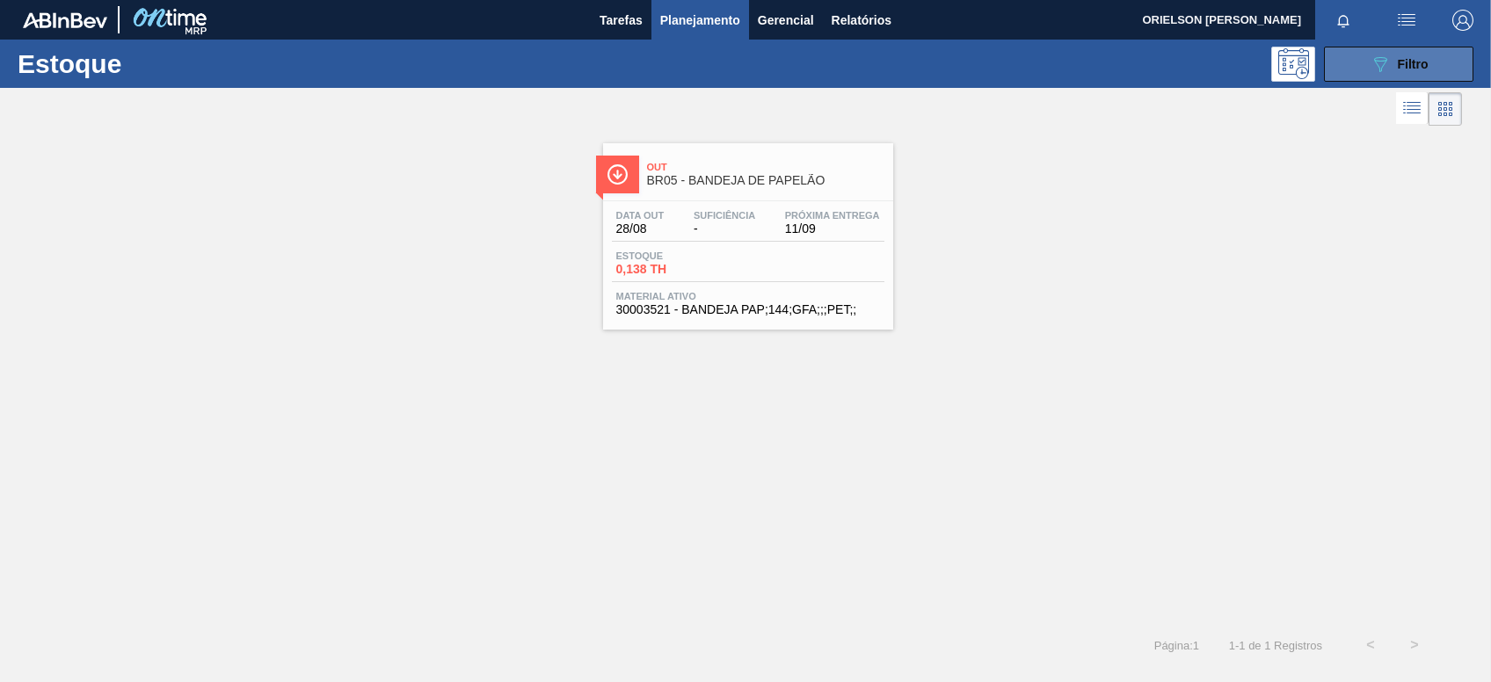
click at [1372, 70] on icon "089F7B8B-B2A5-4AFE-B5C0-19BA573D28AC" at bounding box center [1380, 64] width 21 height 21
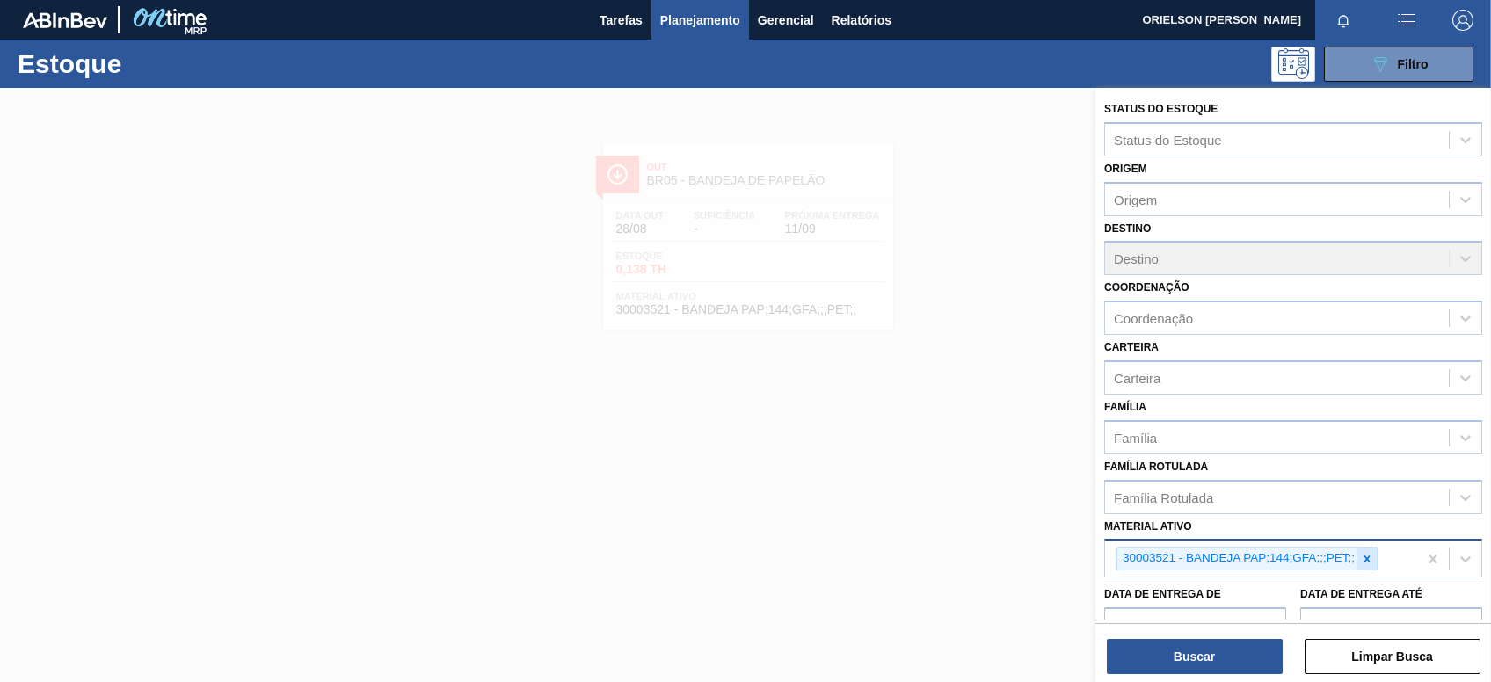
click at [1366, 561] on icon at bounding box center [1367, 559] width 12 height 12
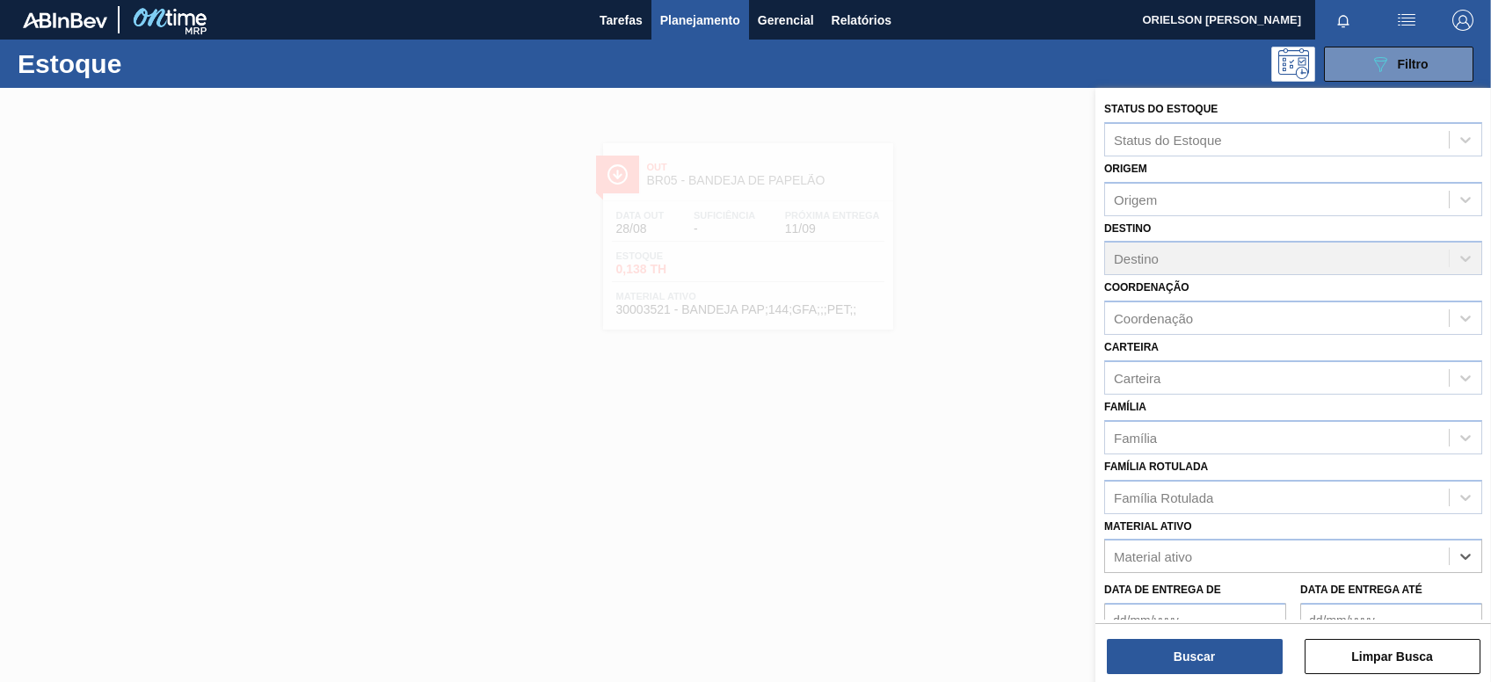
click at [772, 320] on div at bounding box center [745, 429] width 1491 height 682
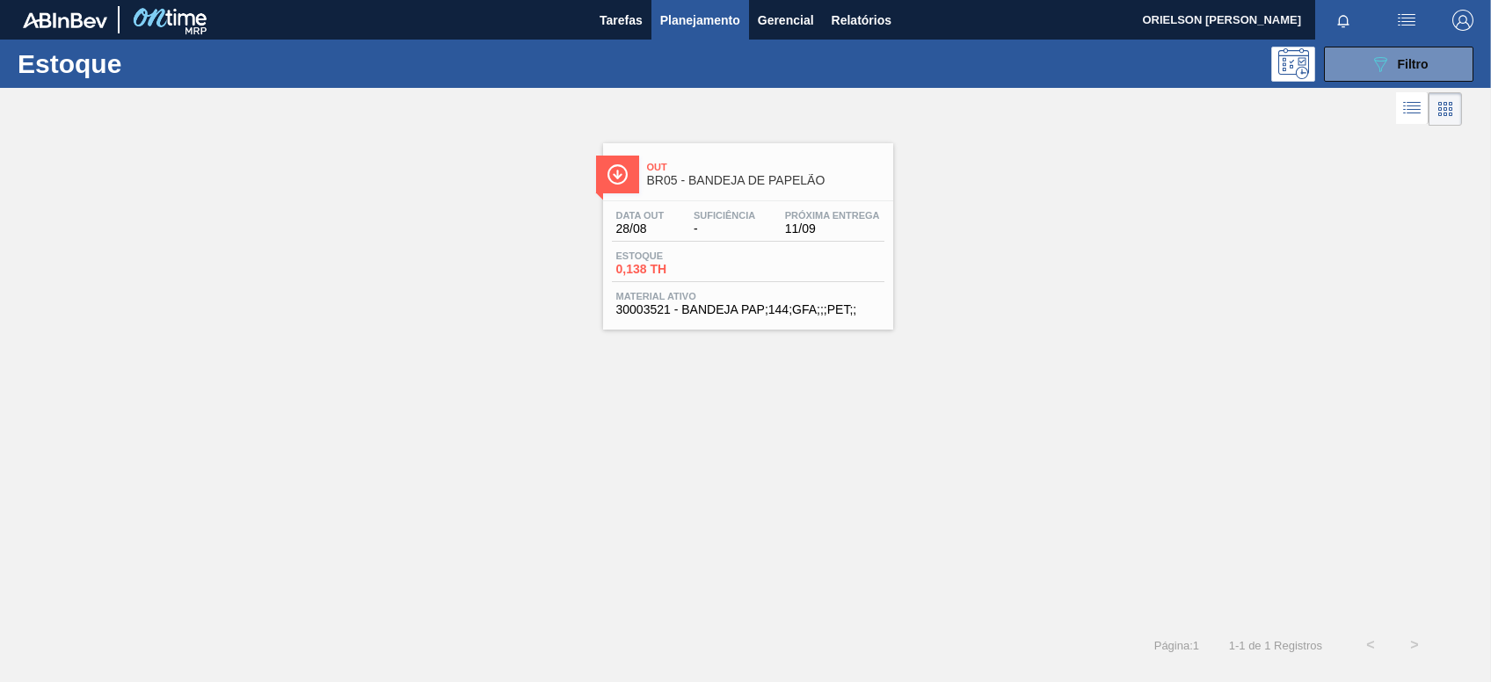
click at [742, 216] on span "Suficiência" at bounding box center [725, 215] width 62 height 11
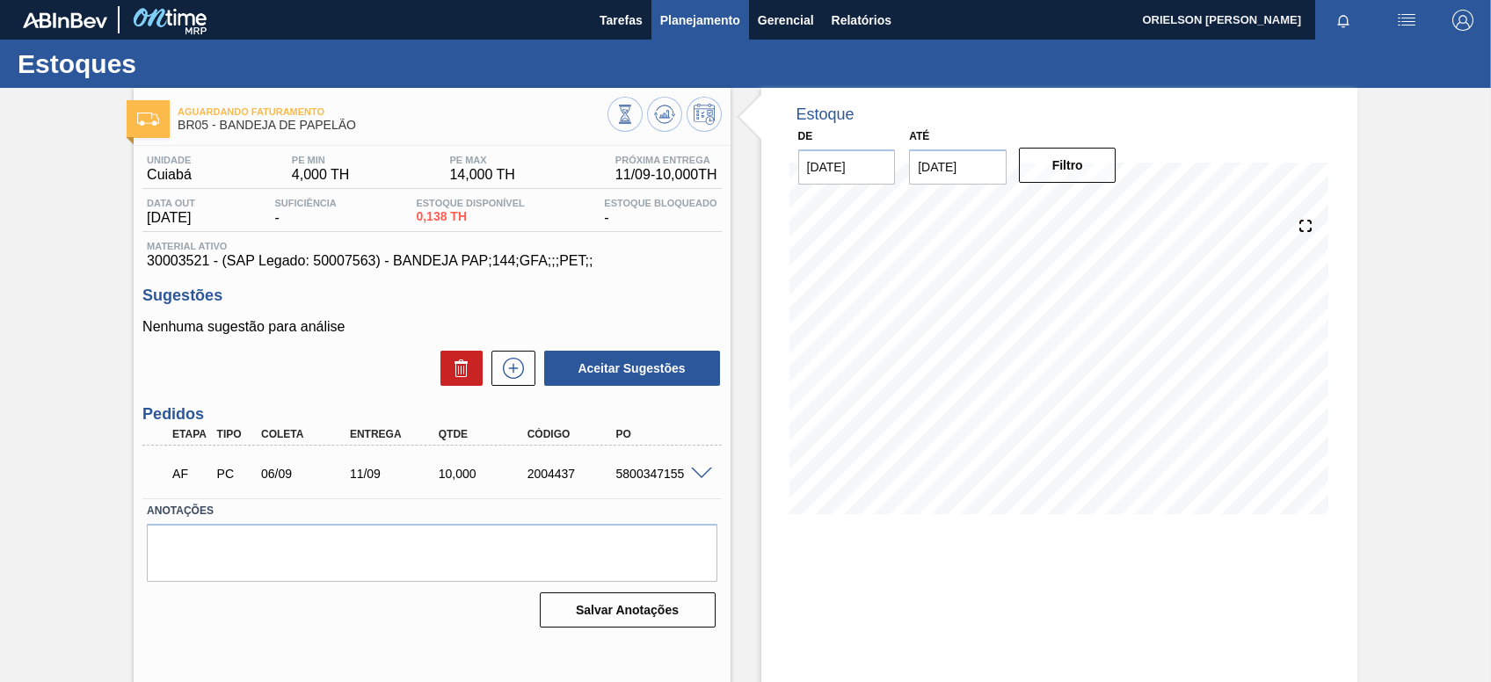
click at [729, 11] on span "Planejamento" at bounding box center [700, 20] width 80 height 21
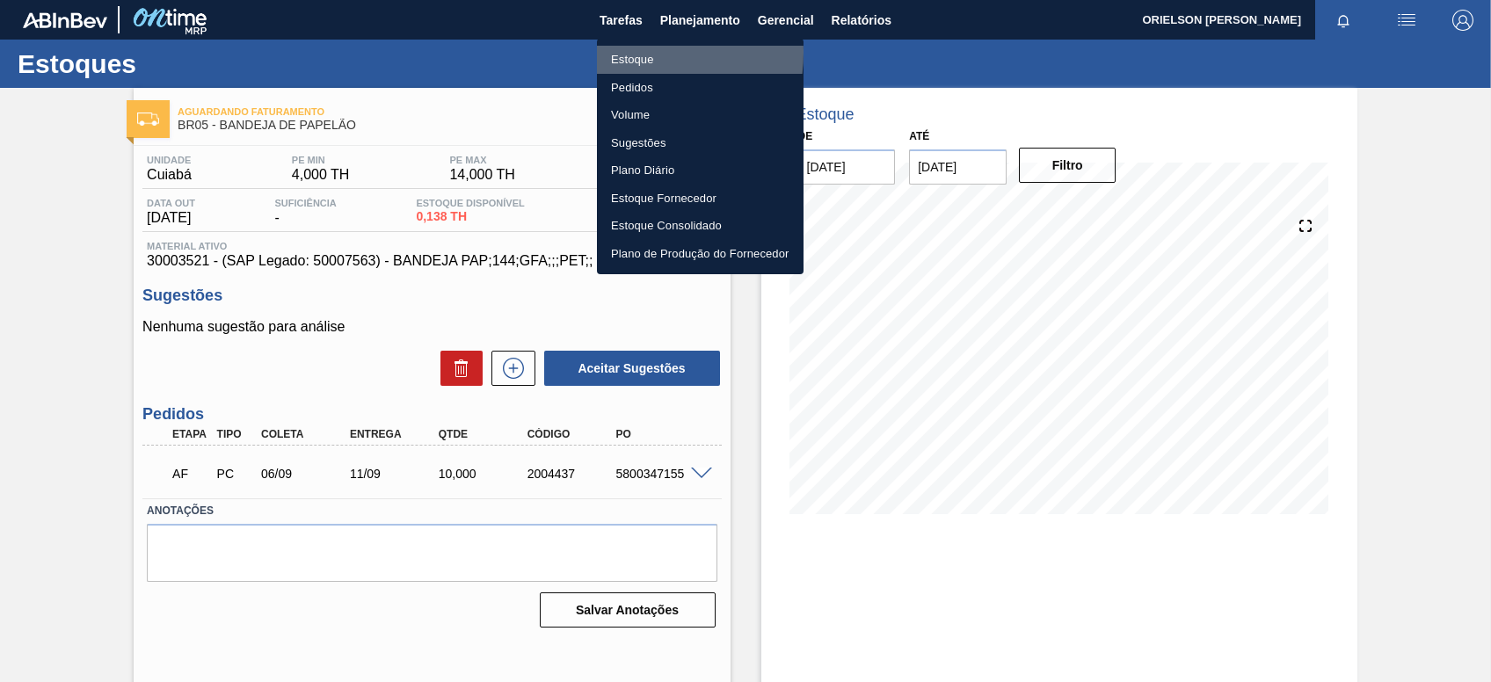
click at [623, 53] on li "Estoque" at bounding box center [700, 60] width 207 height 28
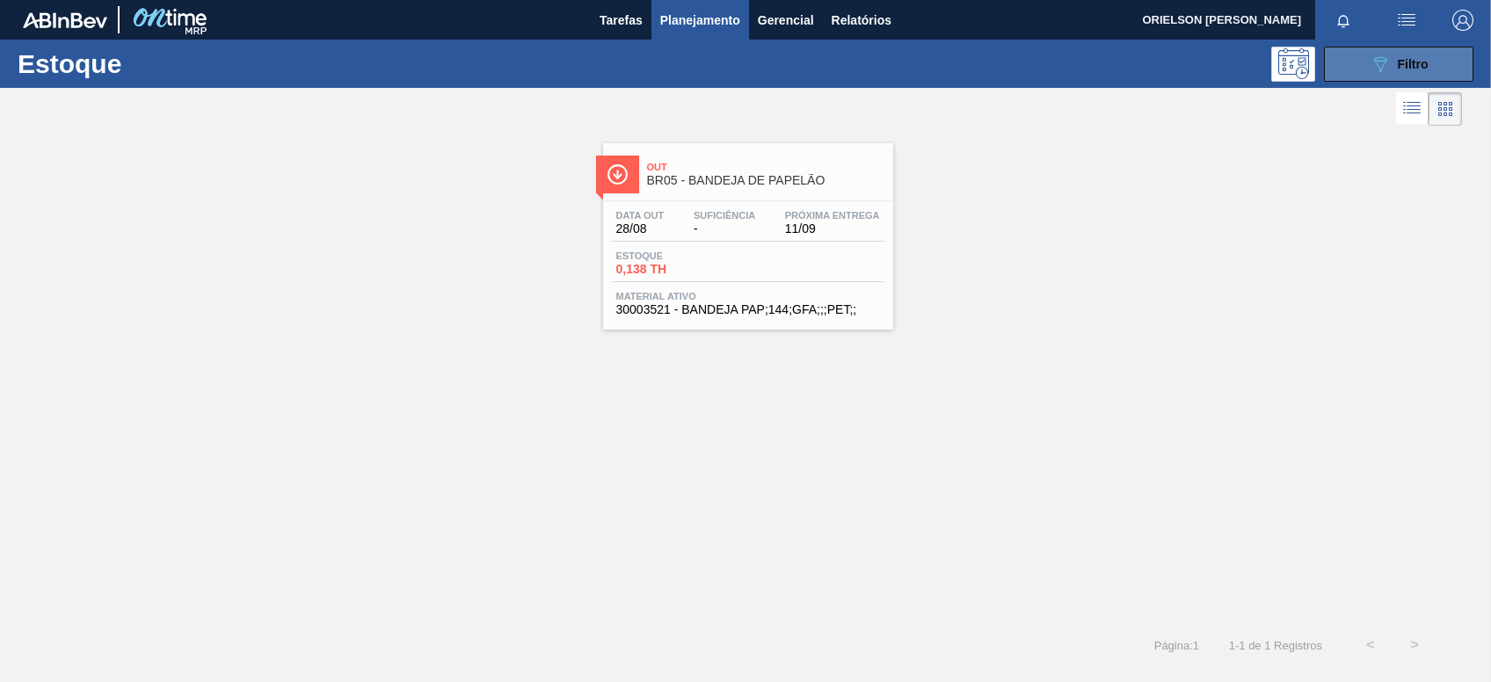
click at [1423, 66] on span "Filtro" at bounding box center [1413, 64] width 31 height 14
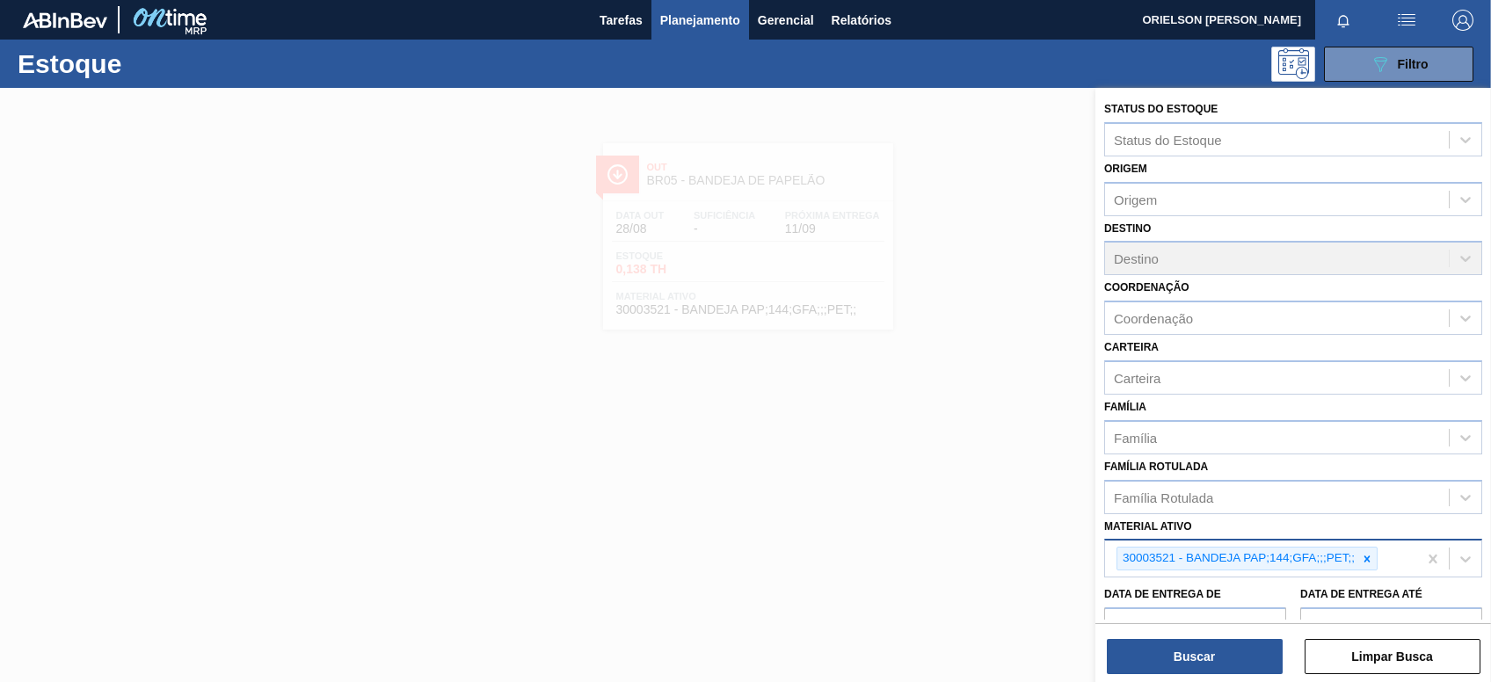
click at [1363, 555] on icon at bounding box center [1367, 559] width 12 height 12
paste ativo "30003128 30002867 30017898 30003129 30003623 30002293 30003188 30008122 3000226…"
type ativo "30003128 30002867 30017898 30003129 30003623 30002293 30003188 30008122 3000226…"
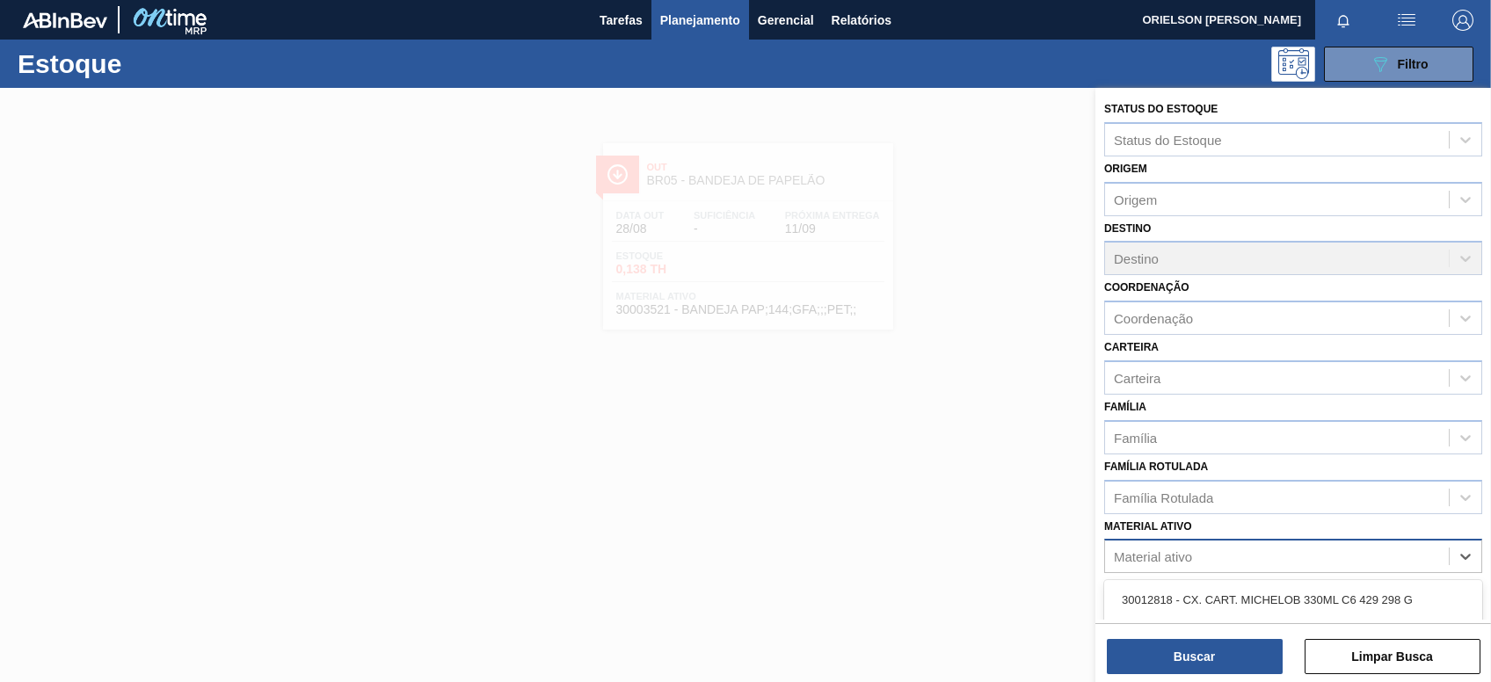
paste ativo "30003128 30002867 30017898 30003129 30003623 30002293 30003188 30008122 3000226…"
type ativo "30003128 30002867 30017898 30003129 30003623 30002293 30003188 30008122 3000226…"
paste ativo "30003128"
type ativo "30003128"
click at [1224, 541] on div "Material ativo" at bounding box center [1293, 556] width 378 height 34
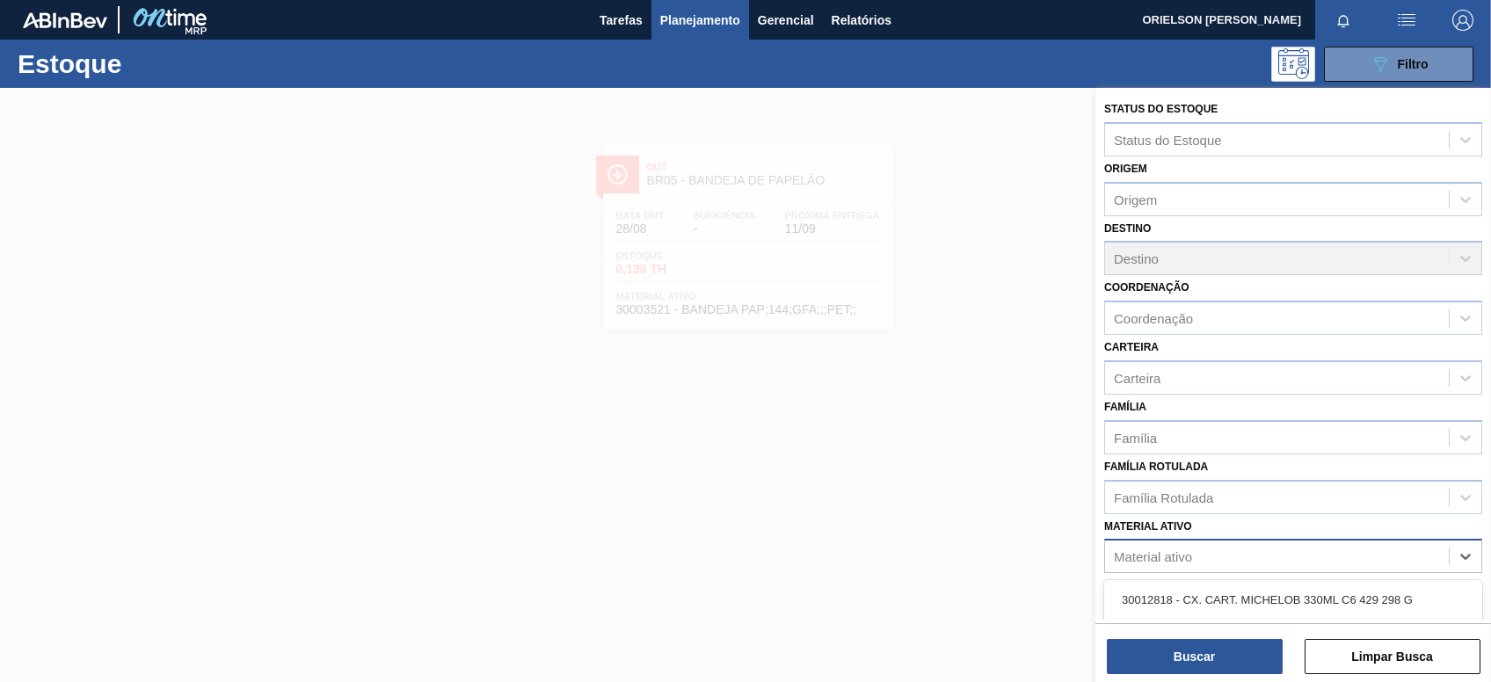
paste ativo "30002867"
type ativo "30002867"
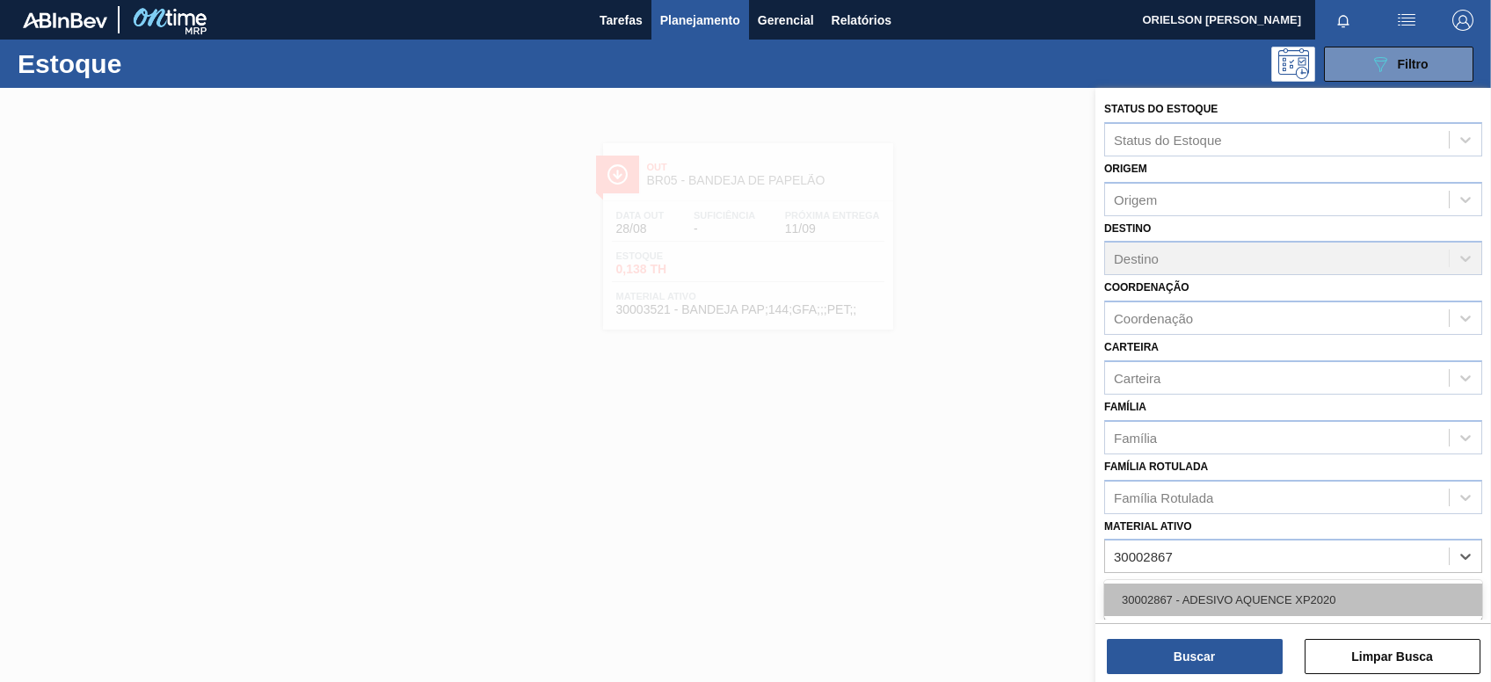
click at [1223, 597] on div "30002867 - ADESIVO AQUENCE XP2020" at bounding box center [1293, 600] width 378 height 33
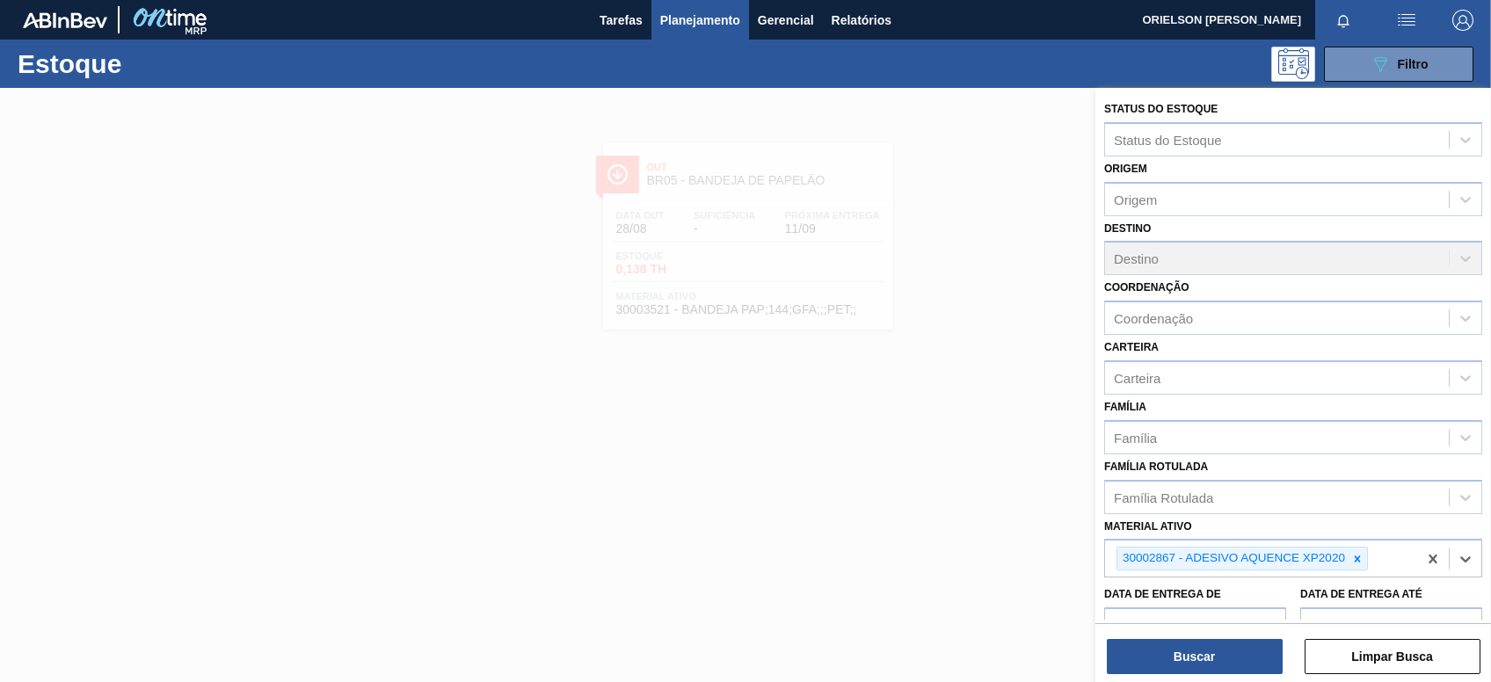
paste ativo "30017898"
type ativo "30017898"
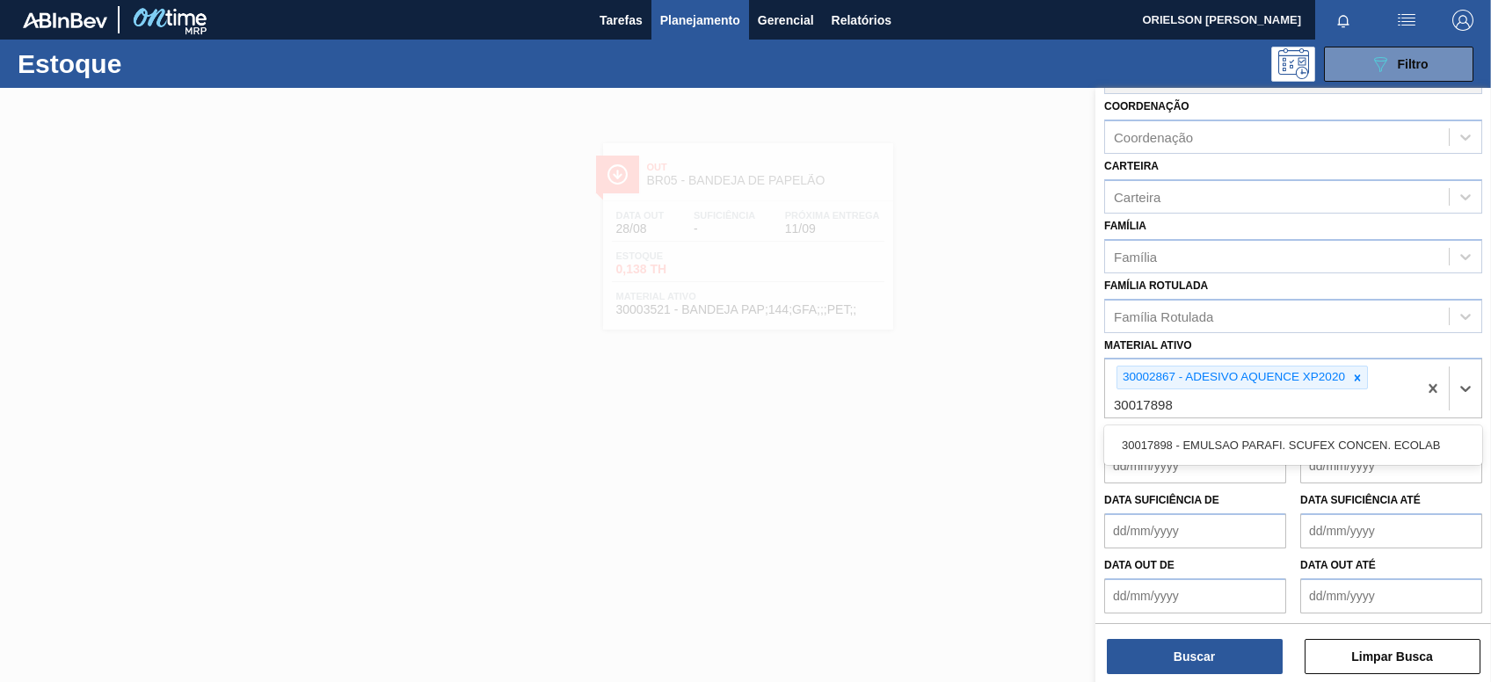
scroll to position [64, 0]
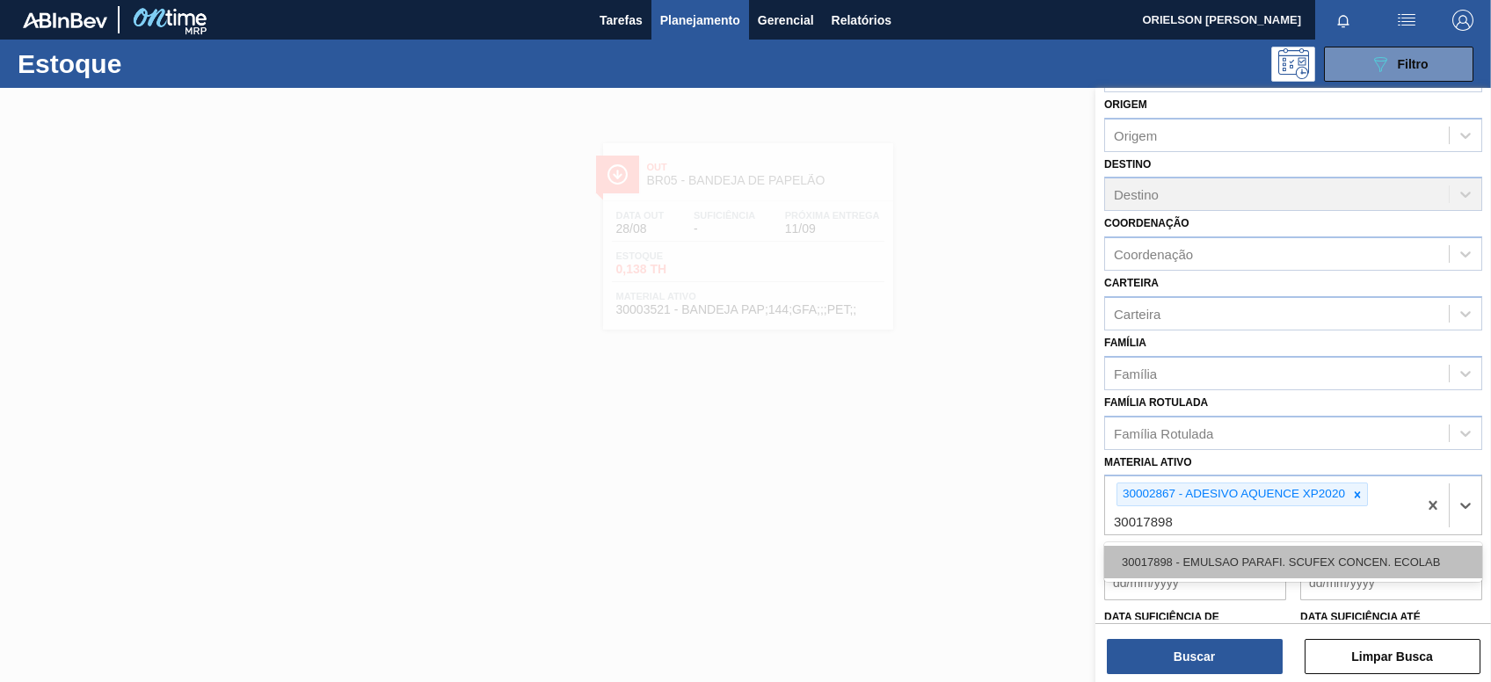
click at [1223, 548] on div "30017898 - EMULSAO PARAFI. SCUFEX CONCEN. ECOLAB" at bounding box center [1293, 562] width 378 height 33
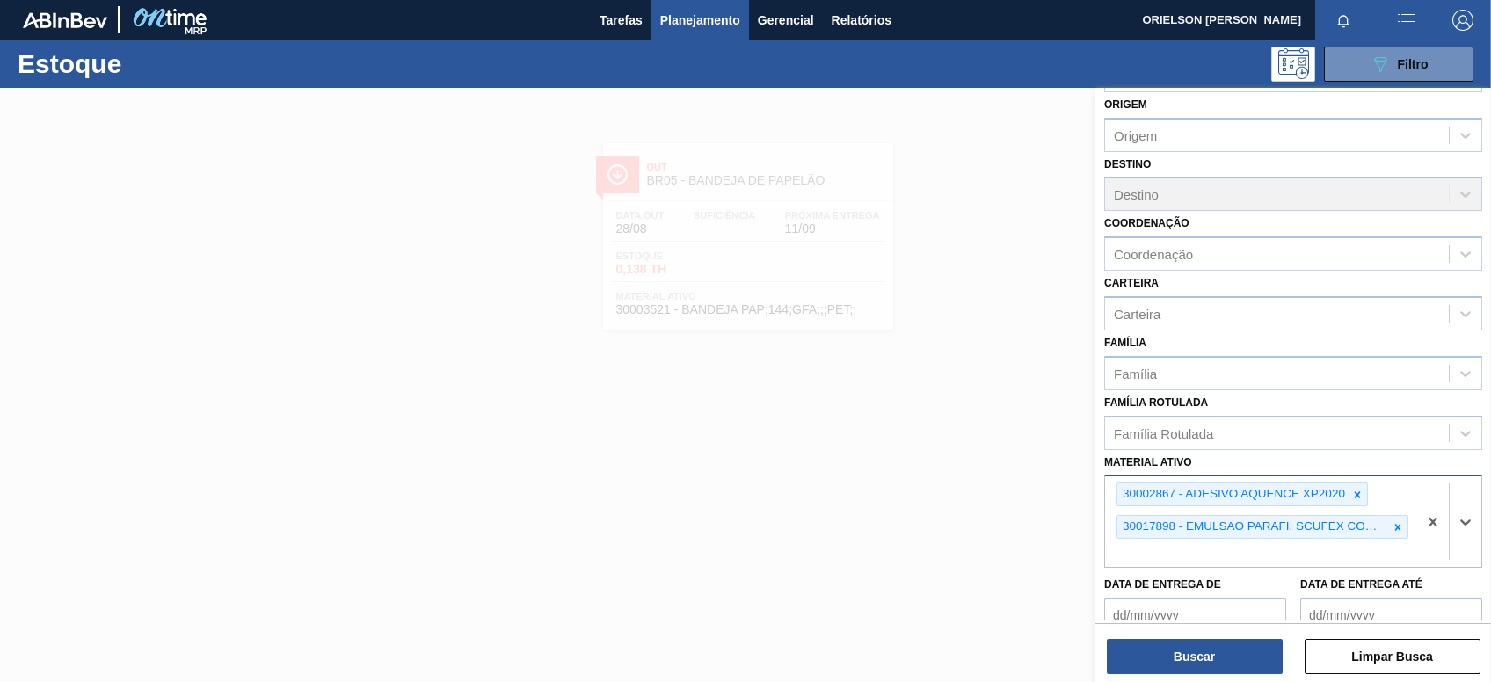
paste ativo "30003129"
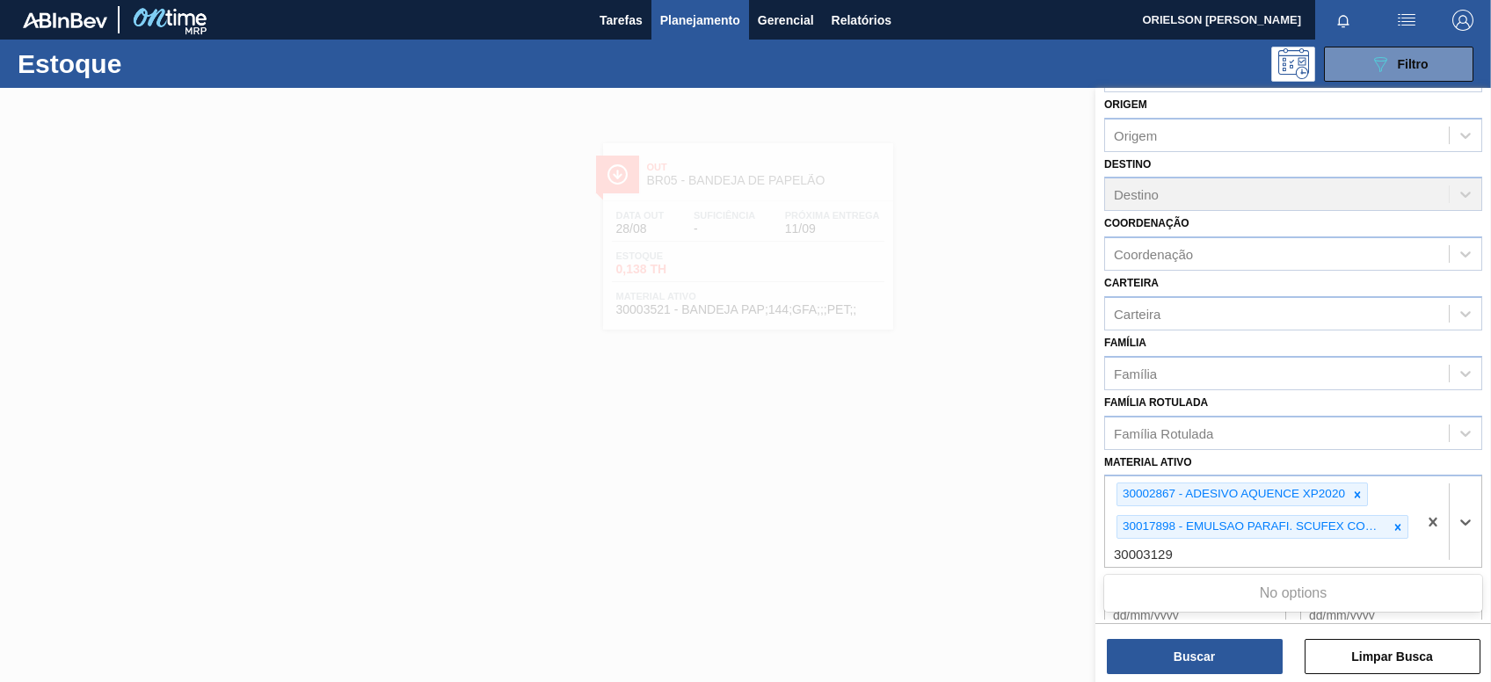
type ativo "30003129"
paste ativo "30003623"
type ativo "30003623"
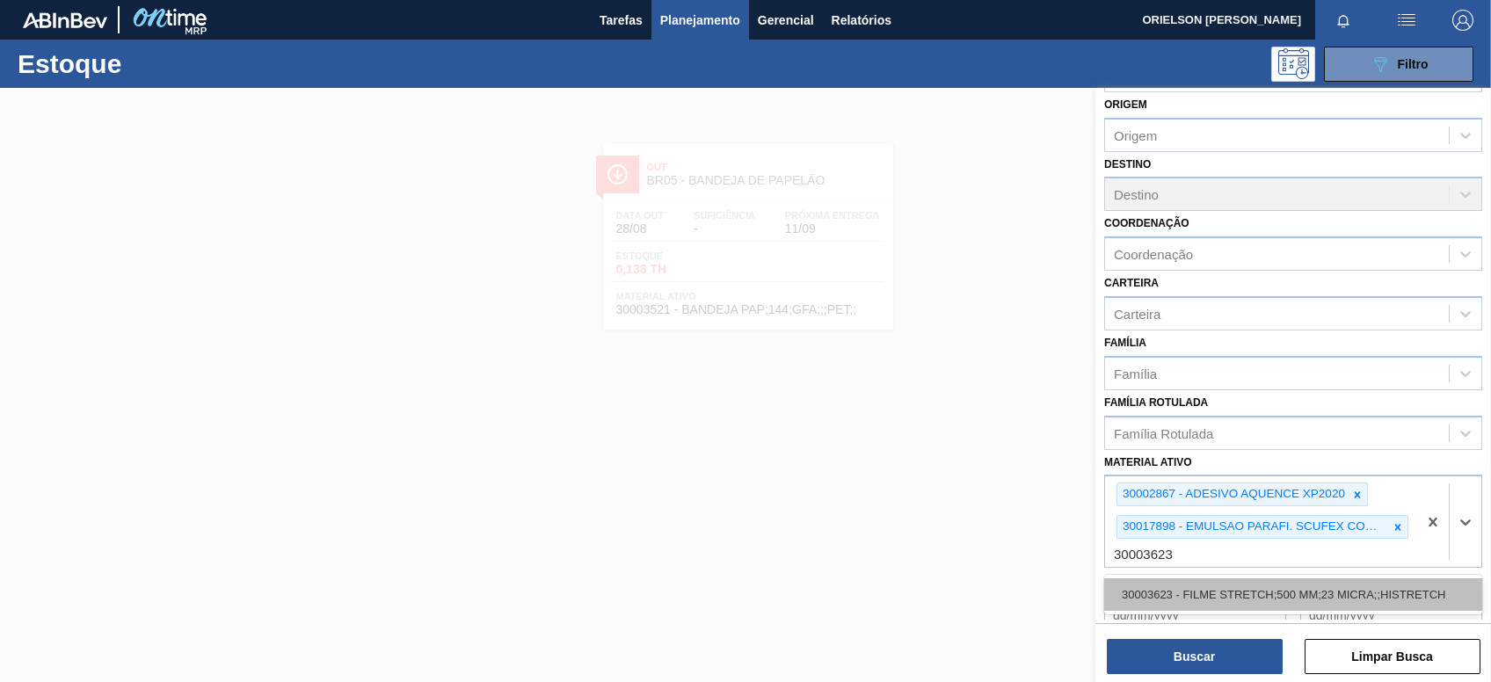
click at [1168, 587] on div "30003623 - FILME STRETCH;500 MM;23 MICRA;;HISTRETCH" at bounding box center [1293, 595] width 378 height 33
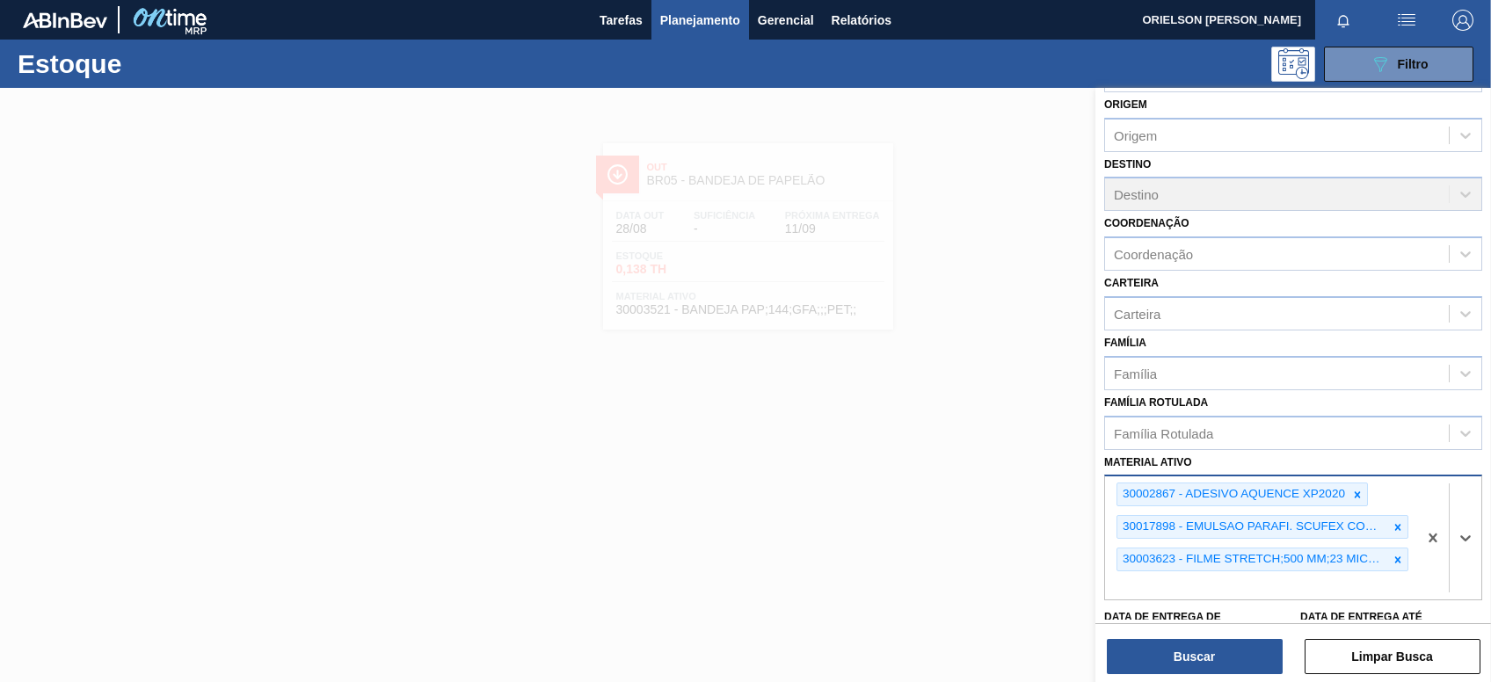
paste ativo "30002293"
type ativo "30002293"
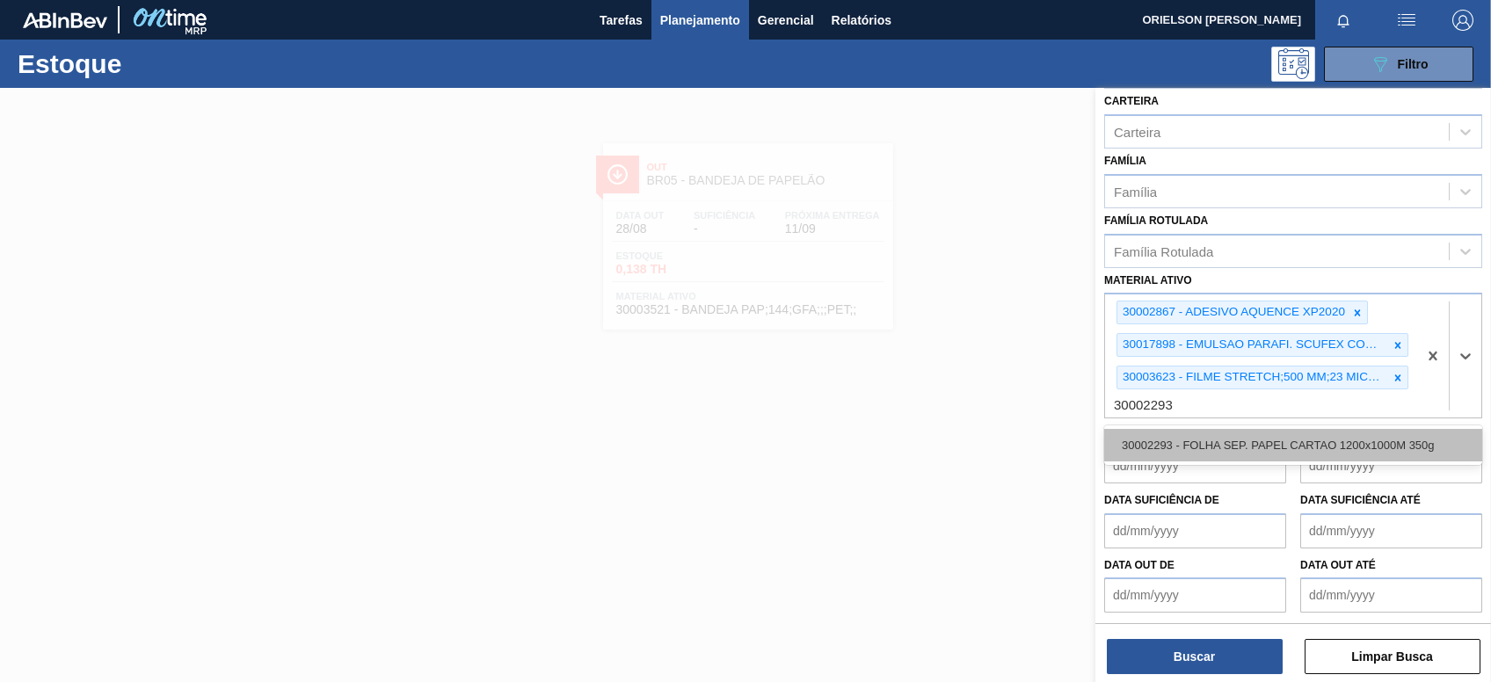
click at [1195, 452] on div "30002293 - FOLHA SEP. PAPEL CARTAO 1200x1000M 350g" at bounding box center [1293, 445] width 378 height 33
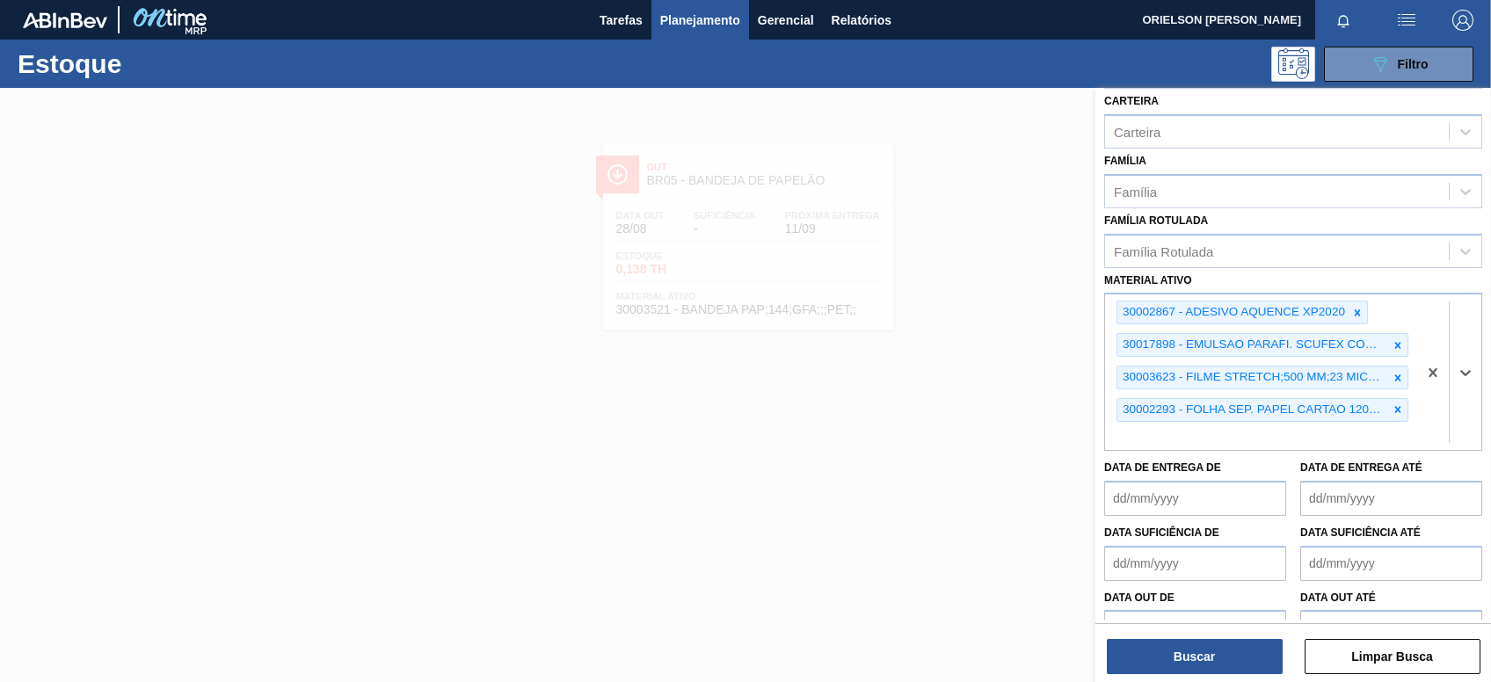
paste ativo "30003188"
type ativo "30003188"
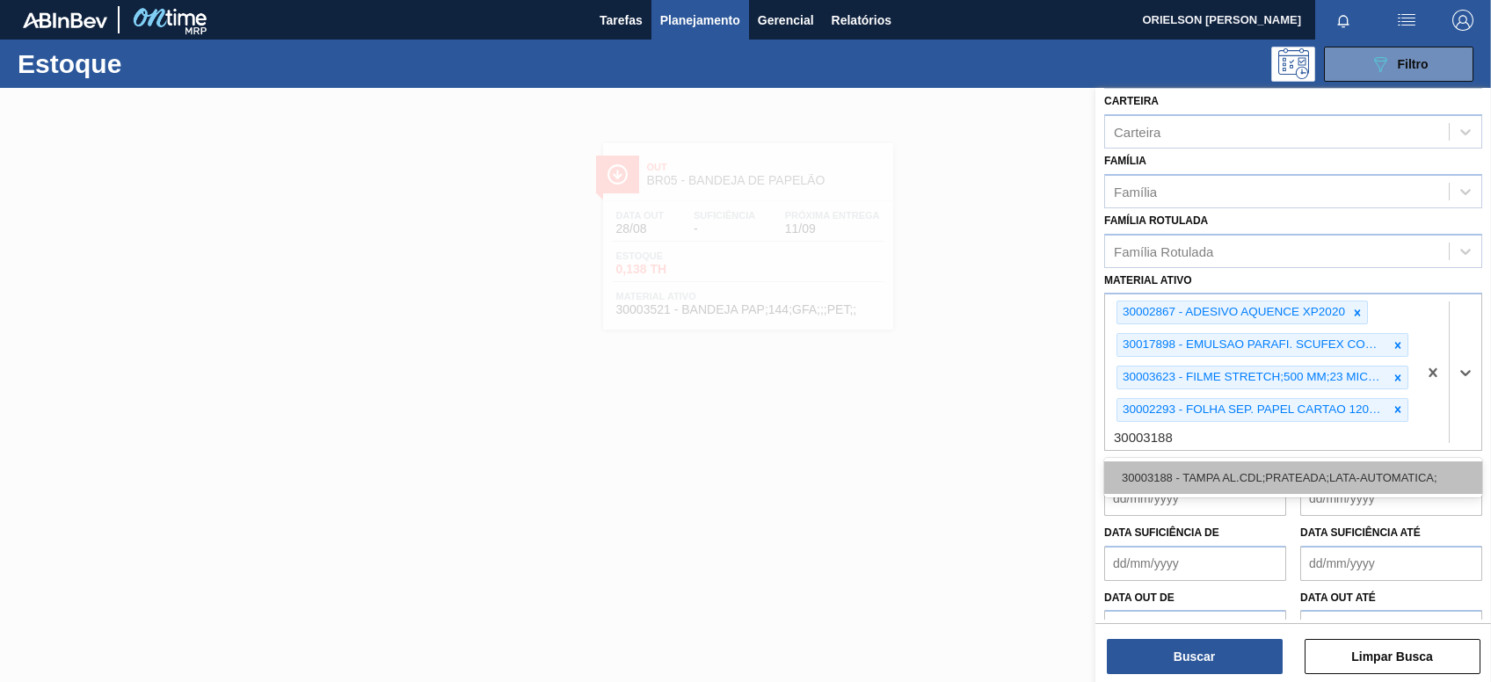
click at [1209, 472] on div "30003188 - TAMPA AL.CDL;PRATEADA;LATA-AUTOMATICA;" at bounding box center [1293, 478] width 378 height 33
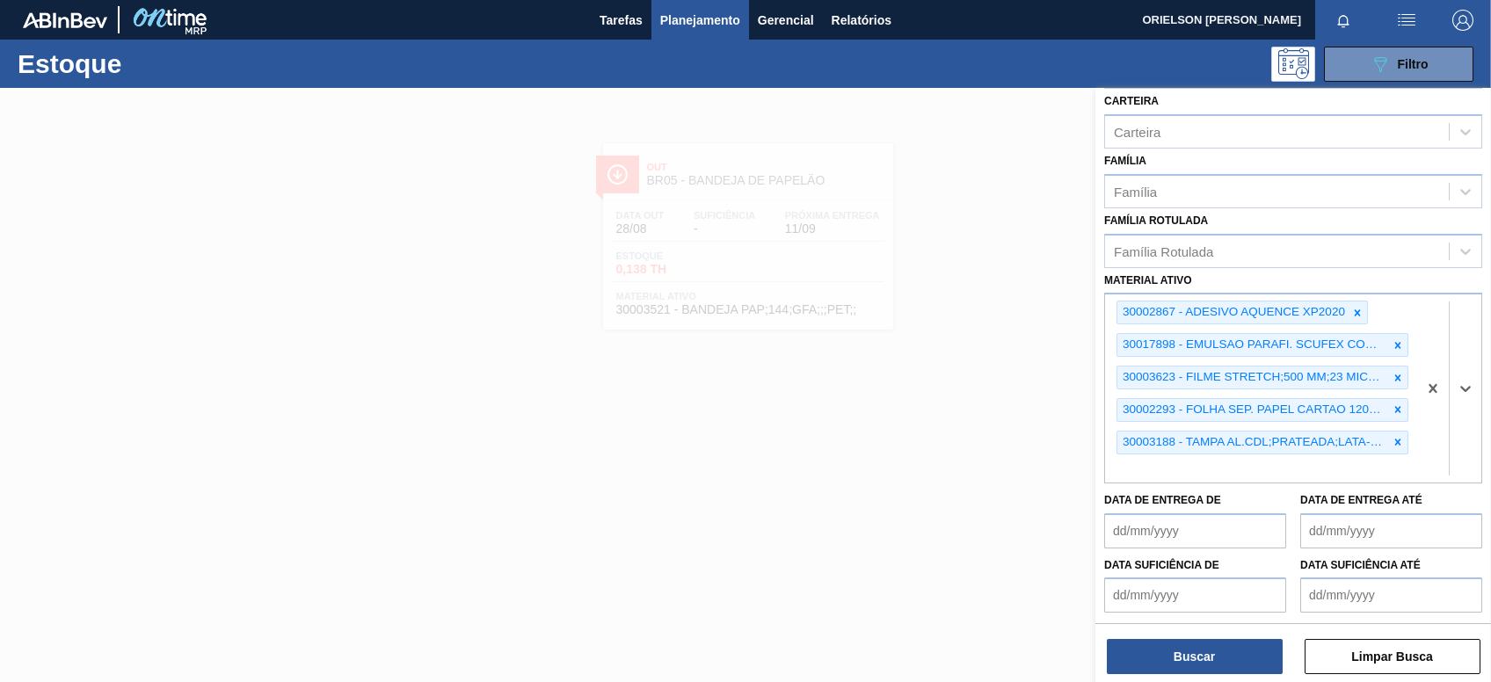
paste ativo "30008122"
type ativo "30008122"
paste ativo "30002268"
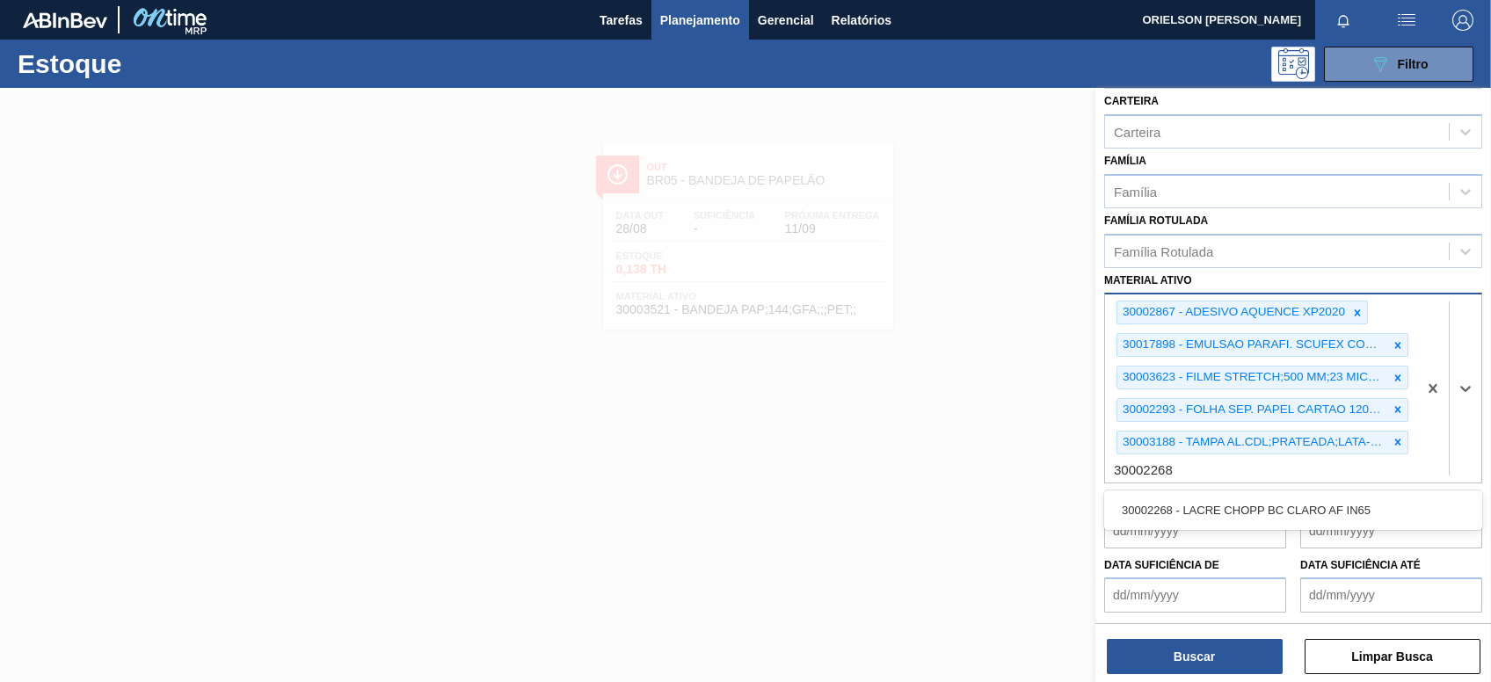
type ativo "30002268"
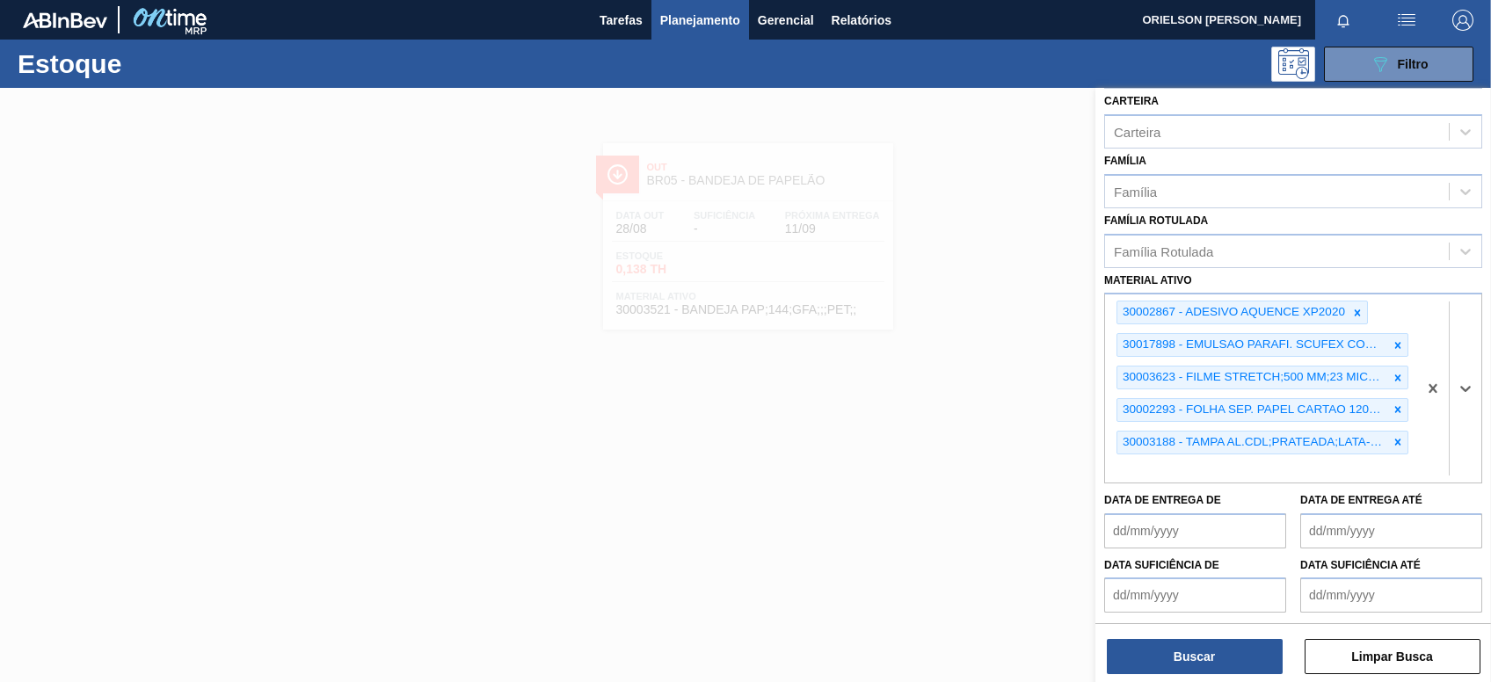
paste ativo "30002268"
type ativo "30002268"
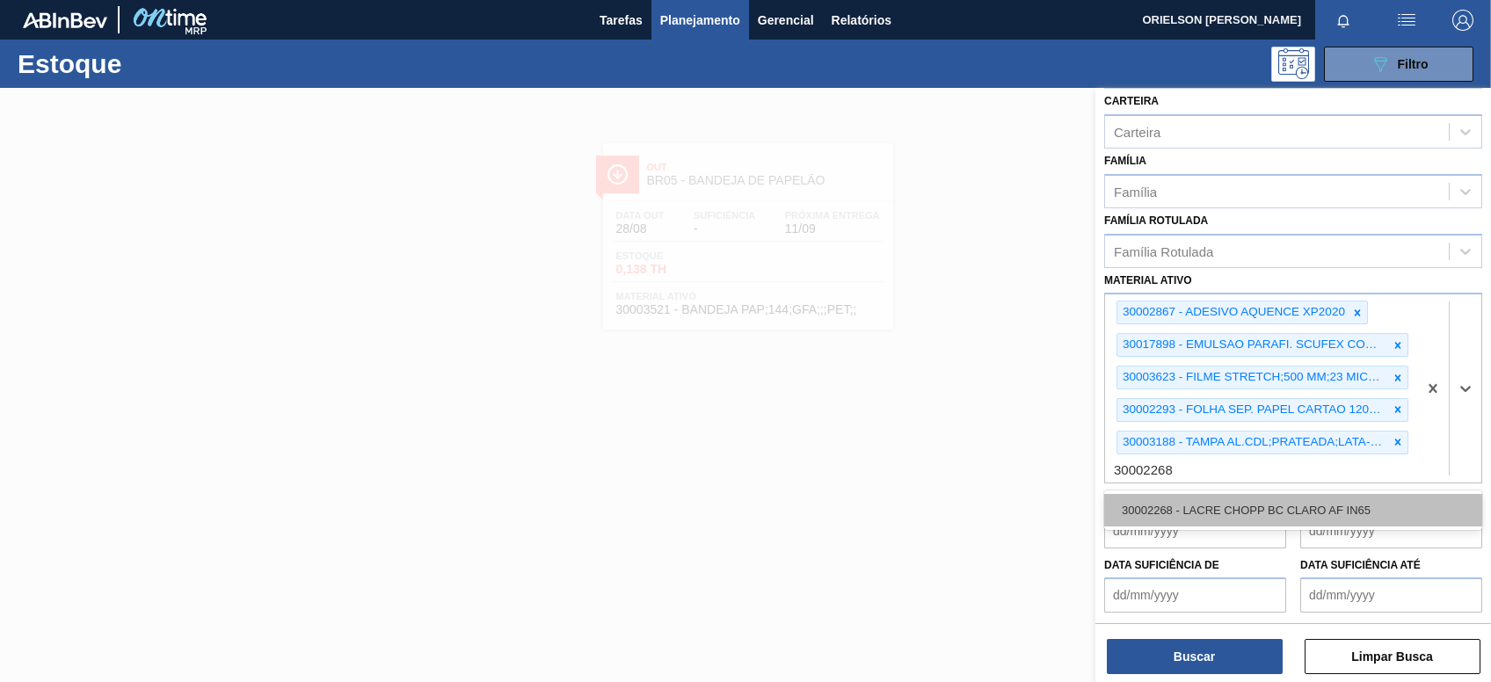
click at [1187, 503] on div "30002268 - LACRE CHOPP BC CLARO AF IN65" at bounding box center [1293, 510] width 378 height 33
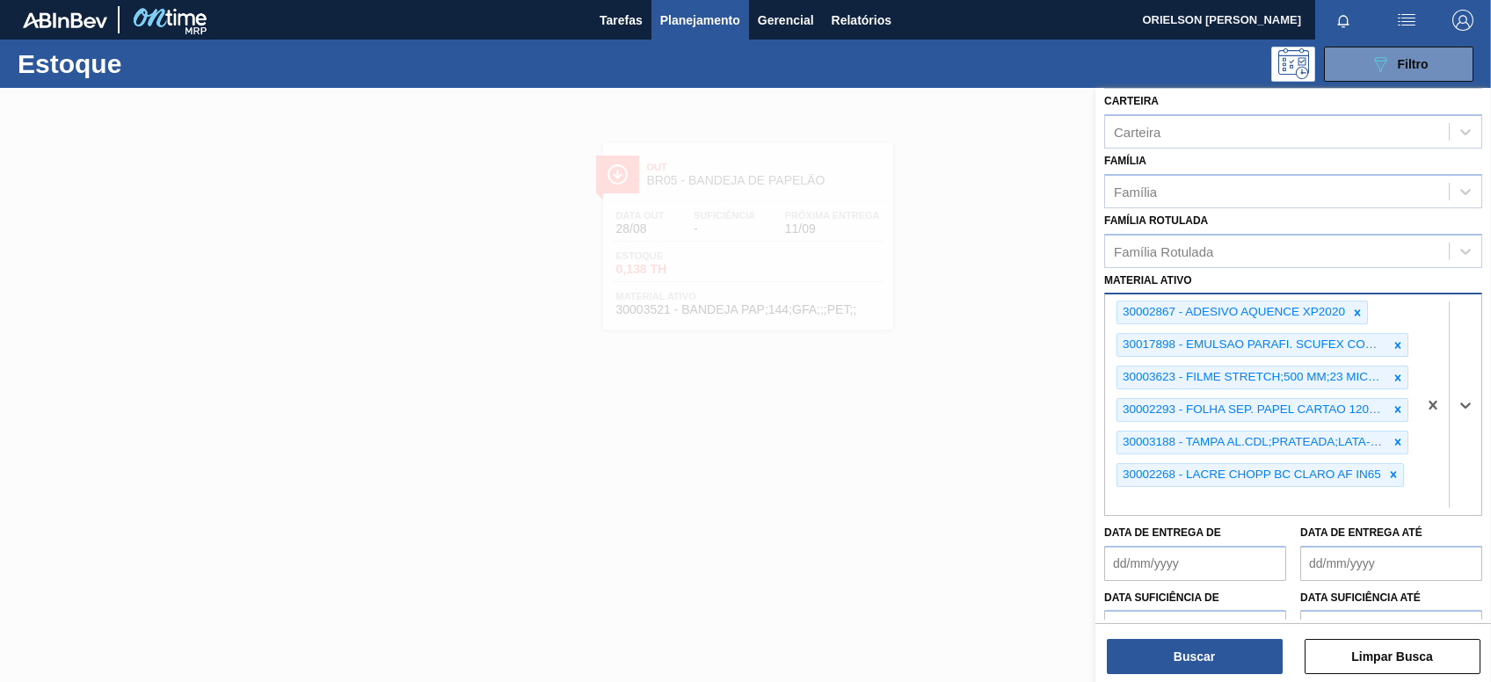
paste ativo "30002341"
type ativo "30002341"
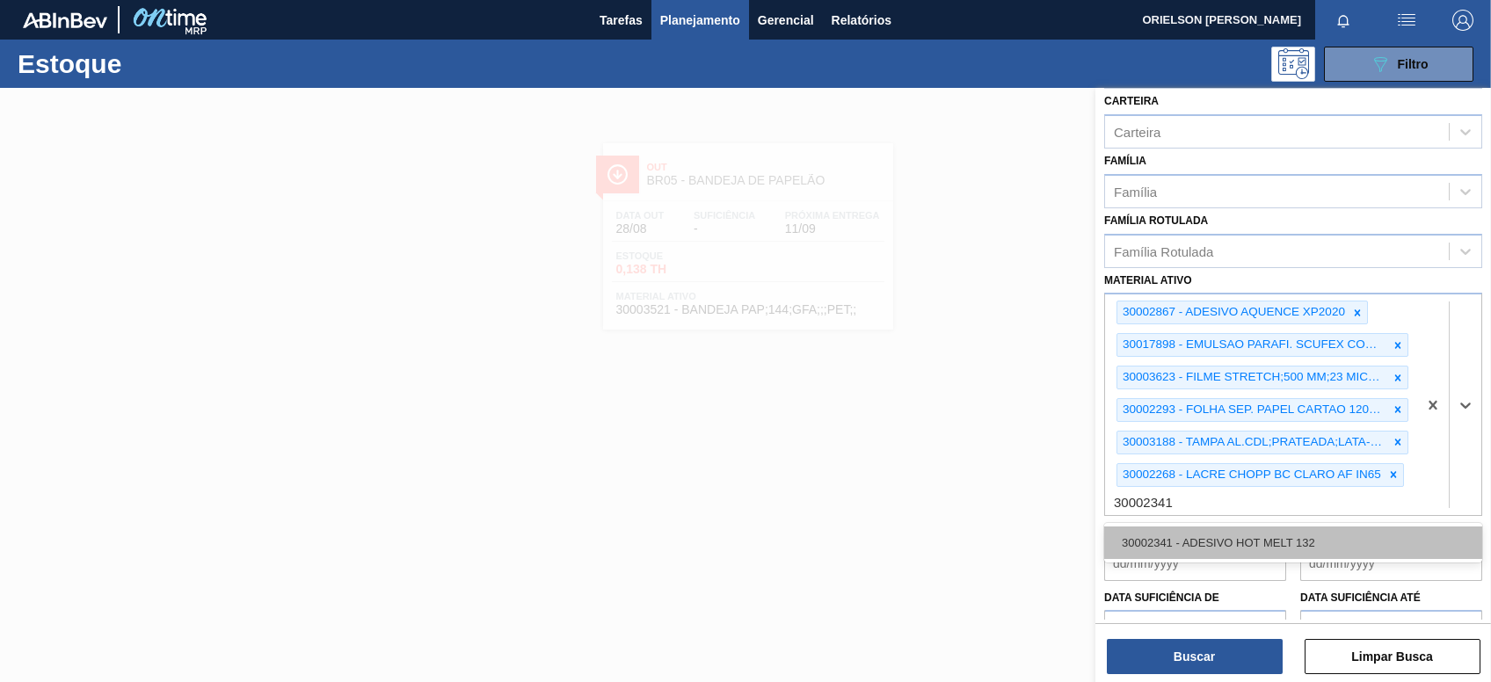
click at [1190, 532] on div "30002341 - ADESIVO HOT MELT 132" at bounding box center [1293, 543] width 378 height 33
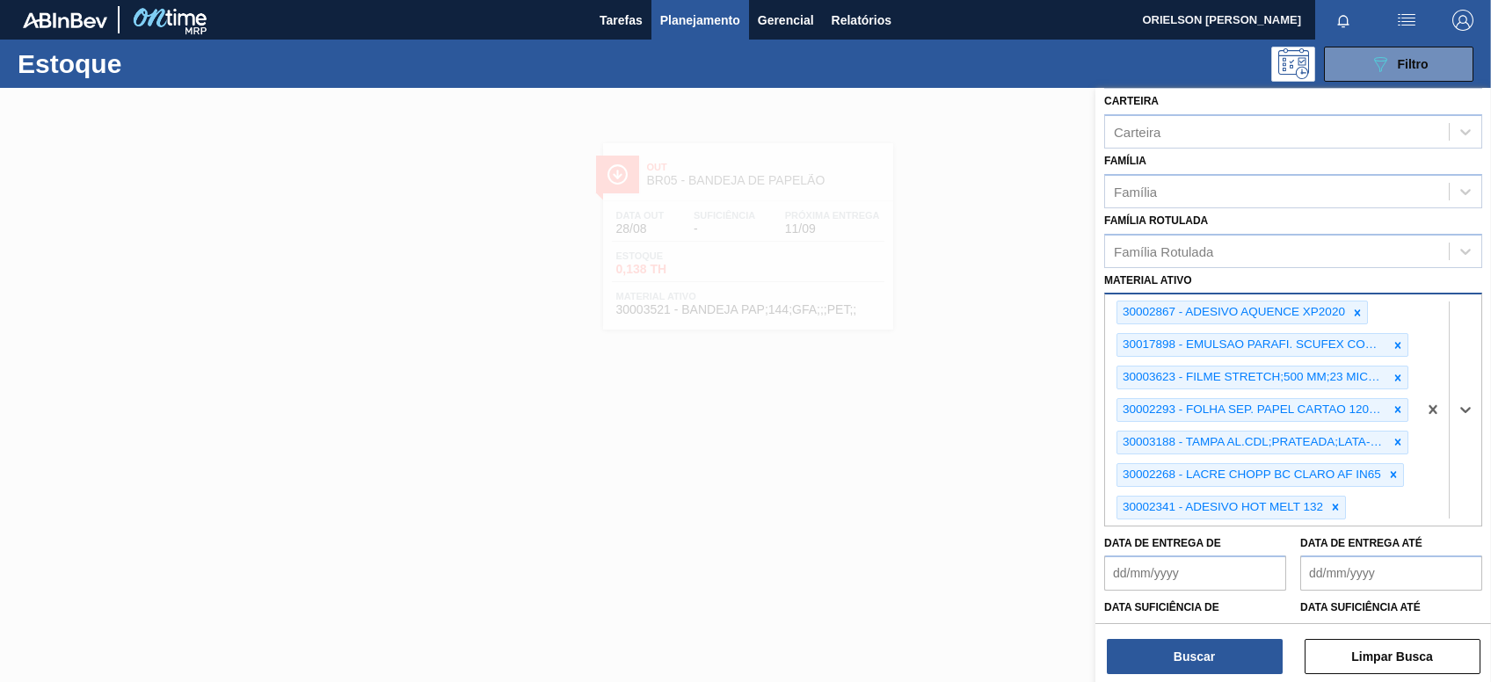
paste ativo "30003513"
type ativo "30003513"
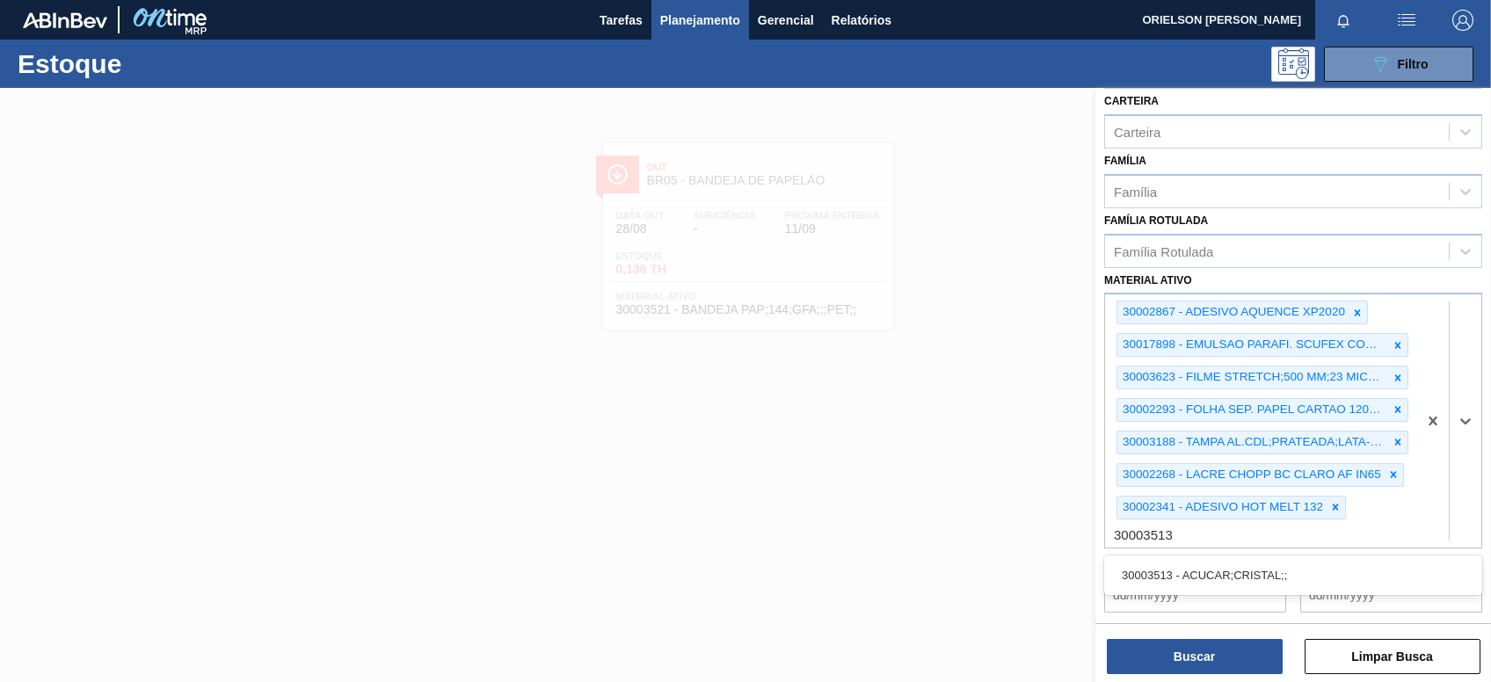
click at [1273, 570] on div "30003513 - ACUCAR;CRISTAL;;" at bounding box center [1293, 575] width 378 height 33
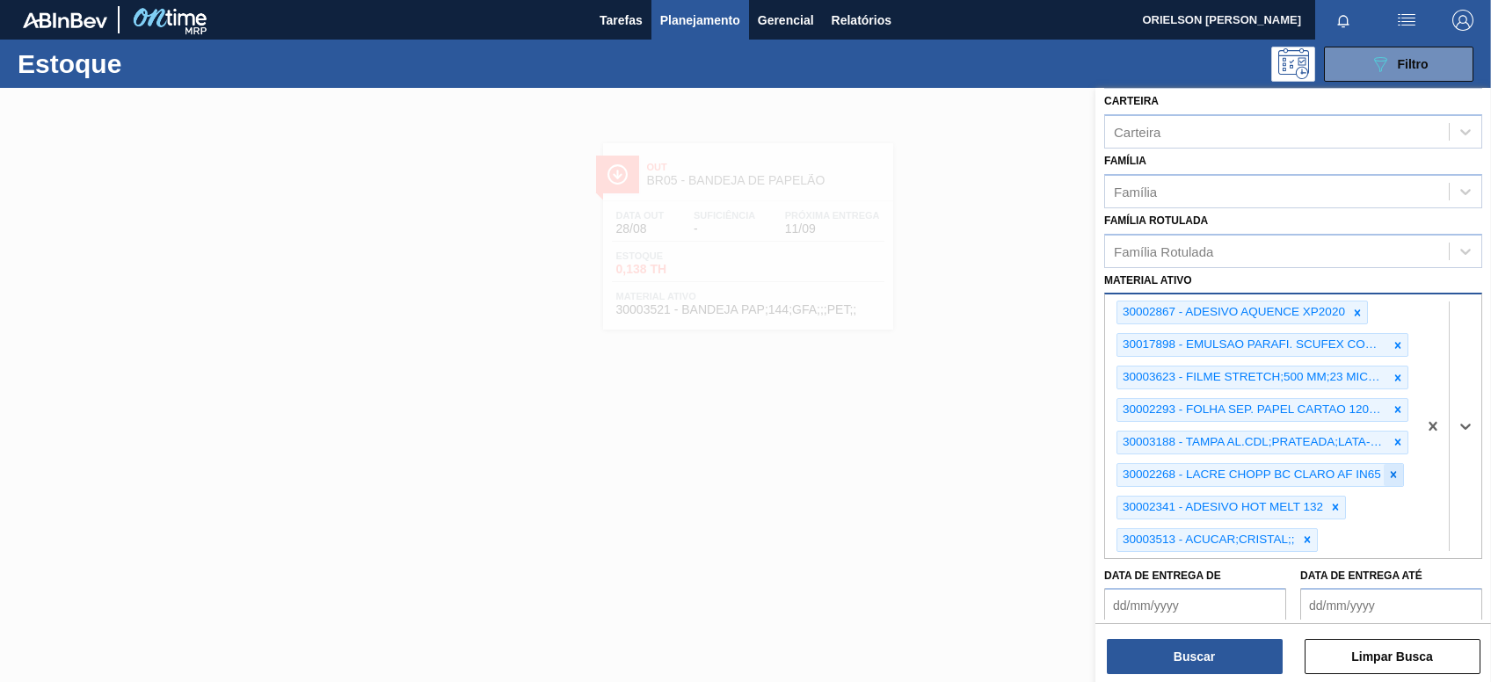
paste ativo "30003521"
type ativo "30003521"
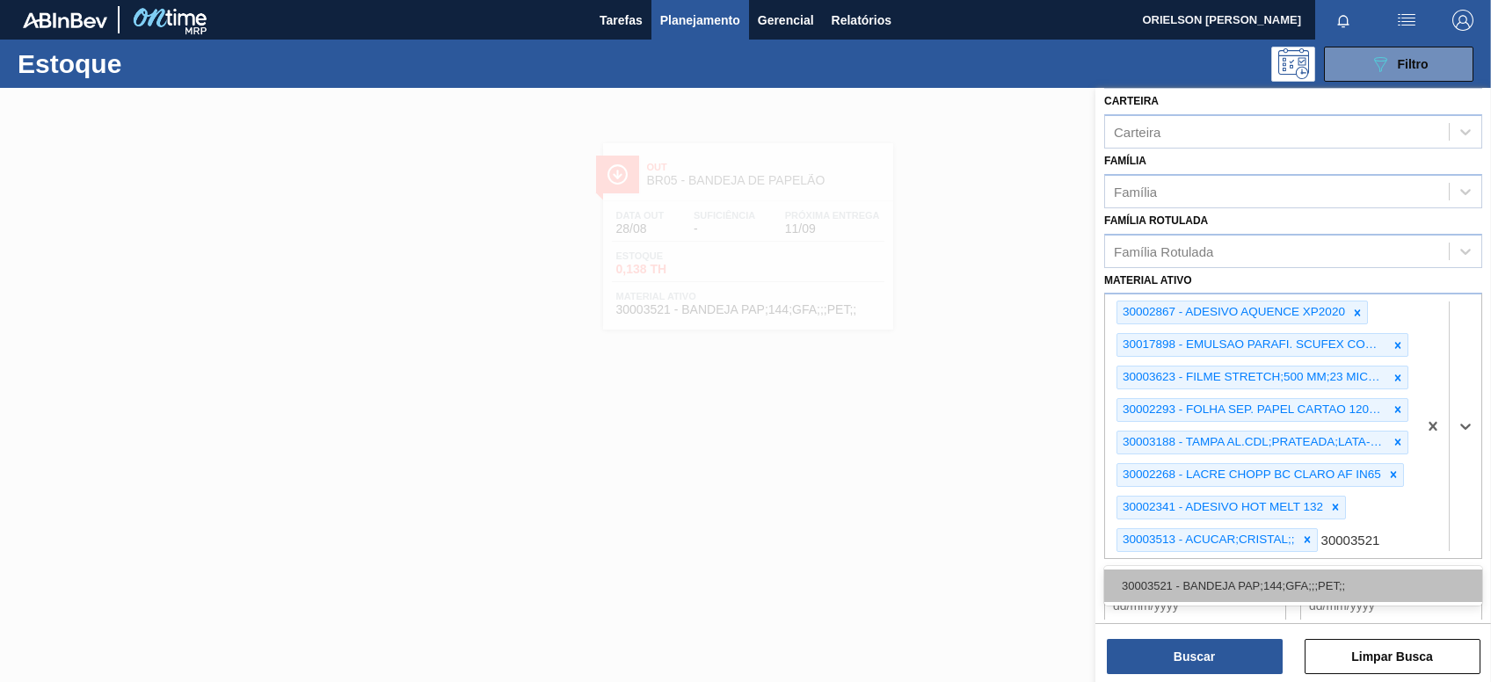
click at [1288, 578] on div "30003521 - BANDEJA PAP;144;GFA;;;PET;;" at bounding box center [1293, 586] width 378 height 33
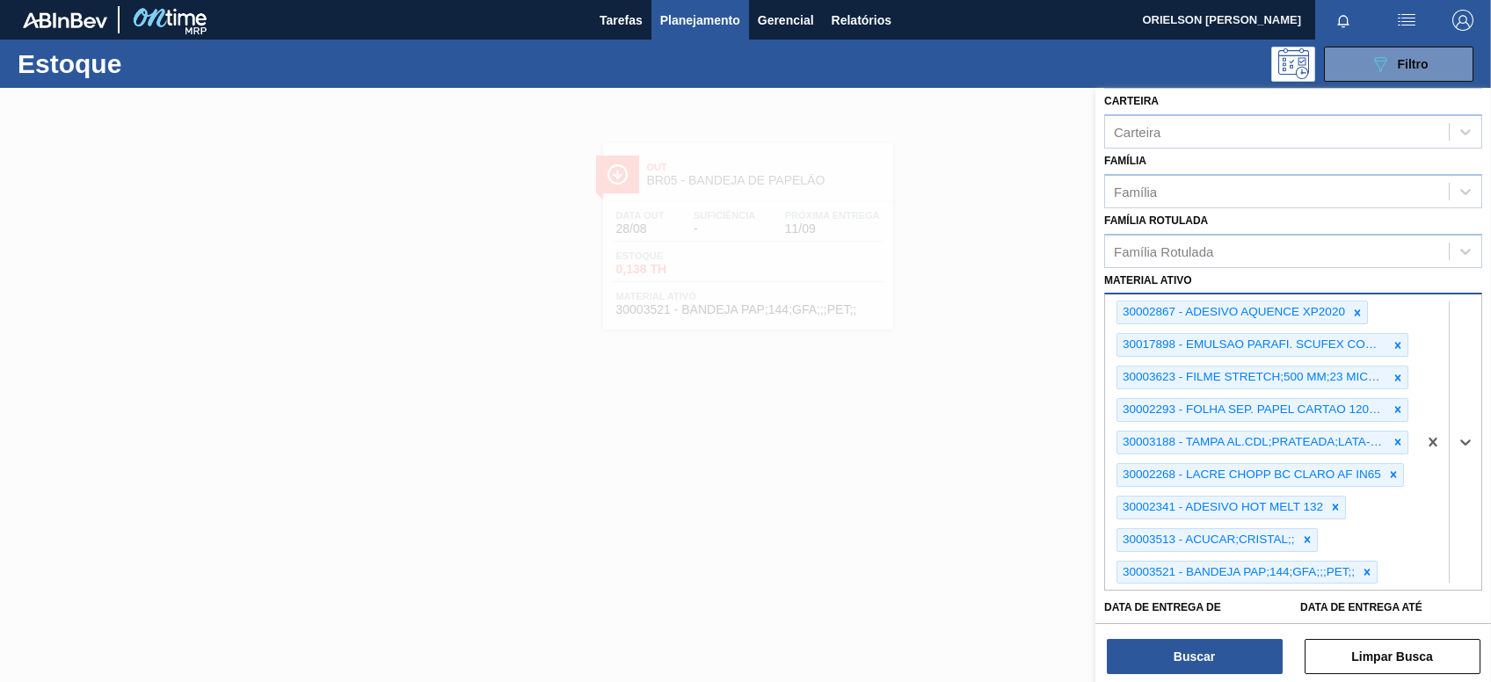
paste ativo "30003383"
type ativo "30003383"
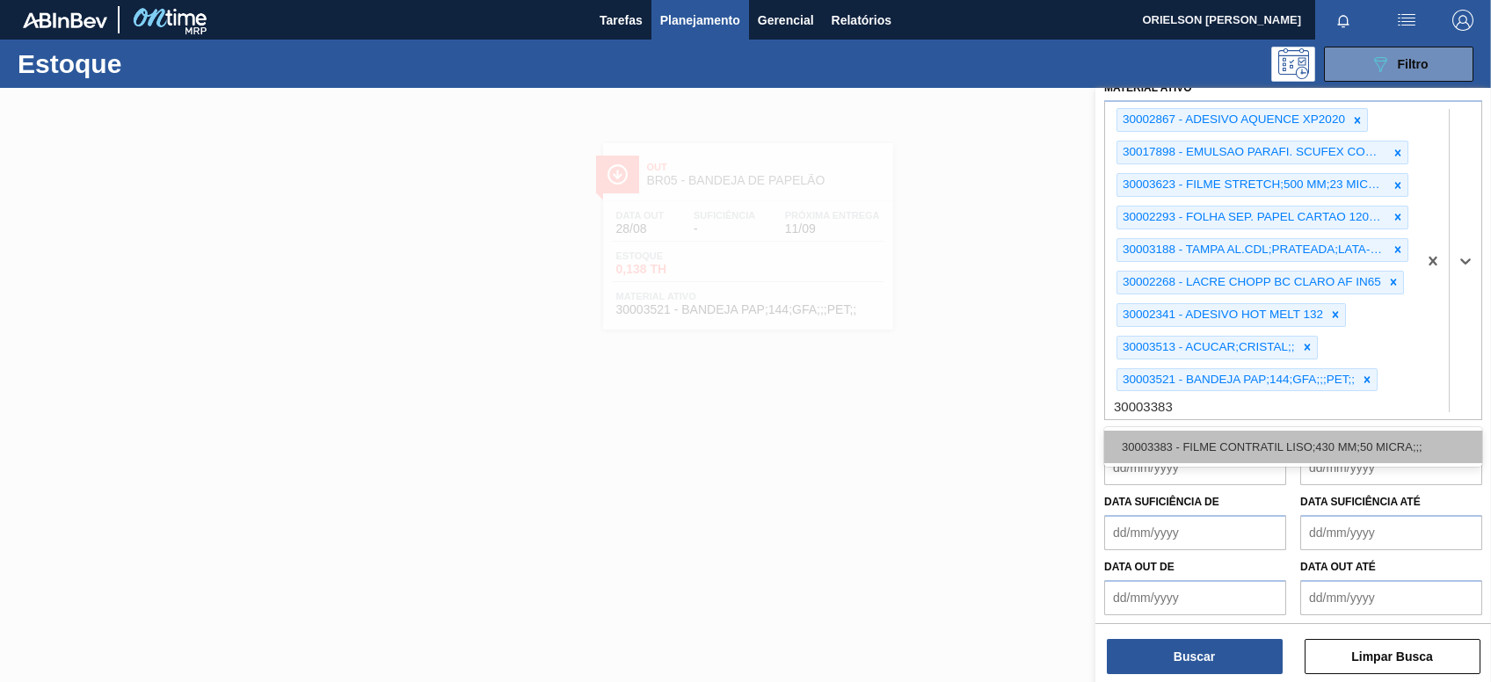
click at [1241, 453] on div "30003383 - FILME CONTRATIL LISO;430 MM;50 MICRA;;;" at bounding box center [1293, 447] width 378 height 33
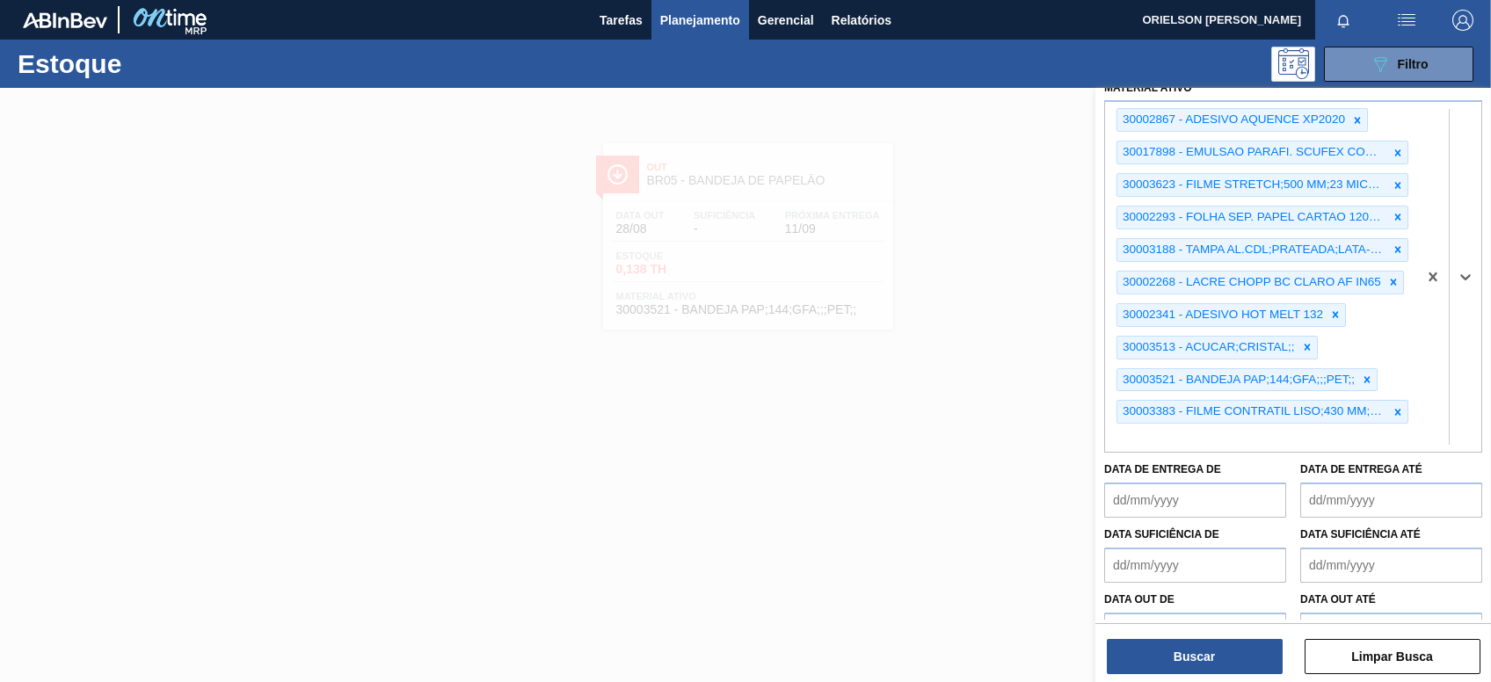
paste ativo "30018482"
type ativo "30018482"
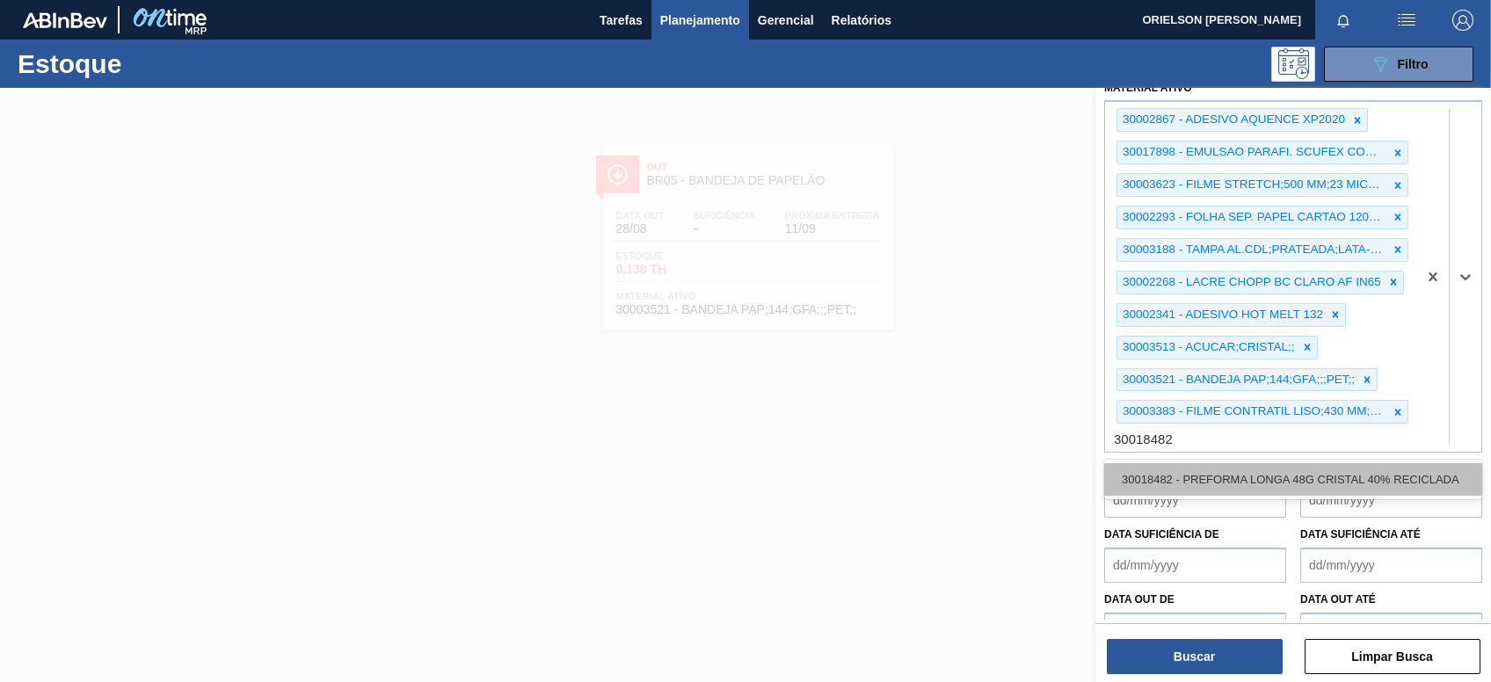
click at [1224, 481] on div "30018482 - PREFORMA LONGA 48G CRISTAL 40% RECICLADA" at bounding box center [1293, 479] width 378 height 33
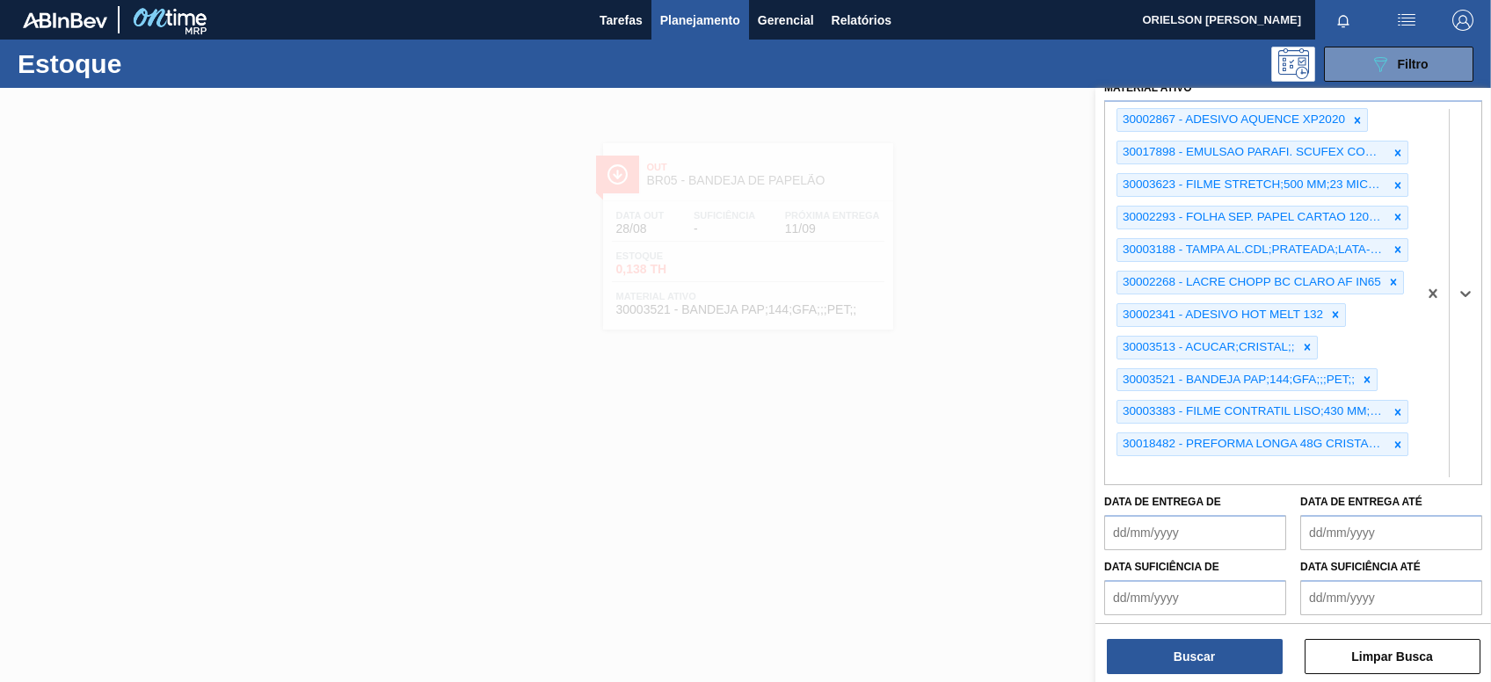
paste ativo "30003377"
type ativo "30003377"
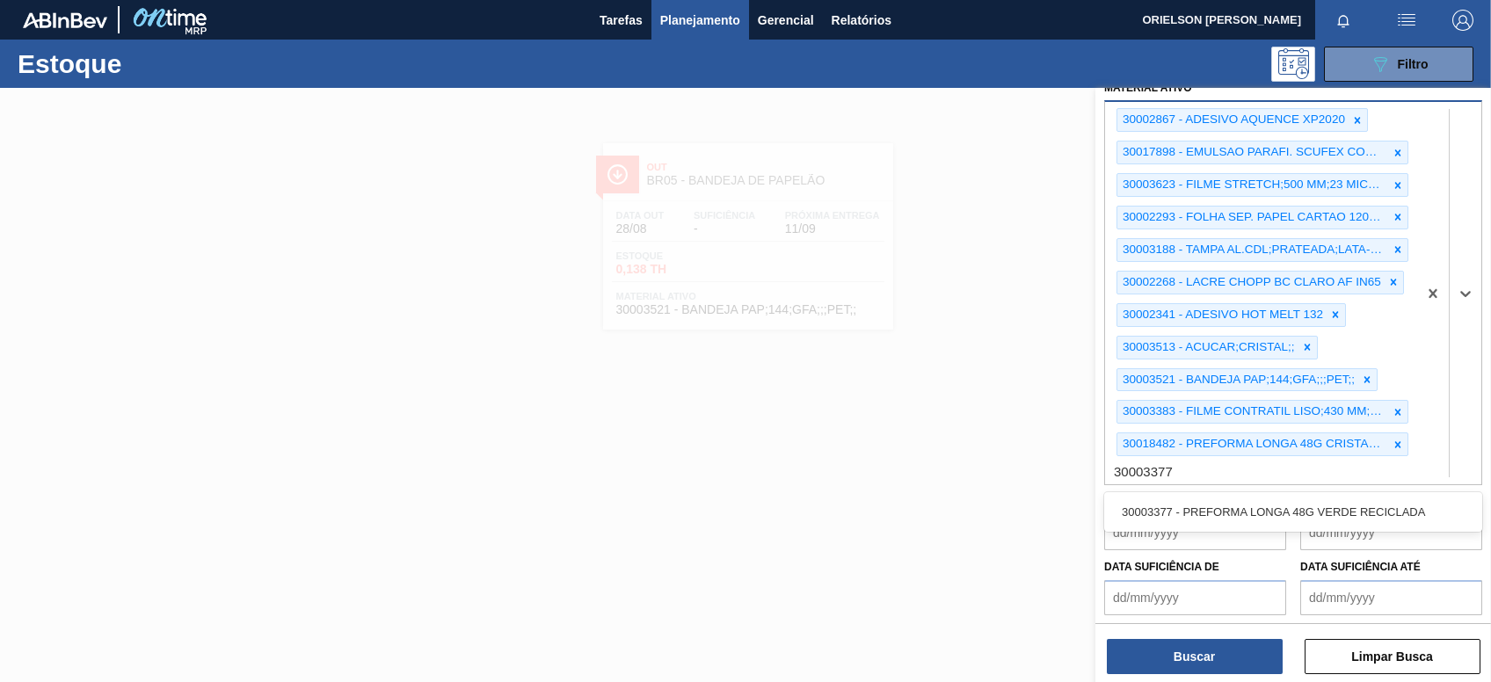
click at [1231, 509] on div "30003377 - PREFORMA LONGA 48G VERDE RECICLADA" at bounding box center [1293, 512] width 378 height 33
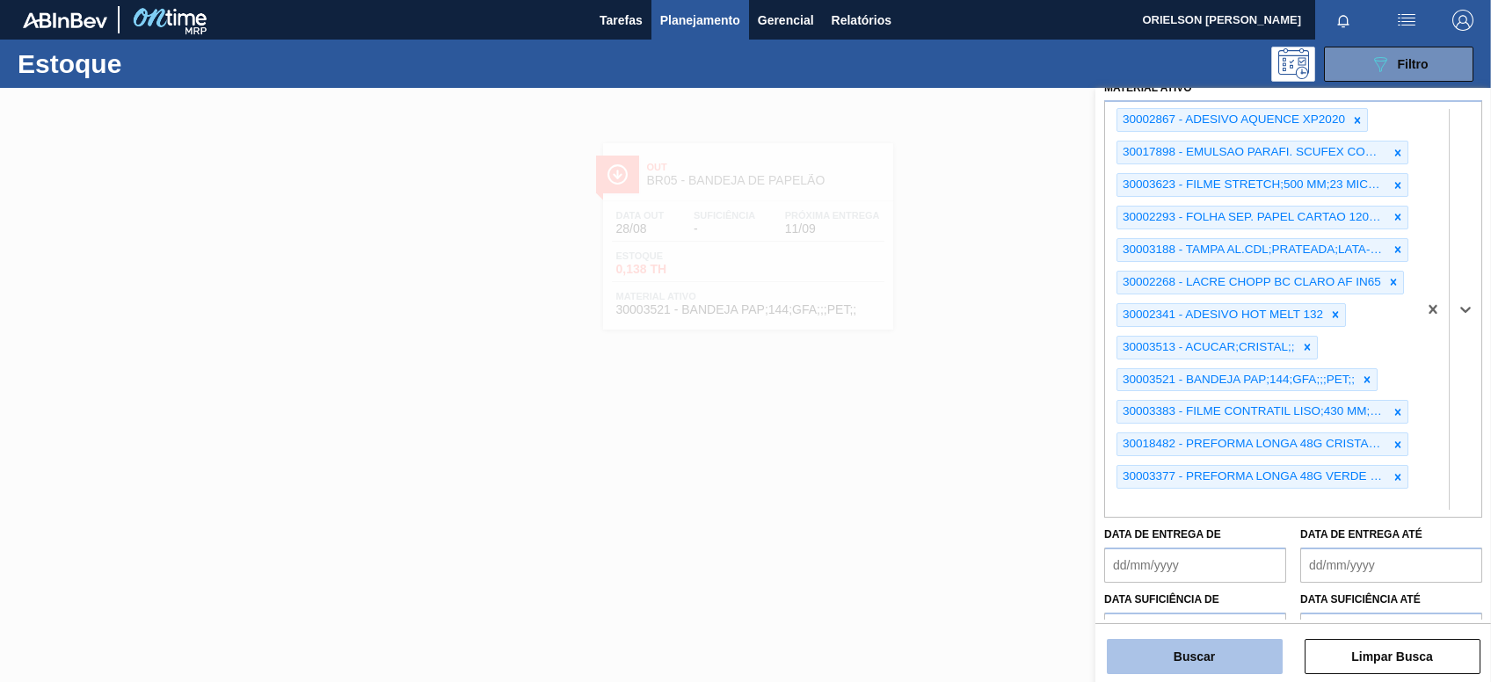
click at [1237, 642] on button "Buscar" at bounding box center [1195, 656] width 176 height 35
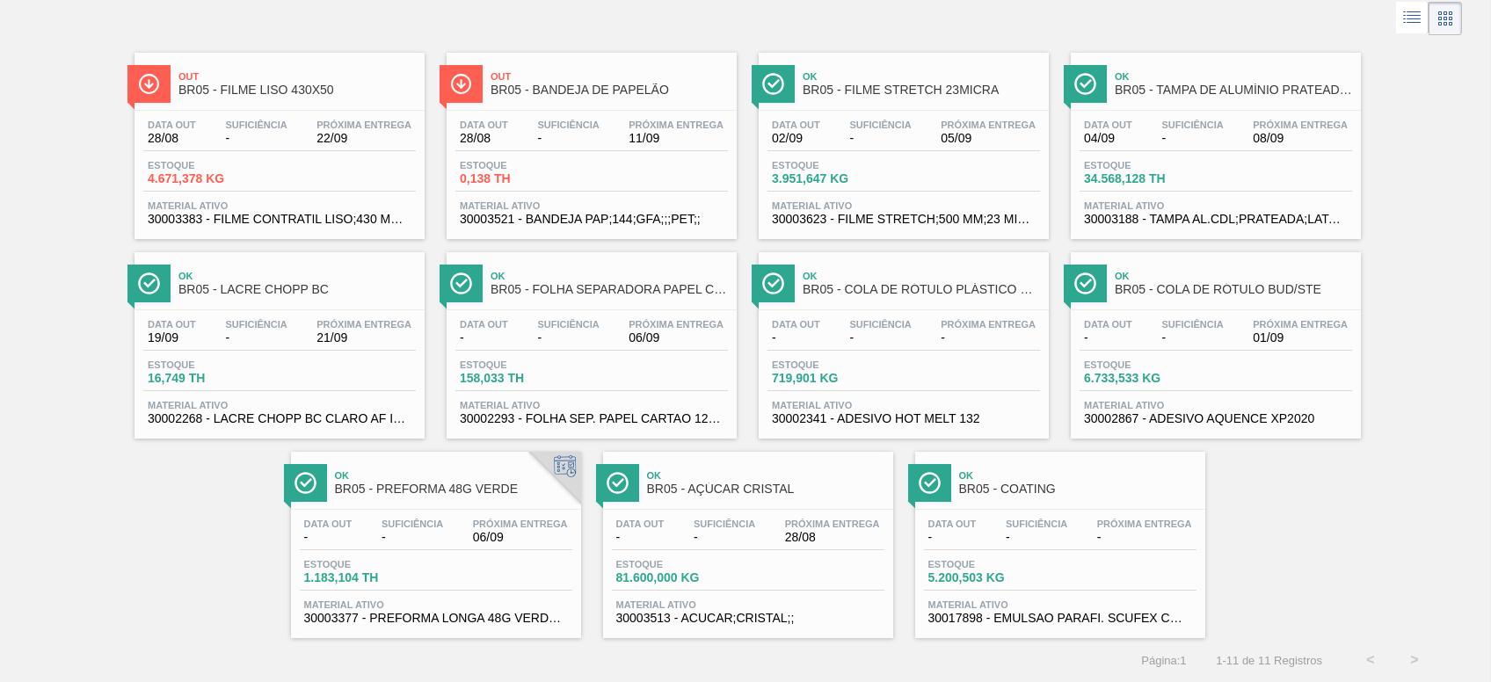
scroll to position [0, 0]
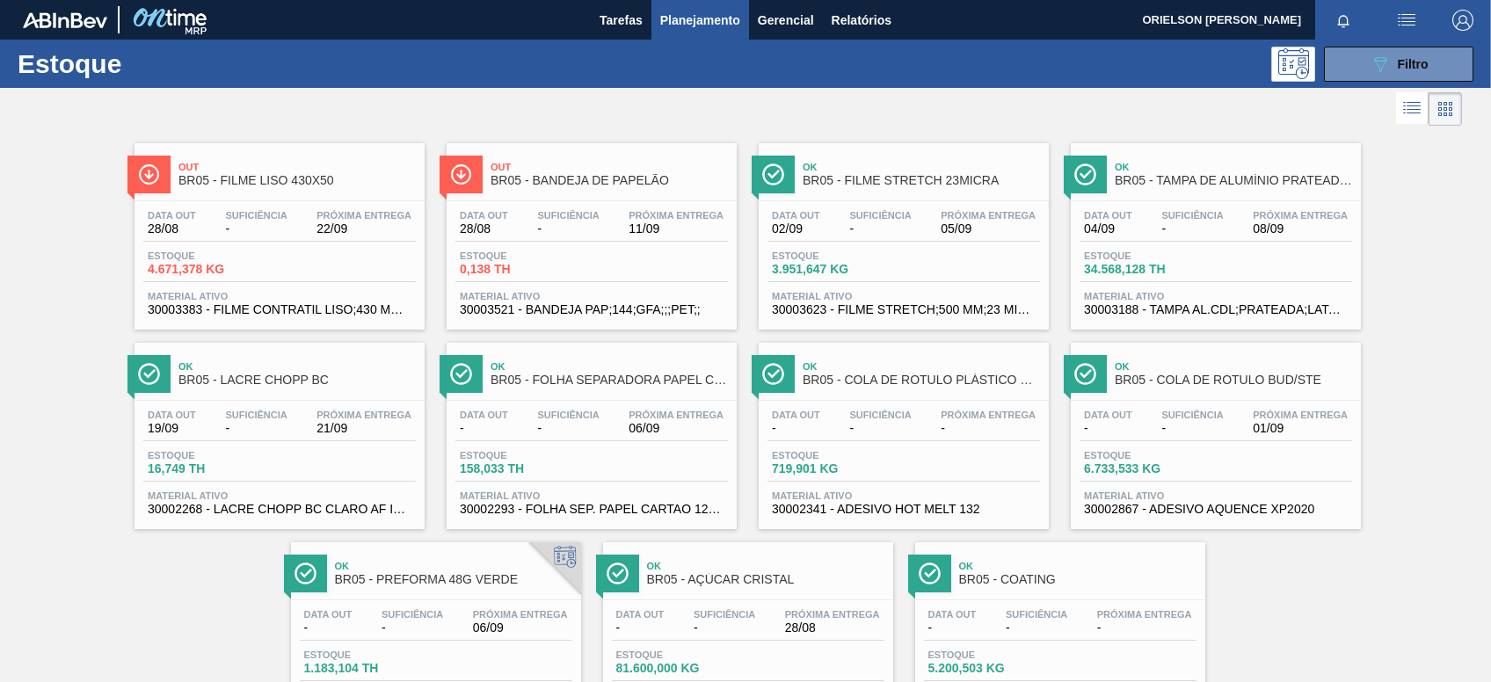
click at [1407, 110] on icon at bounding box center [1414, 109] width 14 height 1
